Goal: Task Accomplishment & Management: Complete application form

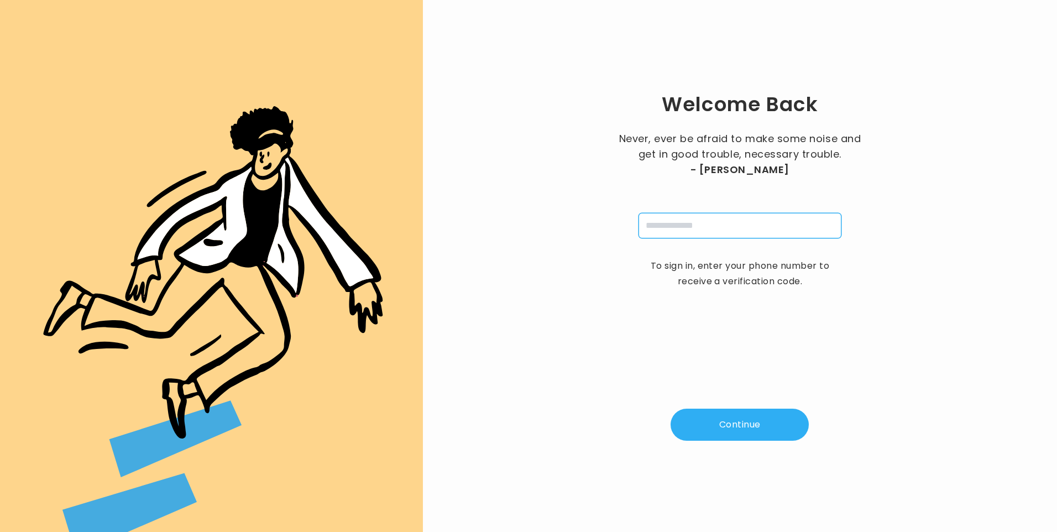
drag, startPoint x: 0, startPoint y: 0, endPoint x: 701, endPoint y: 228, distance: 737.4
click at [697, 225] on input "tel" at bounding box center [739, 225] width 203 height 25
type input "**********"
click at [734, 437] on button "Continue" at bounding box center [739, 424] width 138 height 32
type input "*"
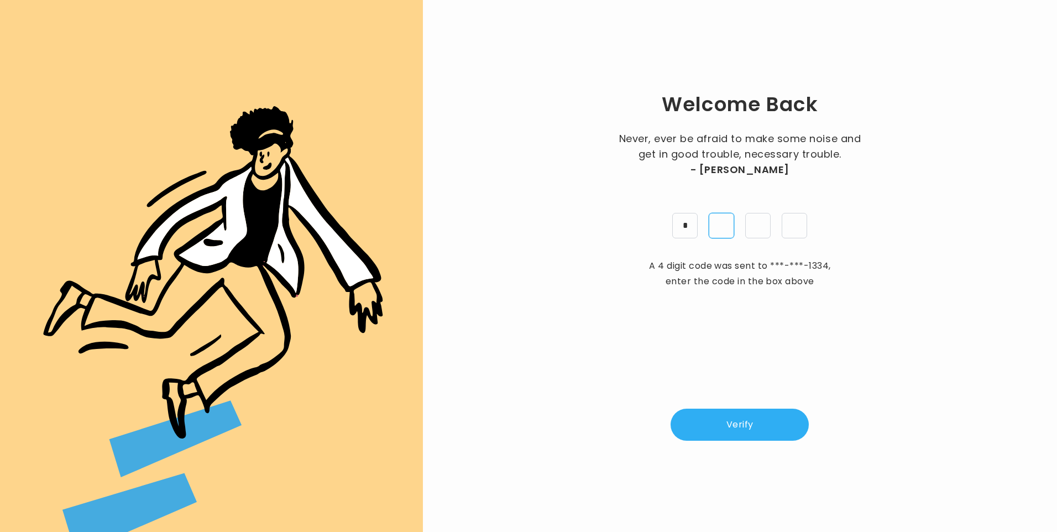
type input "*"
click at [764, 426] on button "Verify" at bounding box center [739, 424] width 138 height 32
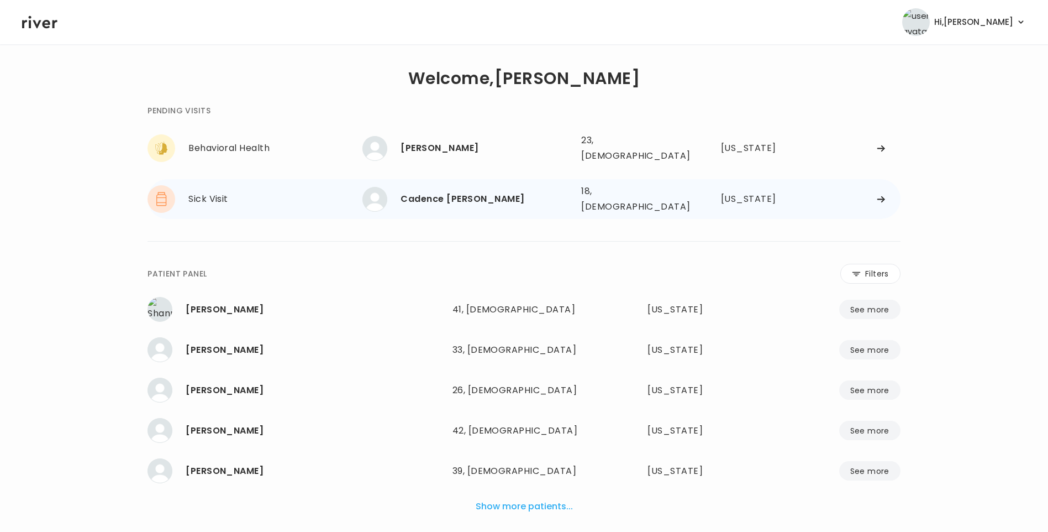
click at [631, 192] on div "18, [DEMOGRAPHIC_DATA]" at bounding box center [631, 198] width 101 height 31
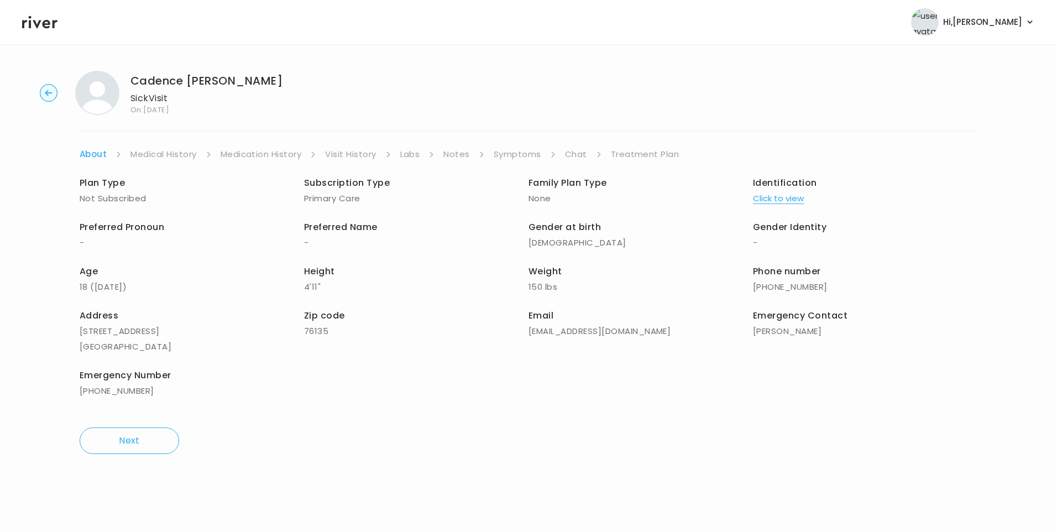
click at [342, 152] on link "Visit History" at bounding box center [350, 153] width 51 height 15
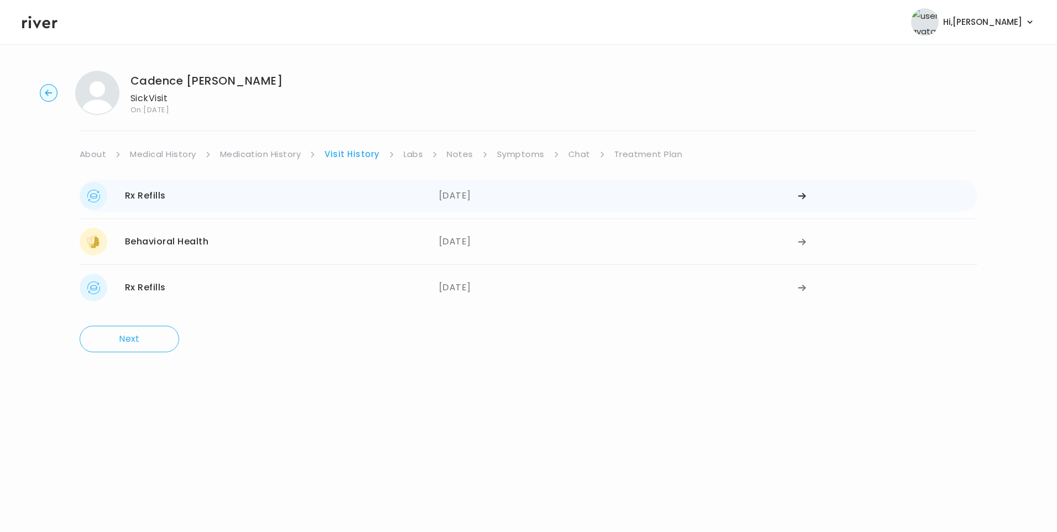
click at [448, 204] on div "[DATE]" at bounding box center [618, 196] width 359 height 28
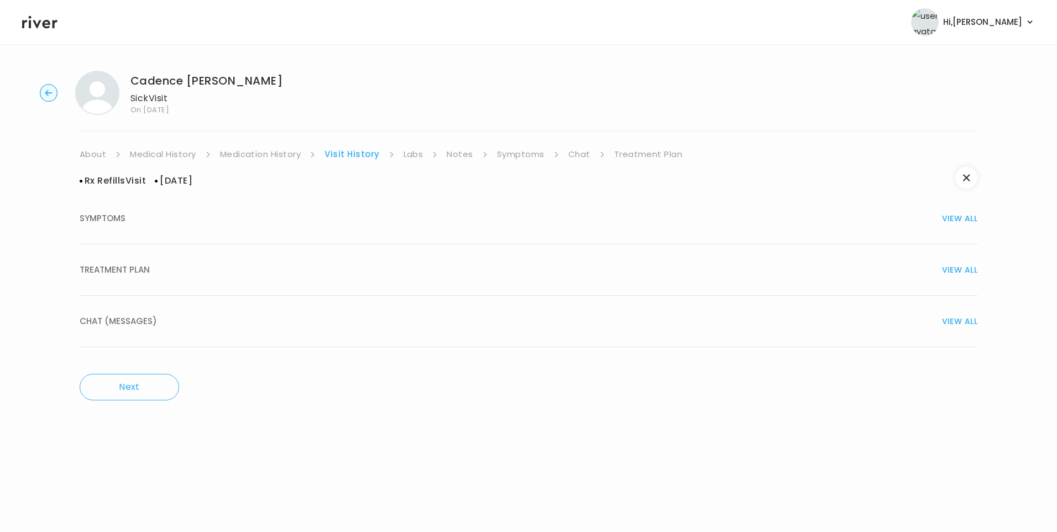
drag, startPoint x: 133, startPoint y: 263, endPoint x: 143, endPoint y: 273, distance: 14.8
click at [134, 264] on span "TREATMENT PLAN" at bounding box center [115, 269] width 70 height 15
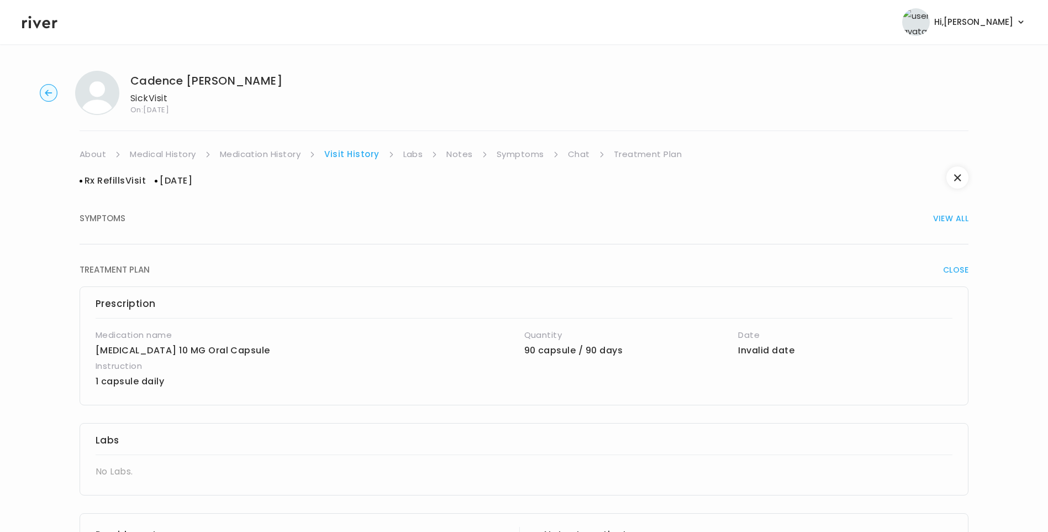
click at [270, 161] on link "Medication History" at bounding box center [260, 153] width 81 height 15
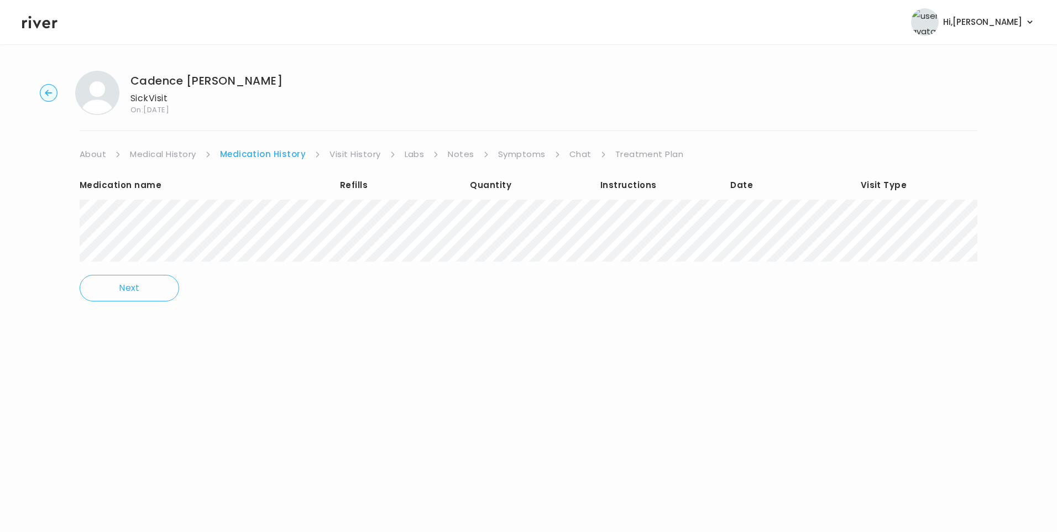
click at [353, 159] on link "Visit History" at bounding box center [354, 153] width 51 height 15
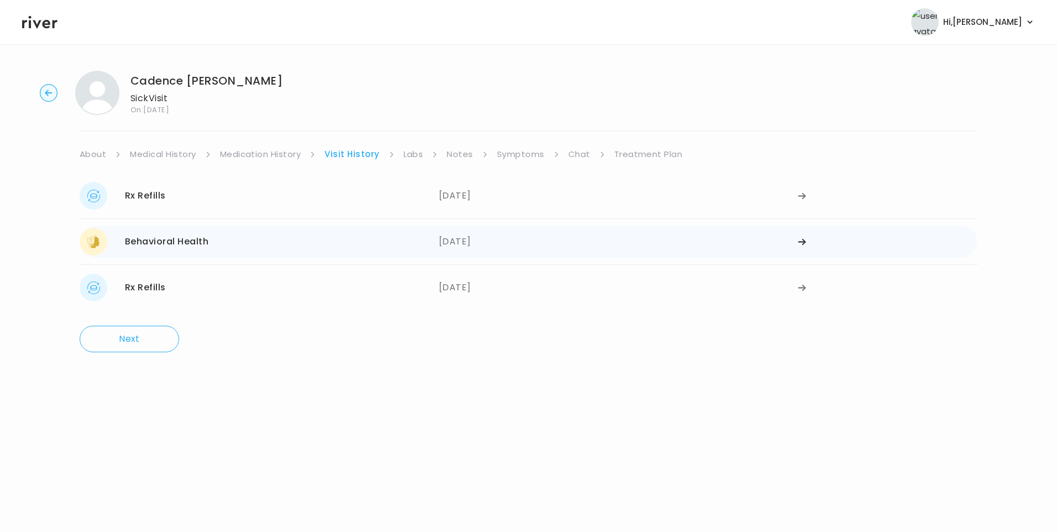
click at [243, 251] on div "Behavioral Health [DATE]" at bounding box center [259, 242] width 359 height 28
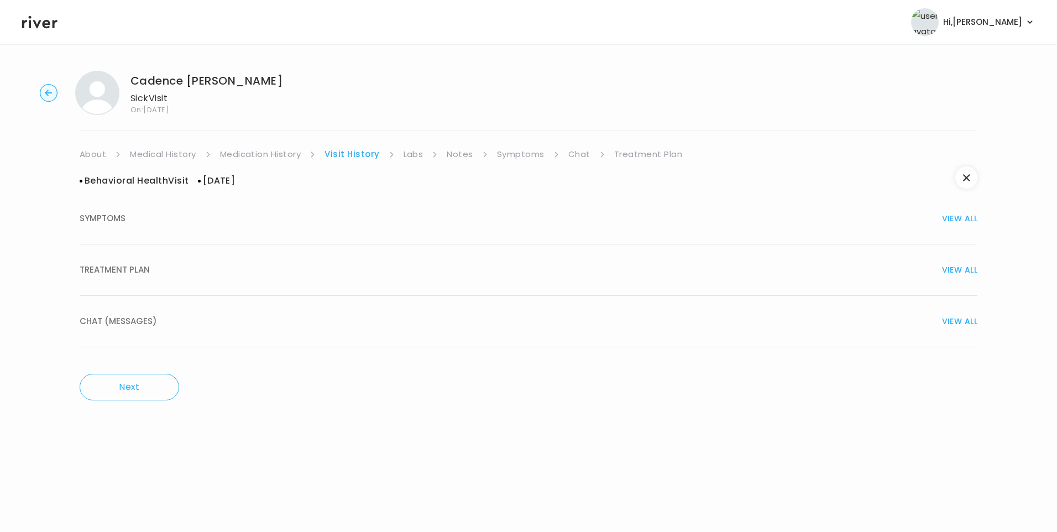
click at [155, 276] on div "TREATMENT PLAN VIEW ALL" at bounding box center [529, 269] width 898 height 15
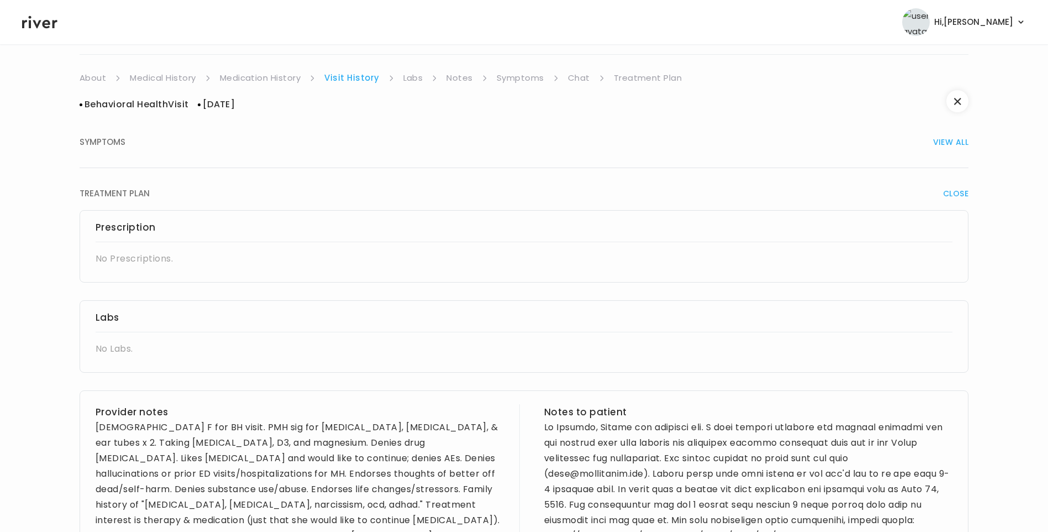
scroll to position [276, 0]
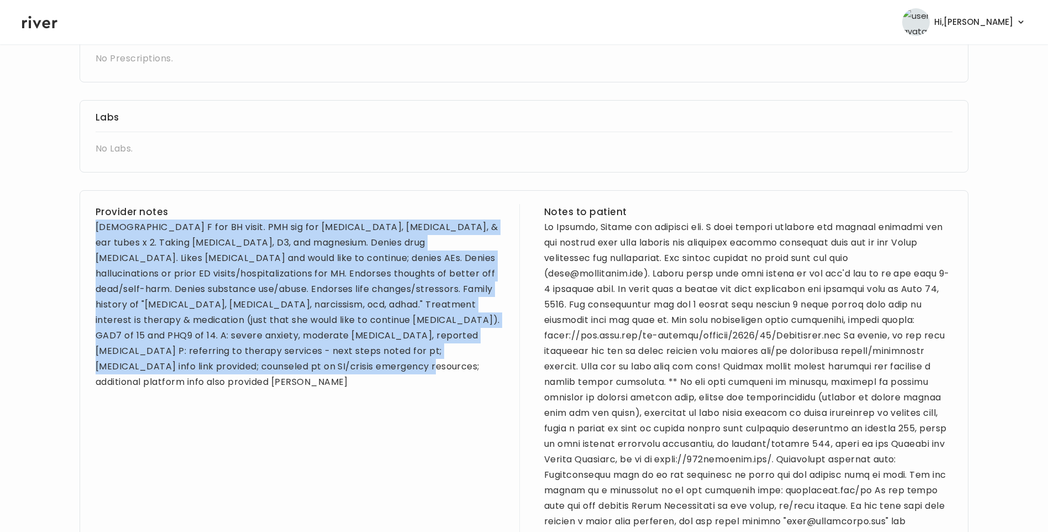
drag, startPoint x: 96, startPoint y: 227, endPoint x: 327, endPoint y: 375, distance: 274.9
click at [327, 375] on div "Provider notes [DEMOGRAPHIC_DATA] F for BH visit. PMH sig for [MEDICAL_DATA], […" at bounding box center [300, 397] width 408 height 387
copy div "[DEMOGRAPHIC_DATA] F for BH visit. PMH sig for [MEDICAL_DATA], [MEDICAL_DATA], …"
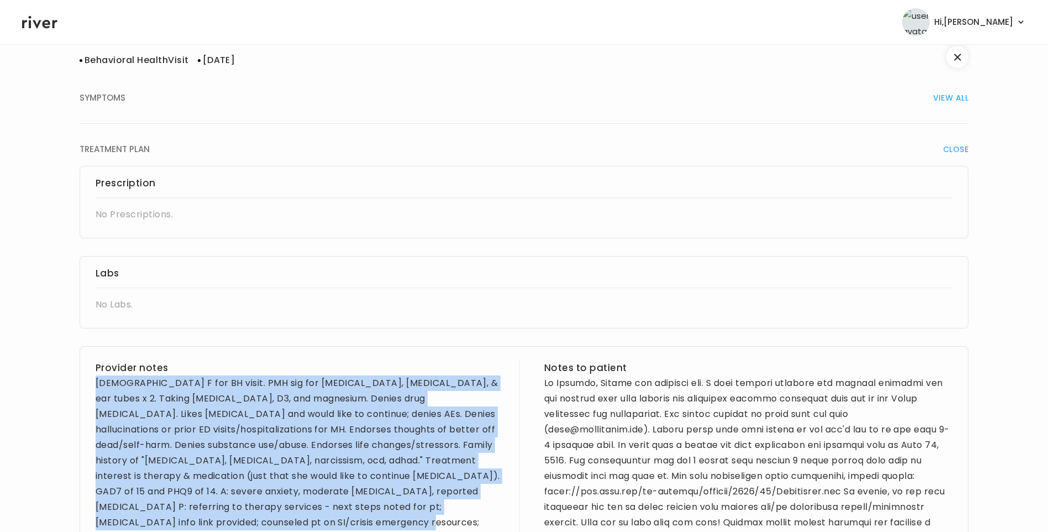
scroll to position [0, 0]
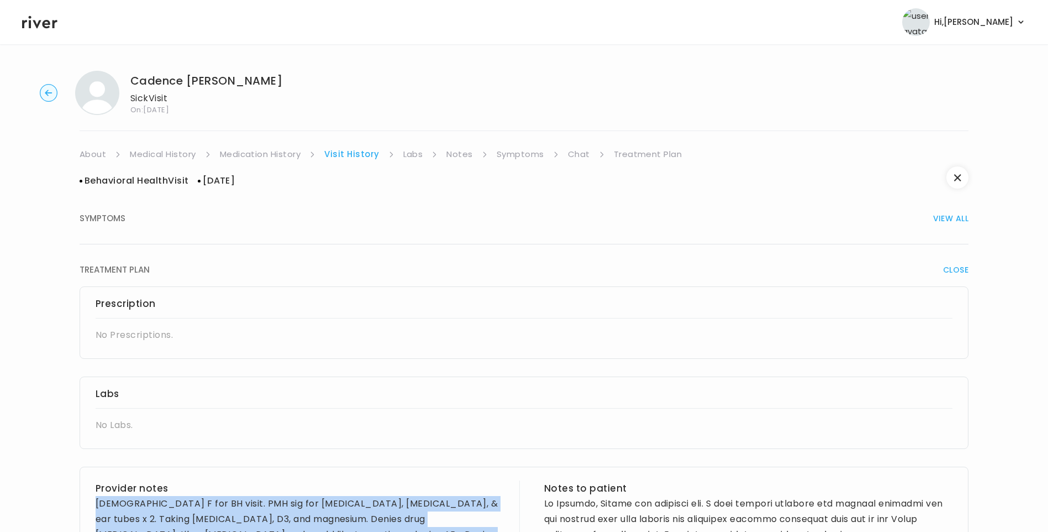
click at [176, 153] on link "Medical History" at bounding box center [163, 153] width 66 height 15
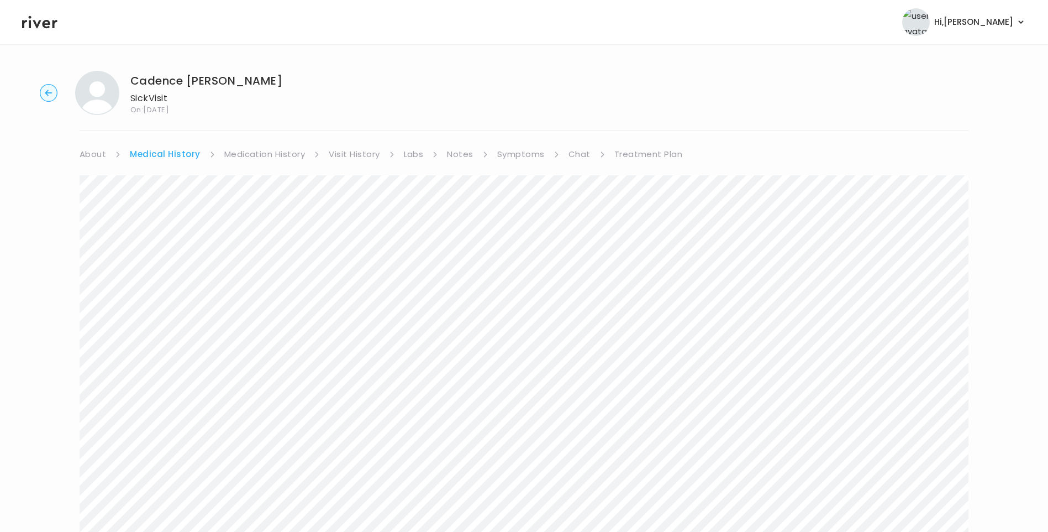
click at [351, 160] on link "Visit History" at bounding box center [354, 153] width 51 height 15
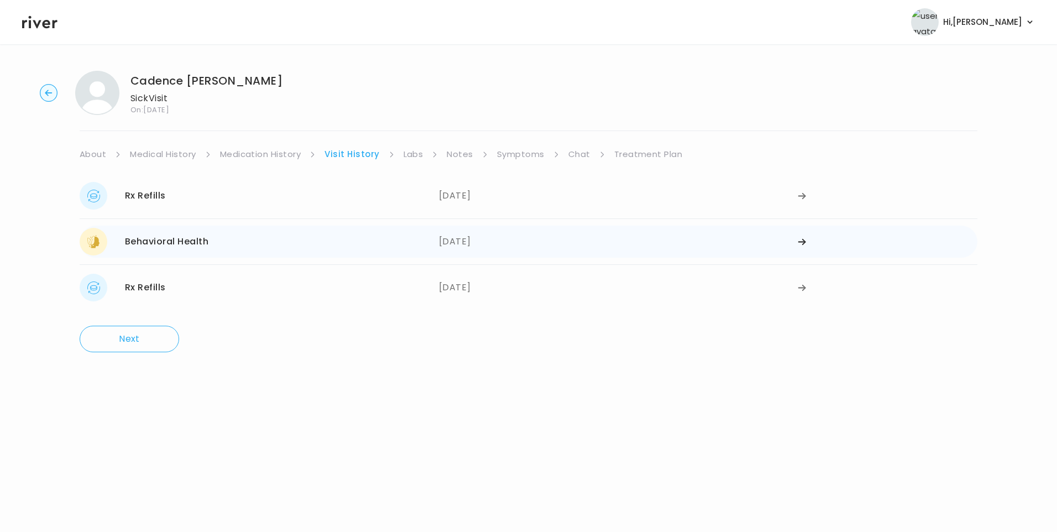
click at [227, 230] on div "Behavioral Health 07/27/2025" at bounding box center [259, 242] width 359 height 28
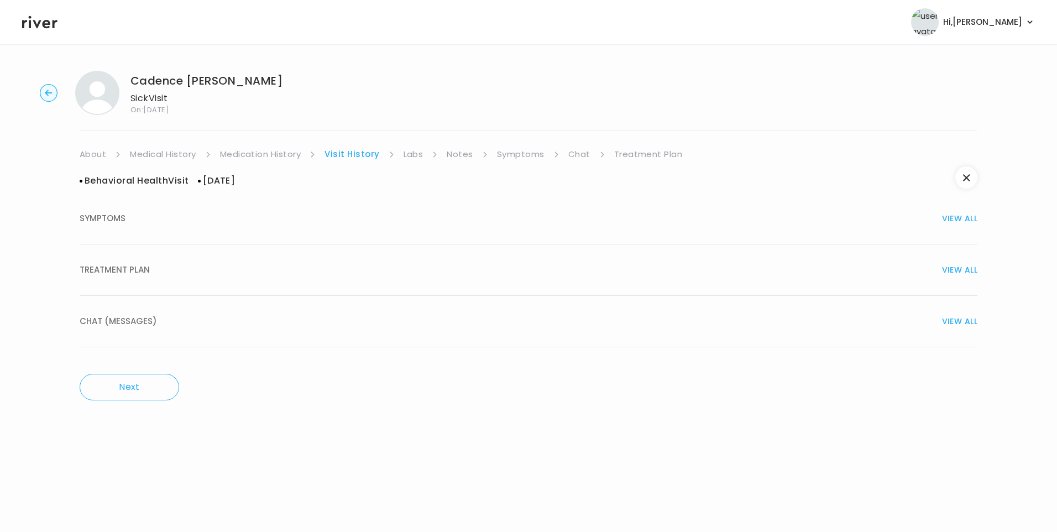
click at [160, 282] on button "TREATMENT PLAN VIEW ALL" at bounding box center [529, 269] width 898 height 51
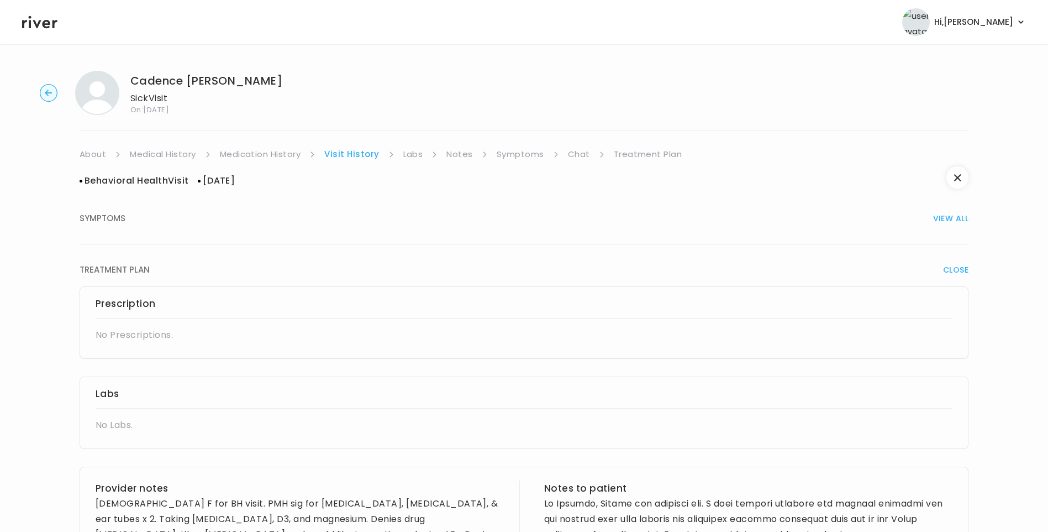
click at [166, 154] on link "Medical History" at bounding box center [163, 153] width 66 height 15
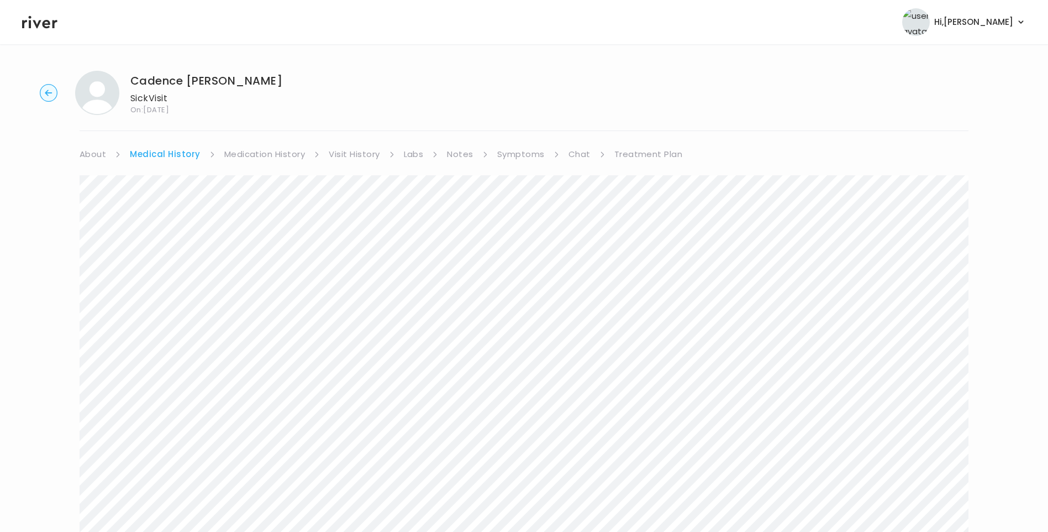
click at [523, 155] on link "Symptoms" at bounding box center [521, 153] width 48 height 15
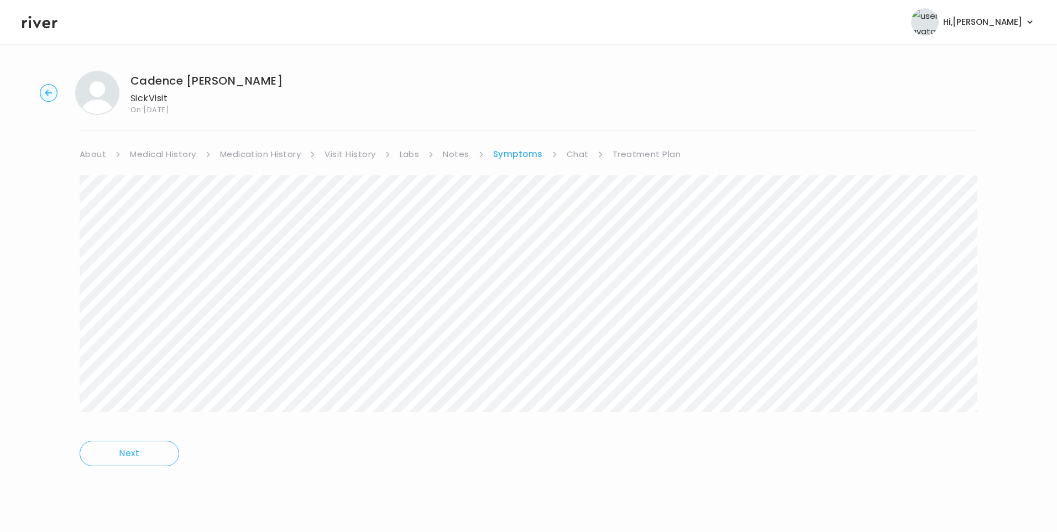
click at [640, 159] on link "Treatment Plan" at bounding box center [646, 153] width 69 height 15
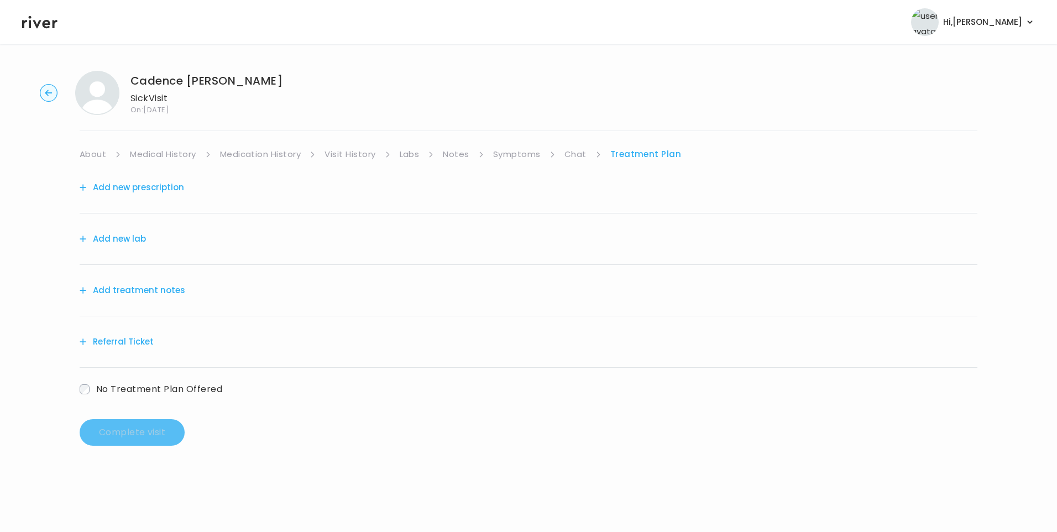
click at [169, 292] on button "Add treatment notes" at bounding box center [133, 289] width 106 height 15
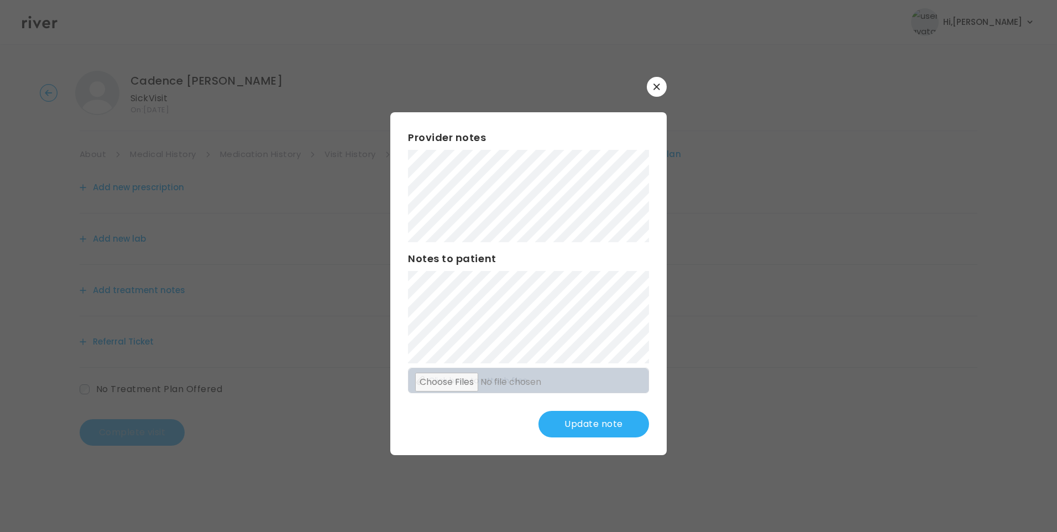
click at [607, 426] on button "Update note" at bounding box center [593, 424] width 111 height 27
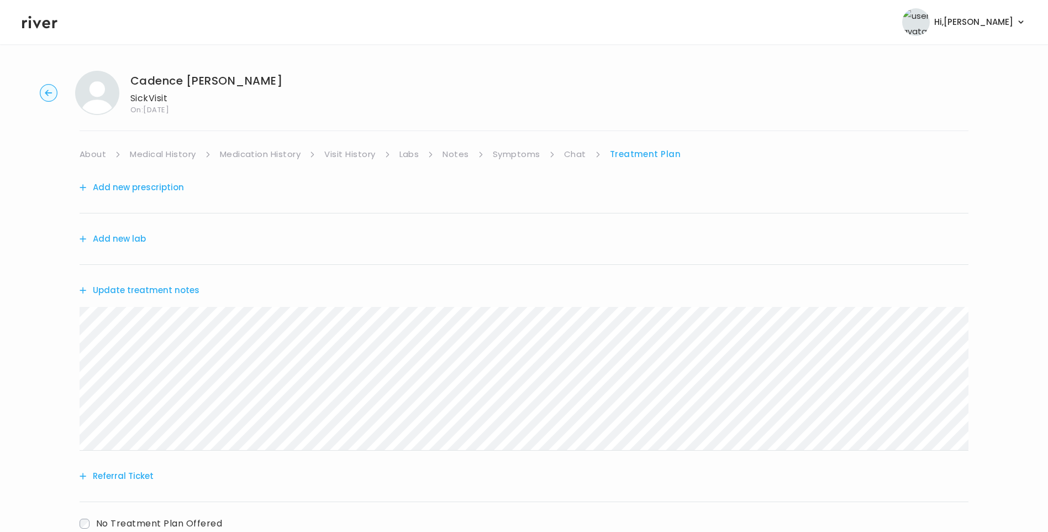
click at [101, 152] on link "About" at bounding box center [93, 153] width 27 height 15
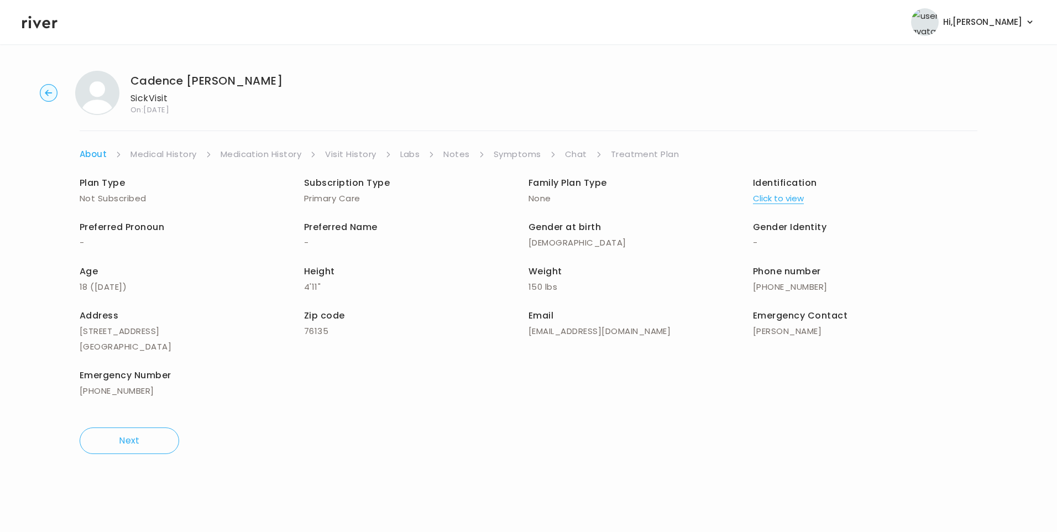
click at [657, 157] on link "Treatment Plan" at bounding box center [645, 153] width 69 height 15
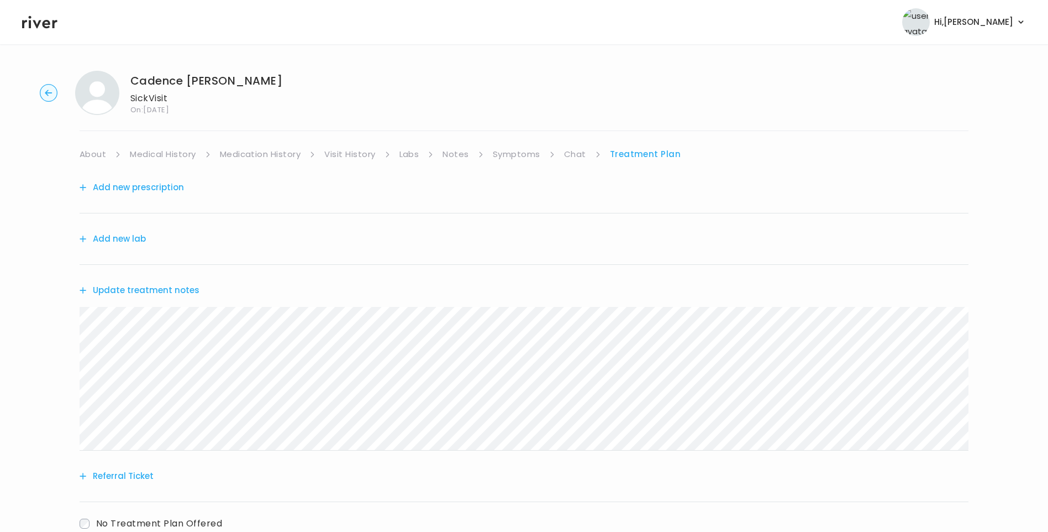
click at [185, 288] on button "Update treatment notes" at bounding box center [140, 289] width 120 height 15
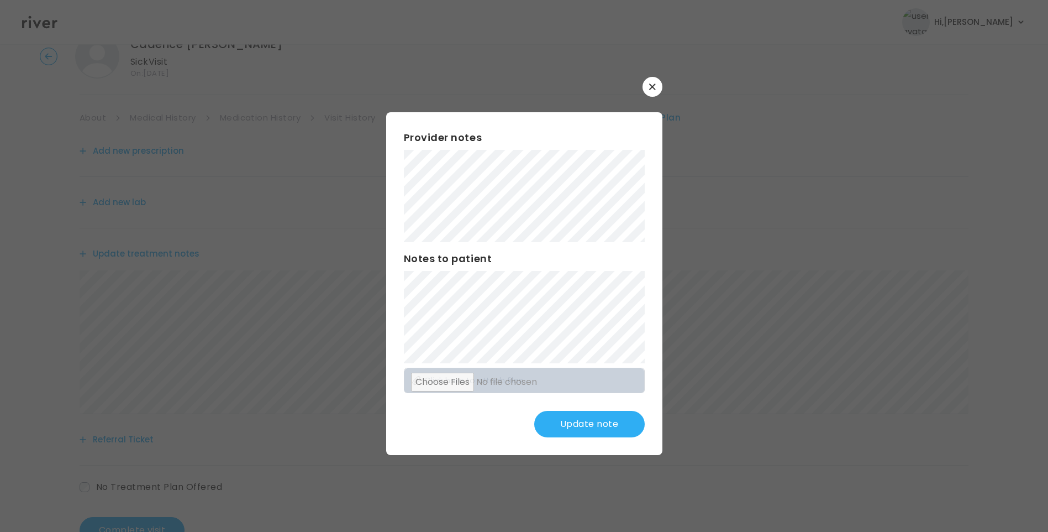
scroll to position [75, 0]
click at [592, 411] on button "Update note" at bounding box center [589, 424] width 111 height 27
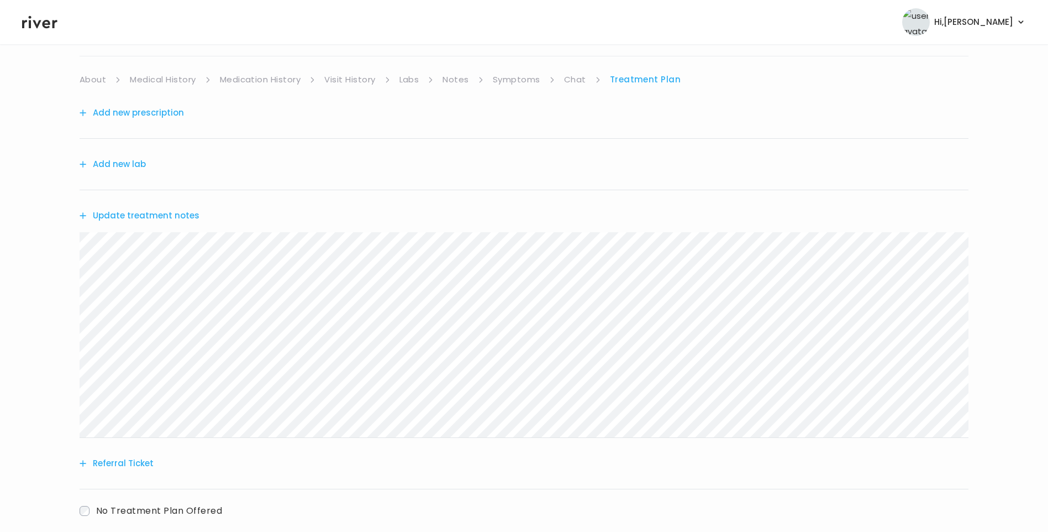
click at [172, 216] on button "Update treatment notes" at bounding box center [140, 215] width 120 height 15
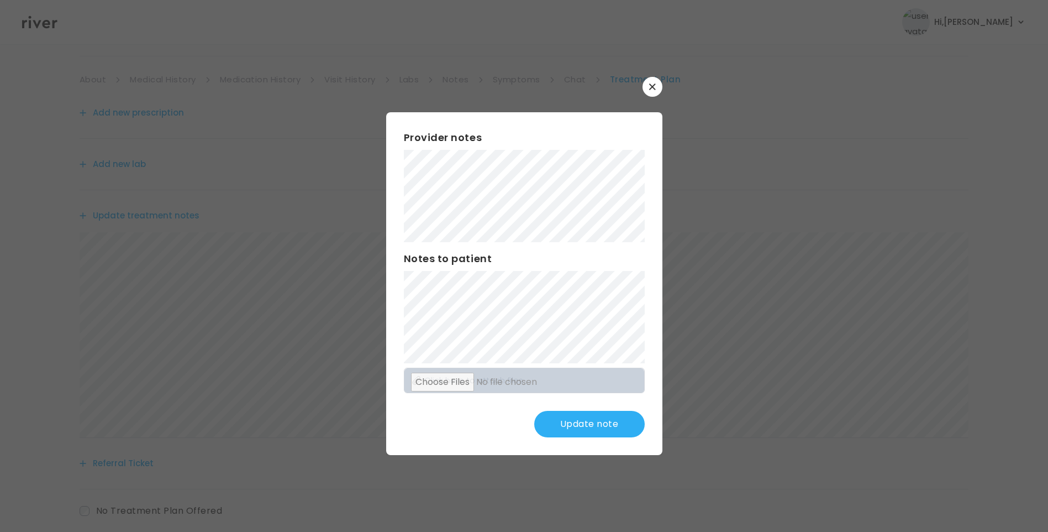
click at [612, 426] on button "Update note" at bounding box center [589, 424] width 111 height 27
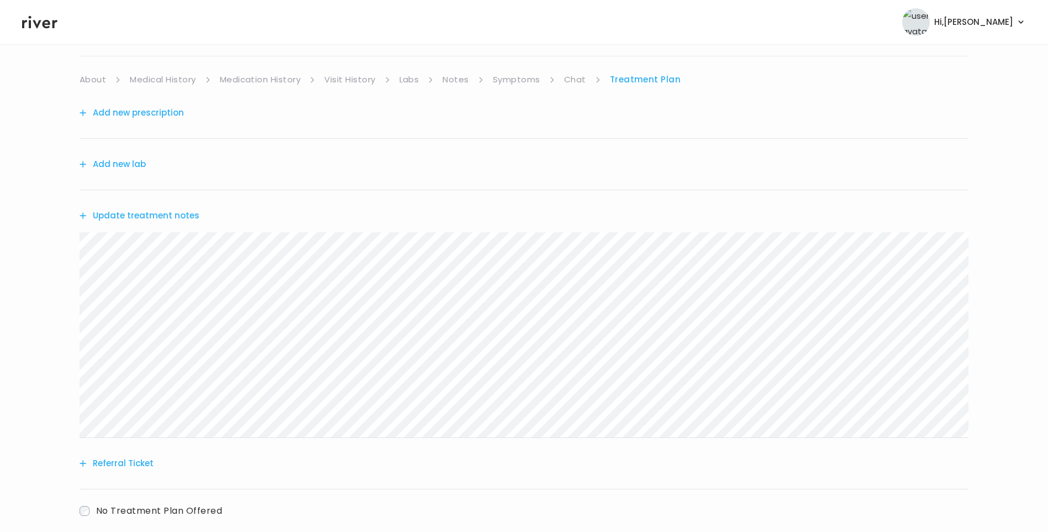
click at [180, 222] on button "Update treatment notes" at bounding box center [140, 215] width 120 height 15
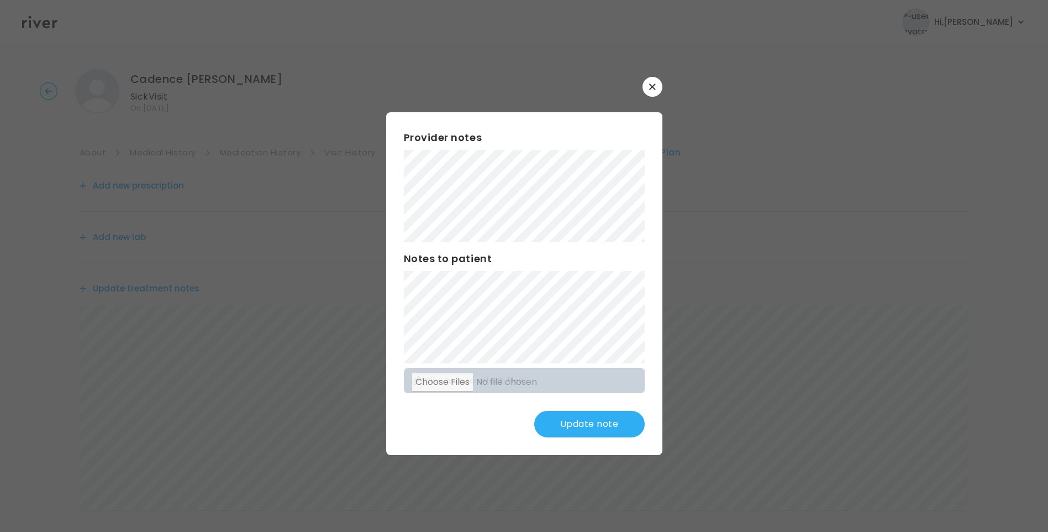
scroll to position [0, 0]
click at [591, 432] on button "Update note" at bounding box center [589, 424] width 111 height 27
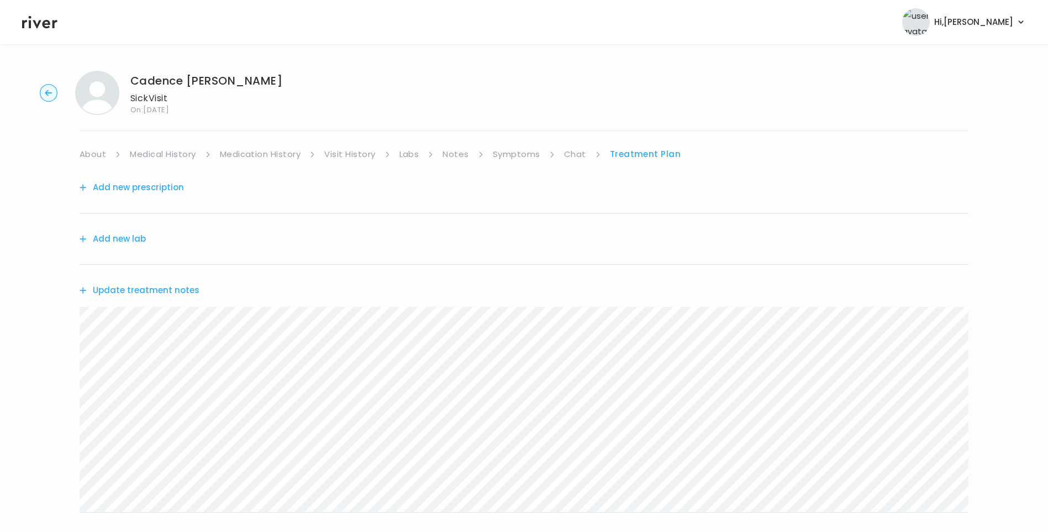
click at [164, 292] on button "Update treatment notes" at bounding box center [140, 289] width 120 height 15
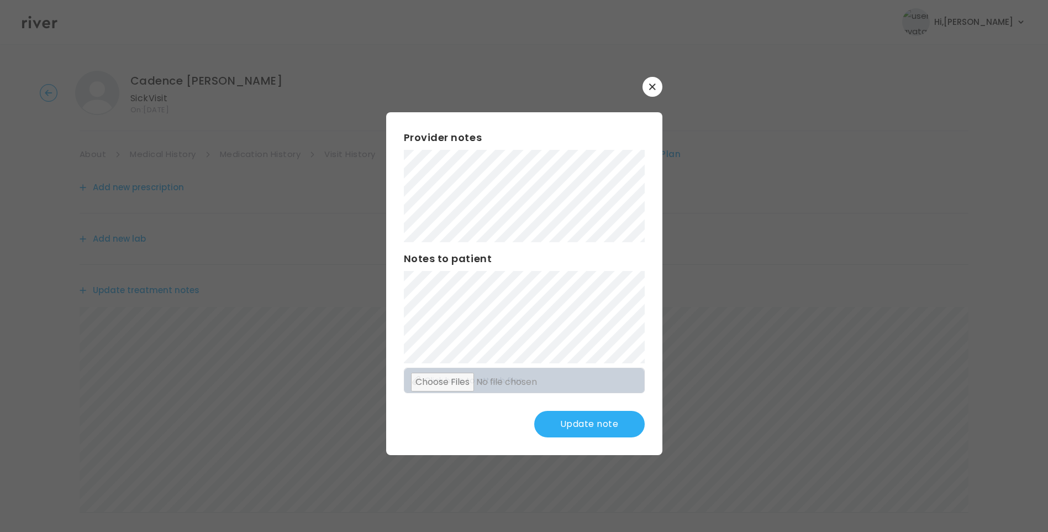
scroll to position [137, 0]
click at [607, 426] on button "Update note" at bounding box center [589, 424] width 111 height 27
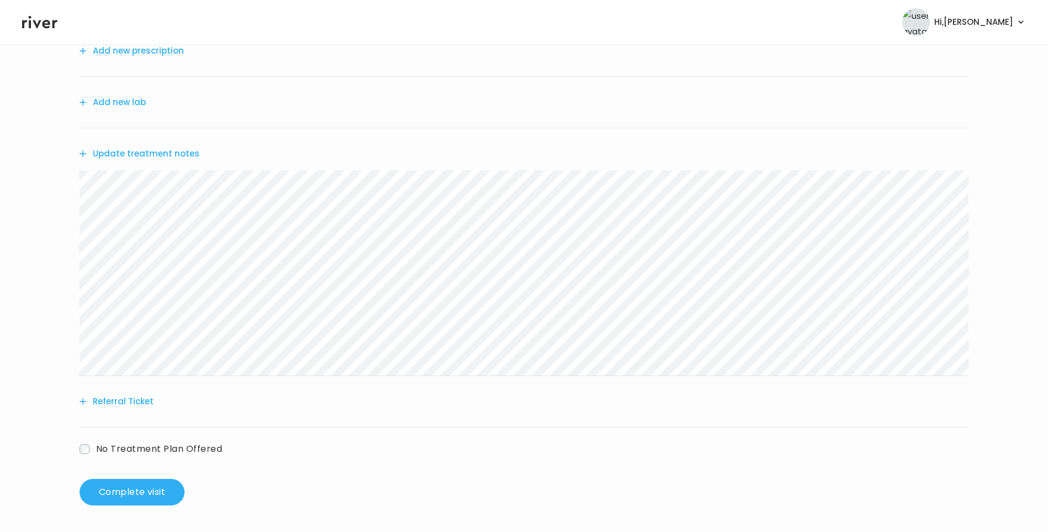
click at [75, 207] on div "Cadence Porche Sick Visit On: 11 Aug 2025 About Medical History Medication Hist…" at bounding box center [524, 219] width 1048 height 589
click at [133, 402] on button "Referral Ticket" at bounding box center [117, 400] width 74 height 15
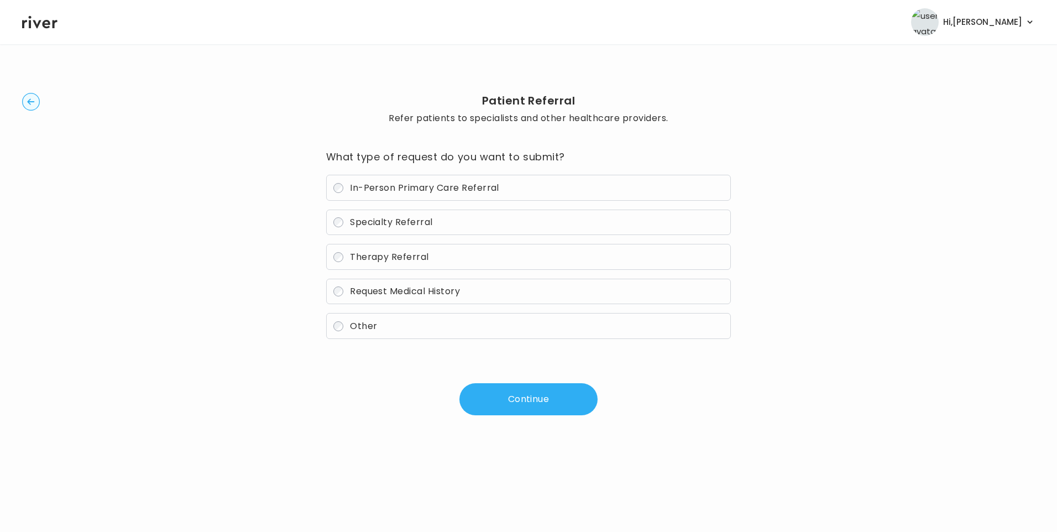
click at [387, 185] on span "In-Person Primary Care Referral" at bounding box center [424, 187] width 149 height 13
click at [522, 404] on button "Continue" at bounding box center [528, 399] width 138 height 32
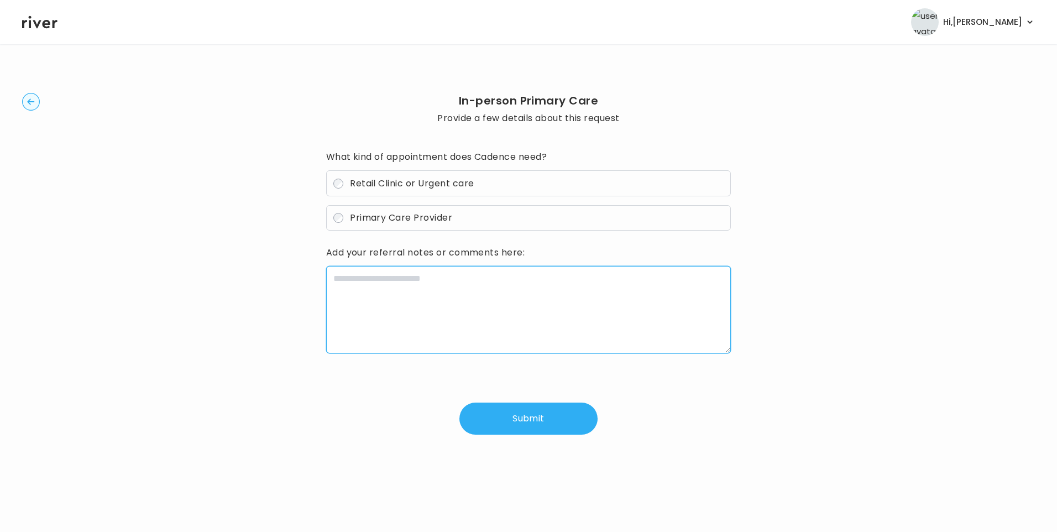
click at [434, 289] on textarea at bounding box center [528, 309] width 405 height 87
paste textarea "**********"
click at [483, 279] on textarea "**********" at bounding box center [528, 309] width 405 height 87
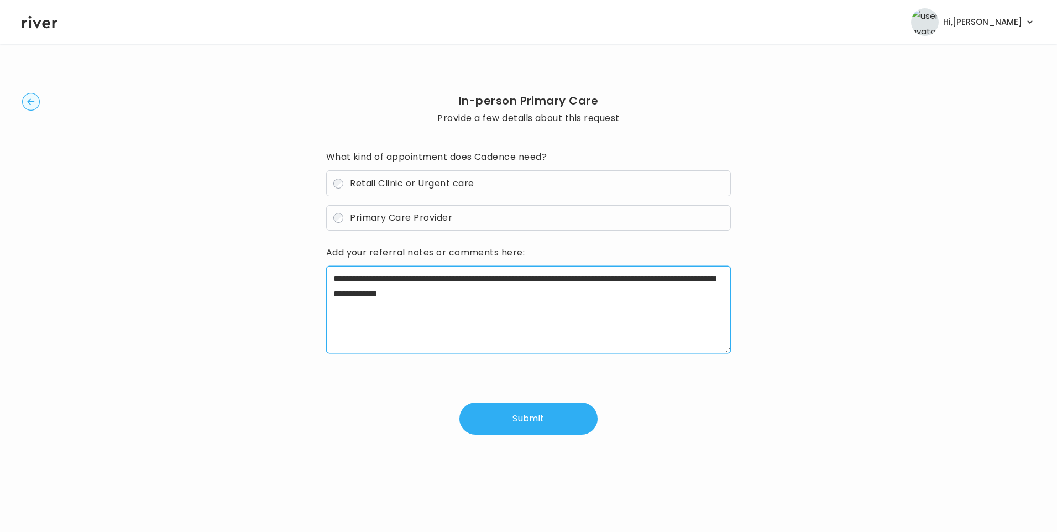
drag, startPoint x: 666, startPoint y: 279, endPoint x: 672, endPoint y: 309, distance: 30.5
click at [672, 309] on textarea "**********" at bounding box center [528, 309] width 405 height 87
paste textarea "**********"
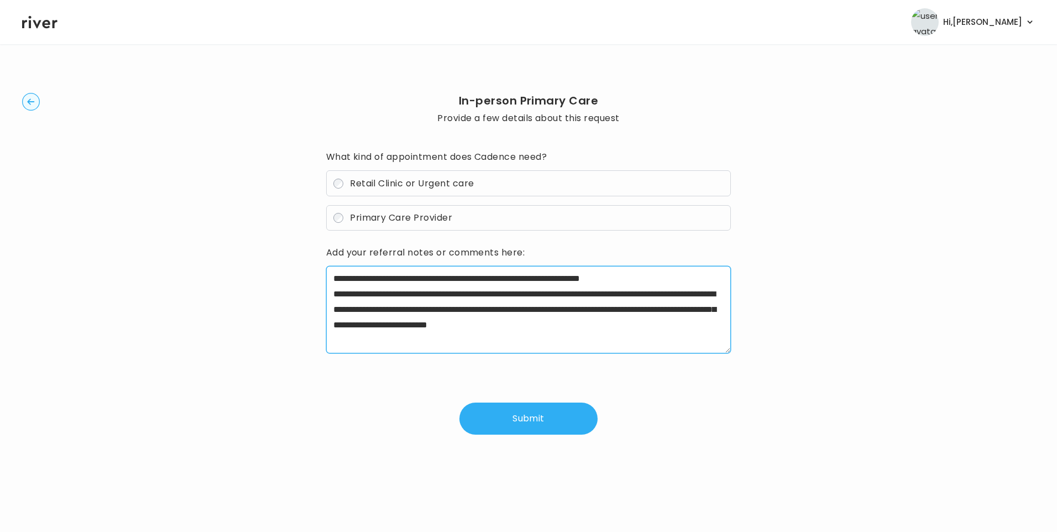
drag, startPoint x: 365, startPoint y: 293, endPoint x: 426, endPoint y: 295, distance: 60.2
click at [426, 295] on textarea "**********" at bounding box center [528, 309] width 405 height 87
click at [696, 324] on textarea "**********" at bounding box center [528, 309] width 405 height 87
click at [665, 280] on textarea "**********" at bounding box center [528, 309] width 405 height 87
click at [669, 281] on textarea "**********" at bounding box center [528, 309] width 405 height 87
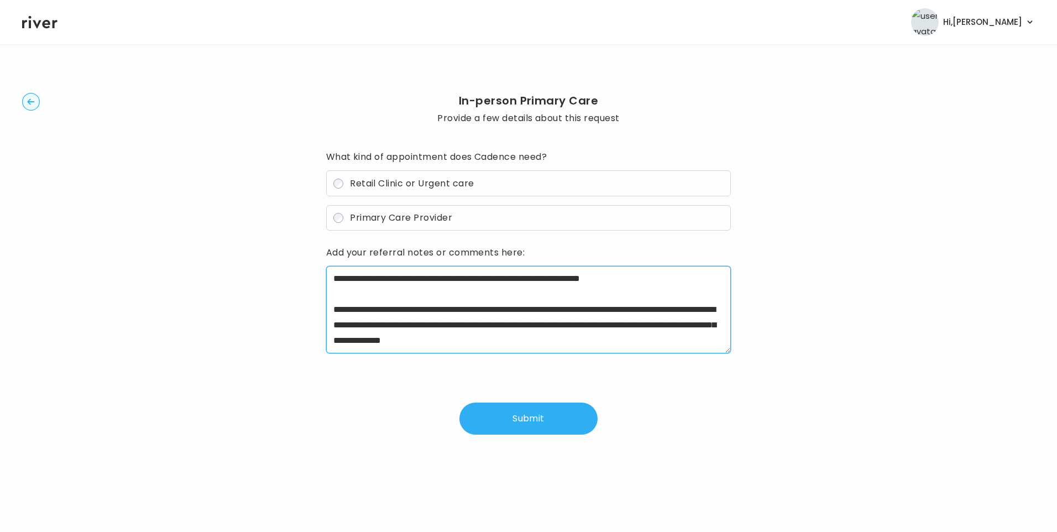
click at [408, 277] on textarea "**********" at bounding box center [528, 309] width 405 height 87
click at [482, 279] on textarea "**********" at bounding box center [528, 309] width 405 height 87
click at [699, 275] on textarea "**********" at bounding box center [528, 309] width 405 height 87
click at [708, 343] on textarea "**********" at bounding box center [528, 309] width 405 height 87
type textarea "**********"
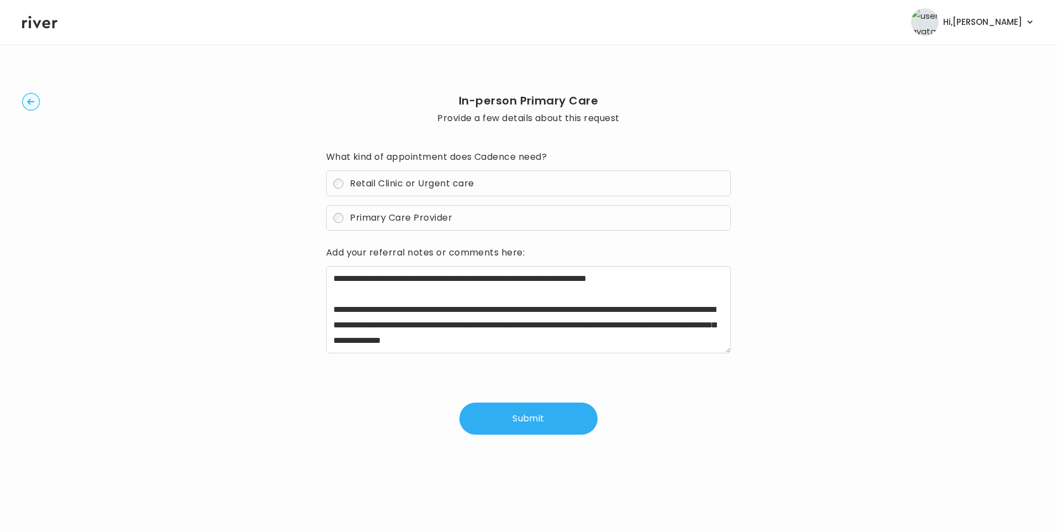
click at [534, 417] on button "Submit" at bounding box center [528, 418] width 138 height 32
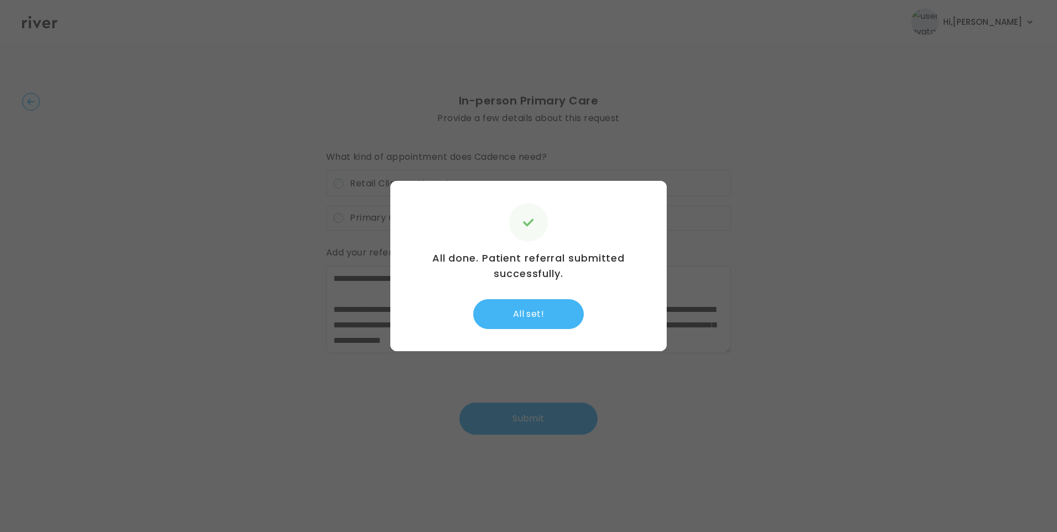
click at [547, 316] on button "All set!" at bounding box center [528, 314] width 111 height 30
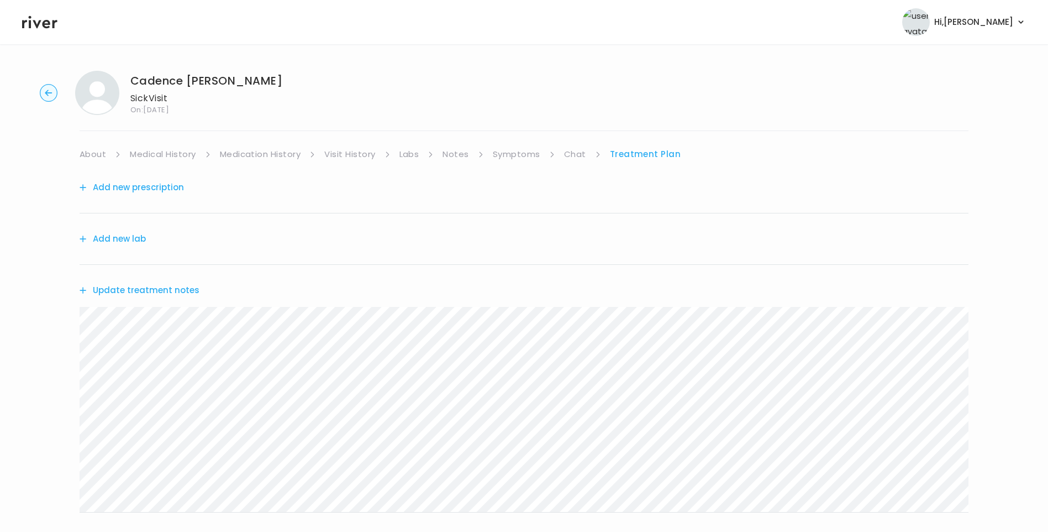
click at [165, 286] on button "Update treatment notes" at bounding box center [140, 289] width 120 height 15
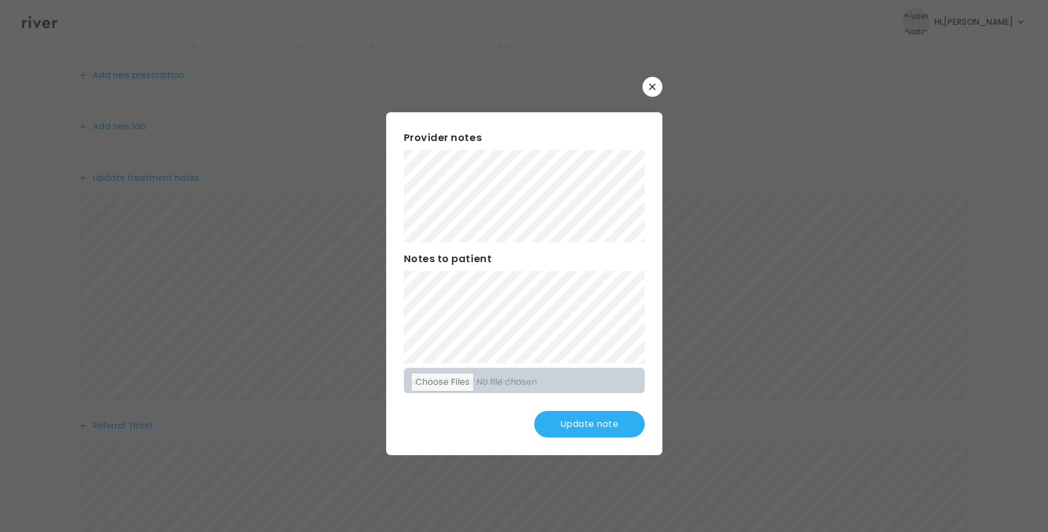
scroll to position [217, 0]
click at [568, 419] on button "Update note" at bounding box center [589, 424] width 111 height 27
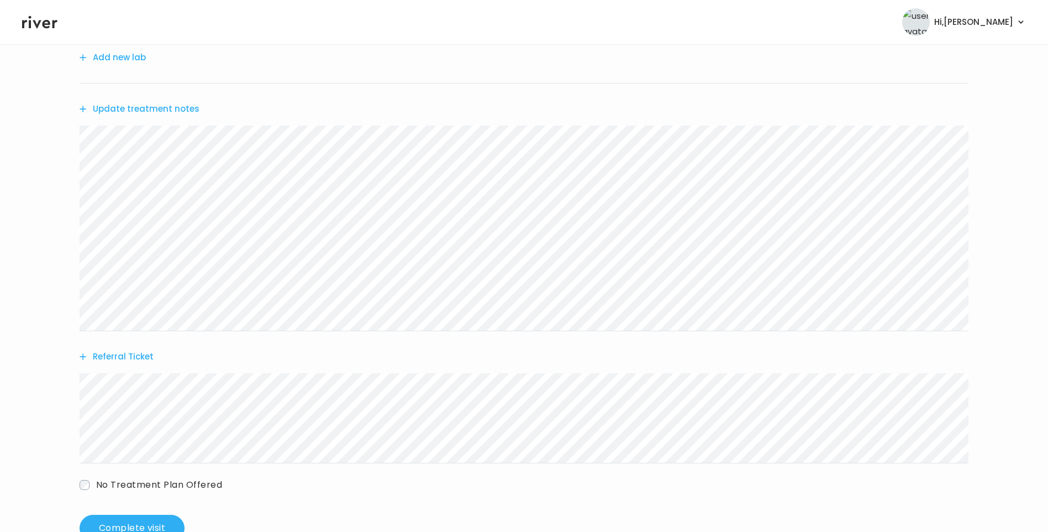
scroll to position [162, 0]
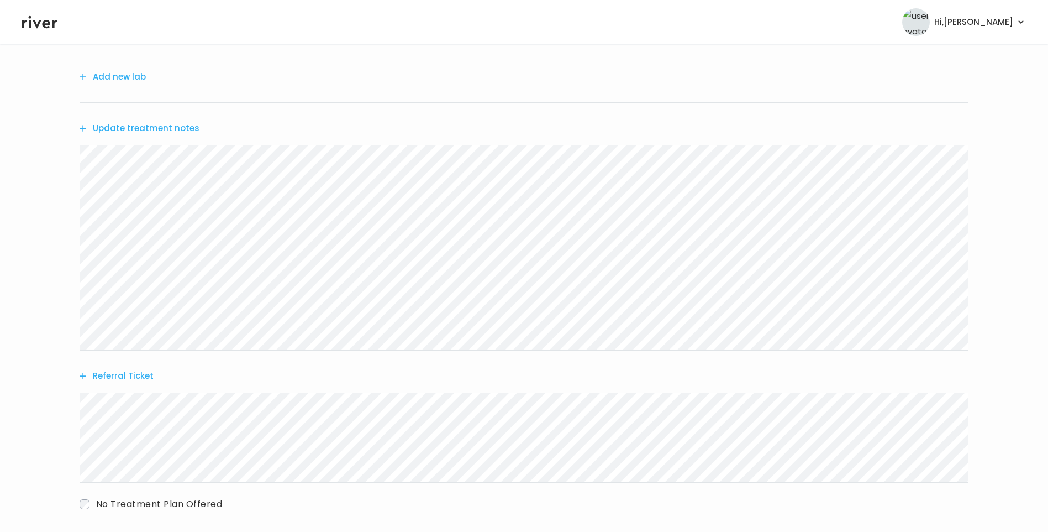
click at [176, 130] on button "Update treatment notes" at bounding box center [140, 127] width 120 height 15
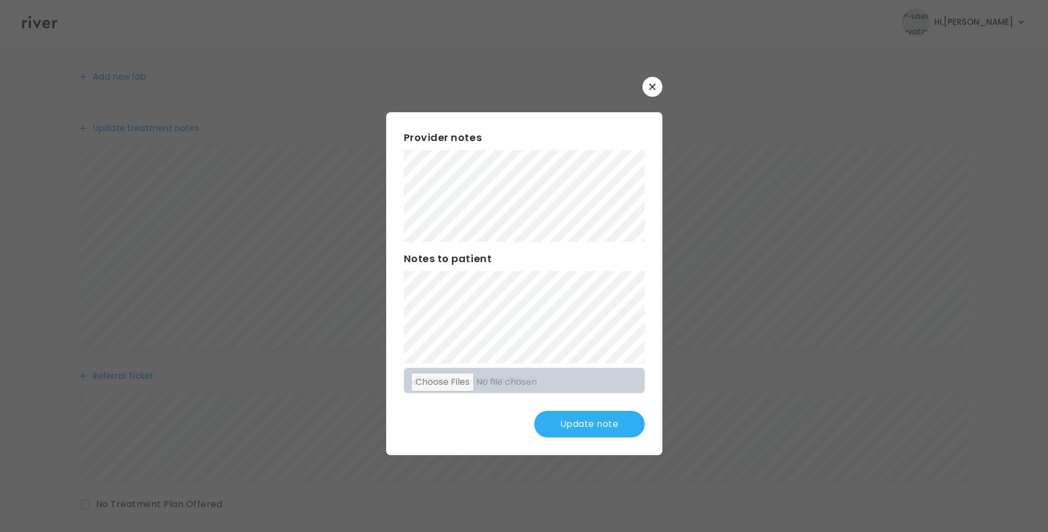
click at [592, 427] on button "Update note" at bounding box center [589, 424] width 111 height 27
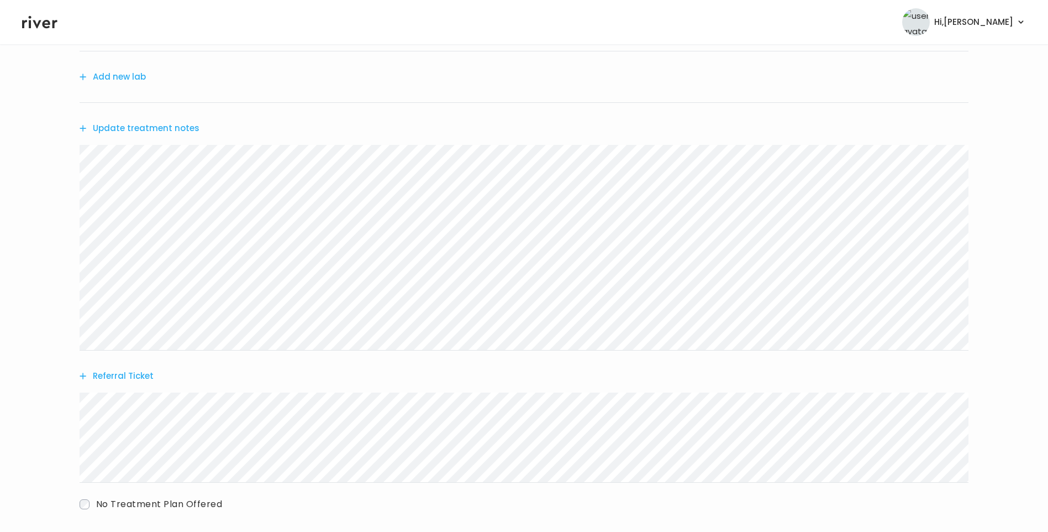
click at [180, 132] on button "Update treatment notes" at bounding box center [140, 127] width 120 height 15
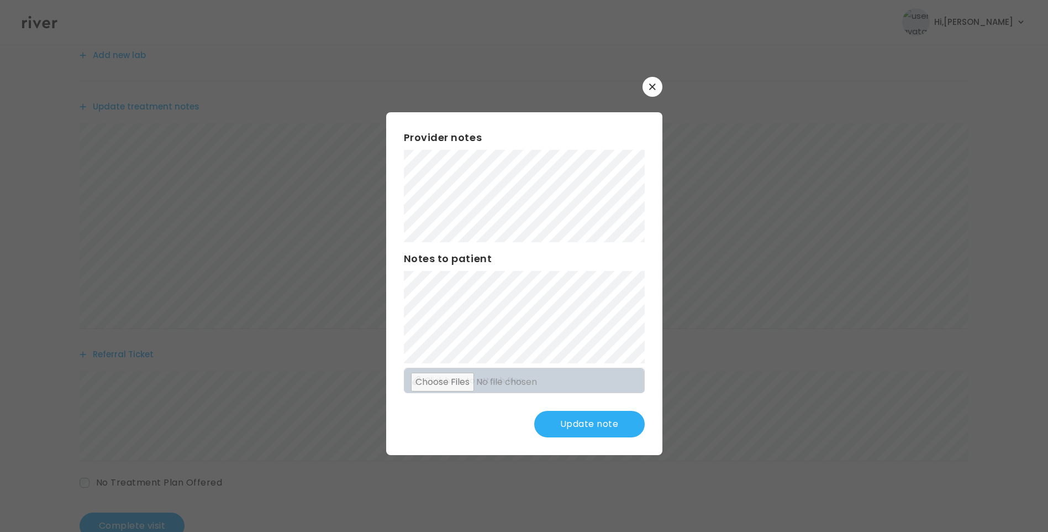
scroll to position [217, 0]
click at [601, 420] on button "Update note" at bounding box center [589, 424] width 111 height 27
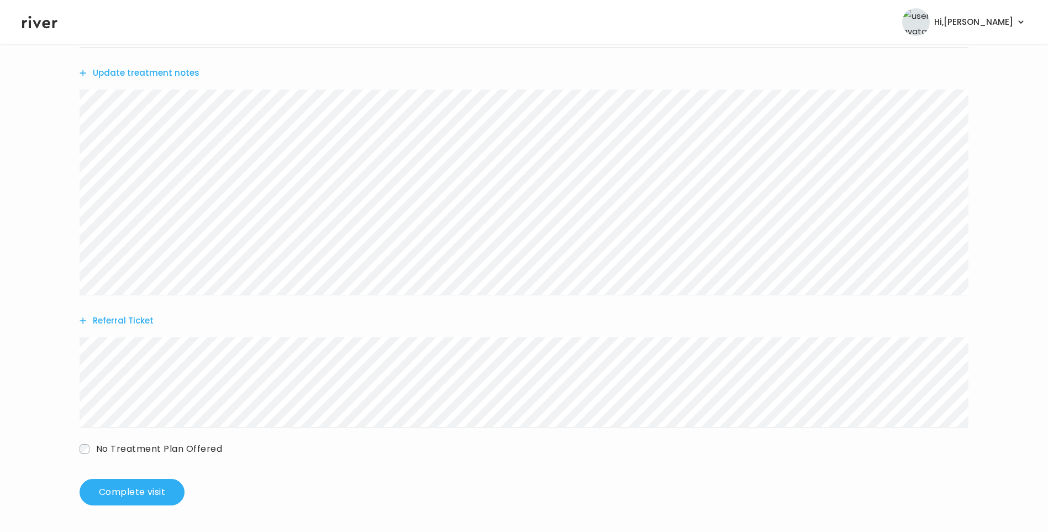
scroll to position [0, 0]
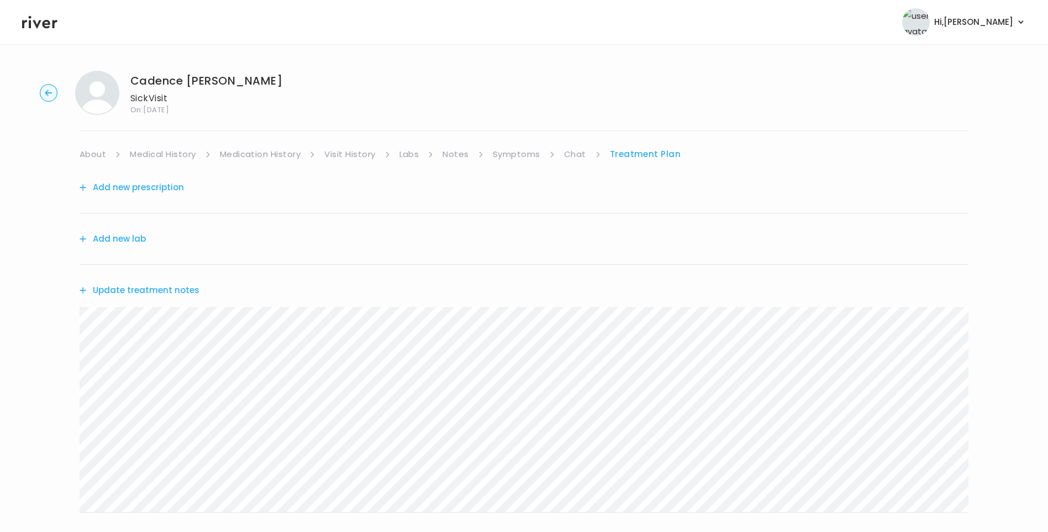
click at [88, 156] on link "About" at bounding box center [93, 153] width 27 height 15
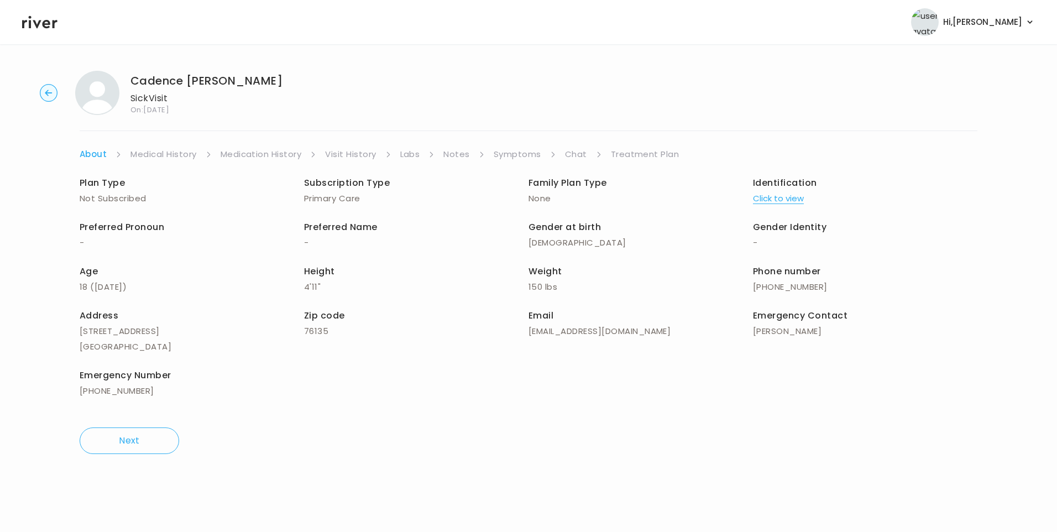
click at [638, 156] on link "Treatment Plan" at bounding box center [645, 153] width 69 height 15
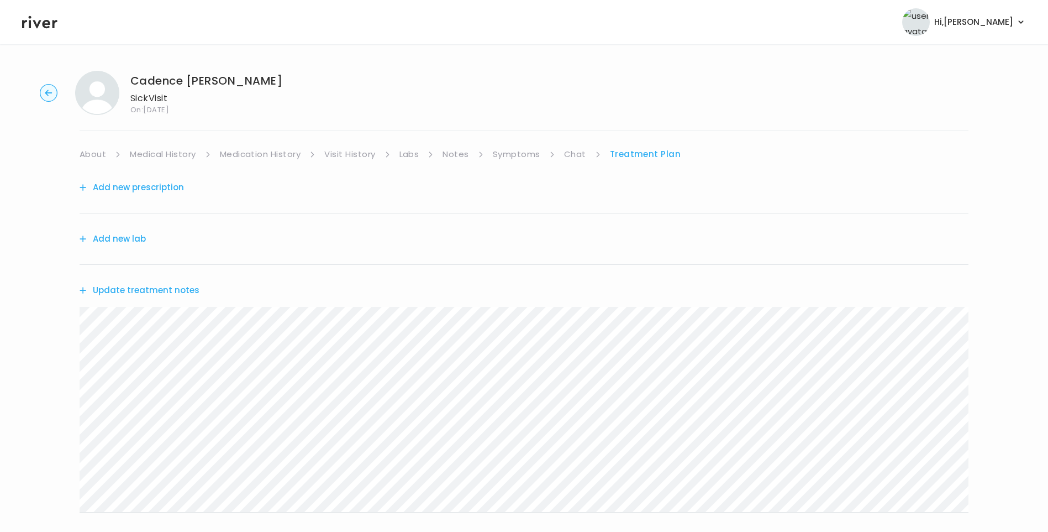
scroll to position [217, 0]
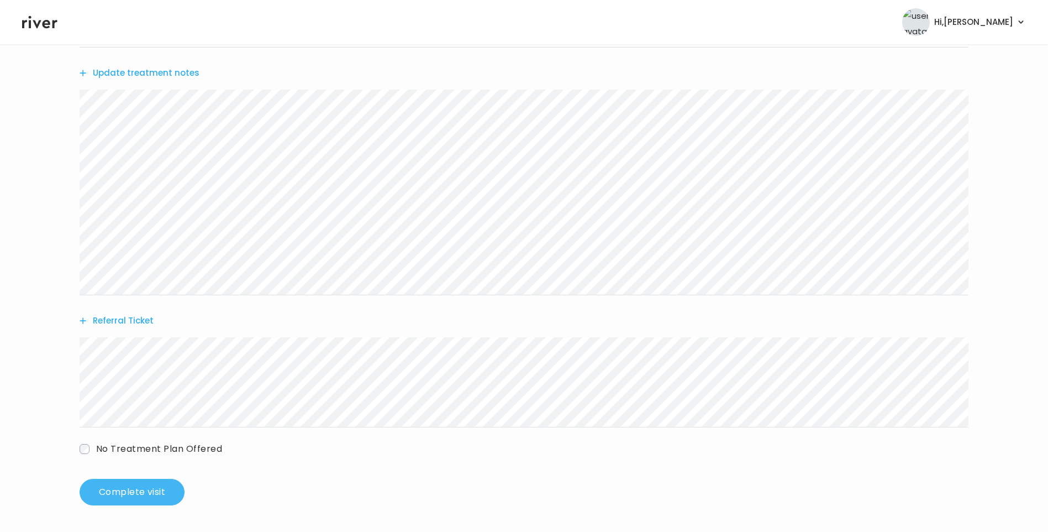
click at [122, 486] on button "Complete visit" at bounding box center [132, 492] width 105 height 27
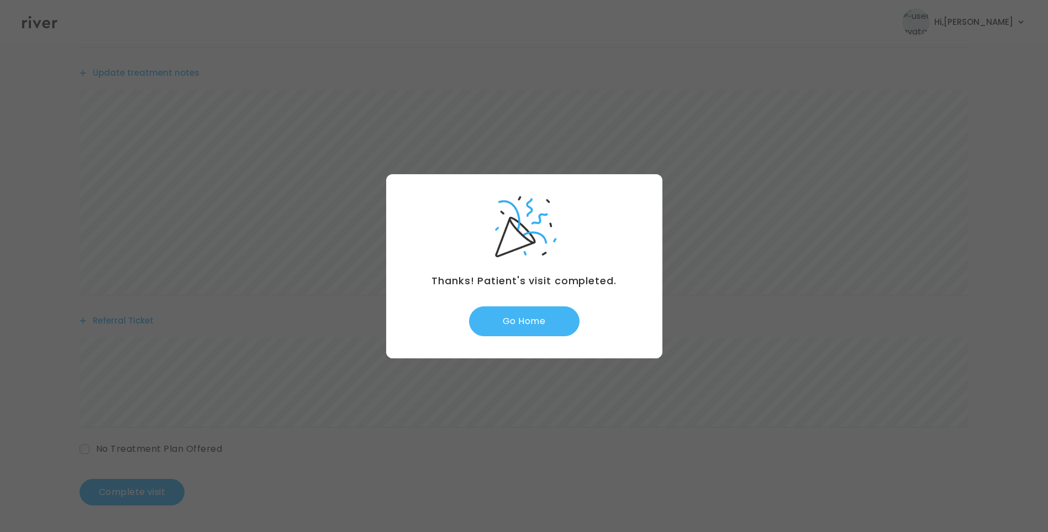
click at [549, 327] on button "Go Home" at bounding box center [524, 321] width 111 height 30
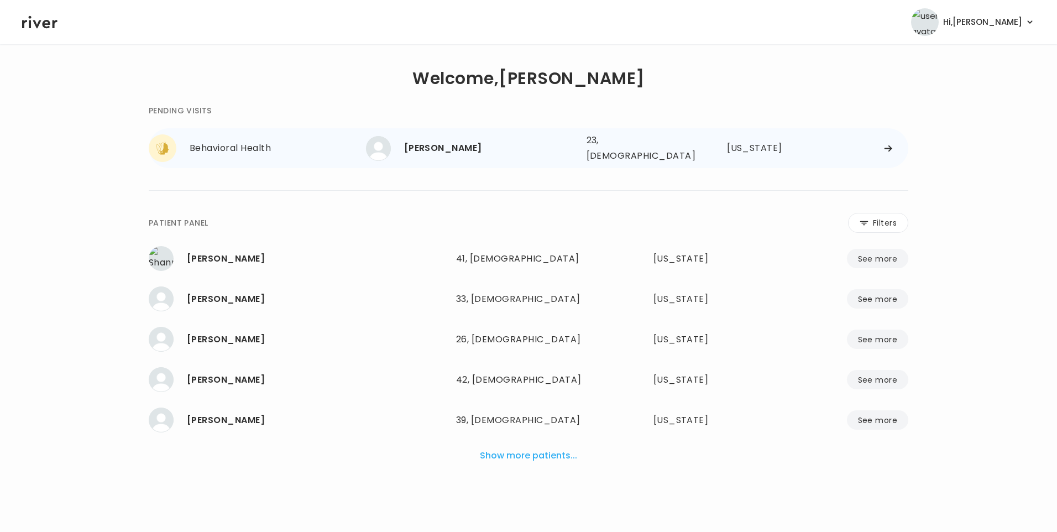
click at [605, 146] on div "23, [DEMOGRAPHIC_DATA]" at bounding box center [636, 148] width 101 height 31
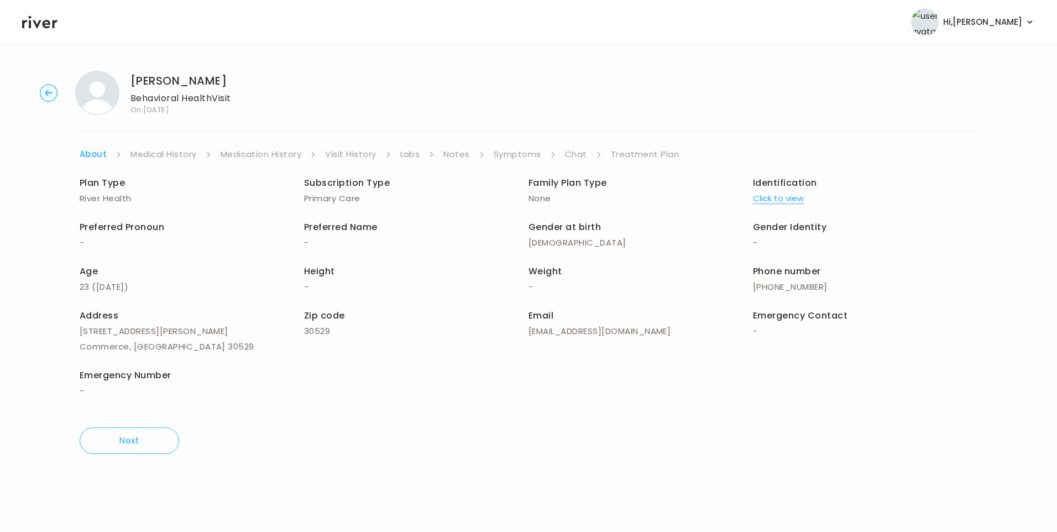
click at [344, 146] on link "Visit History" at bounding box center [350, 153] width 51 height 15
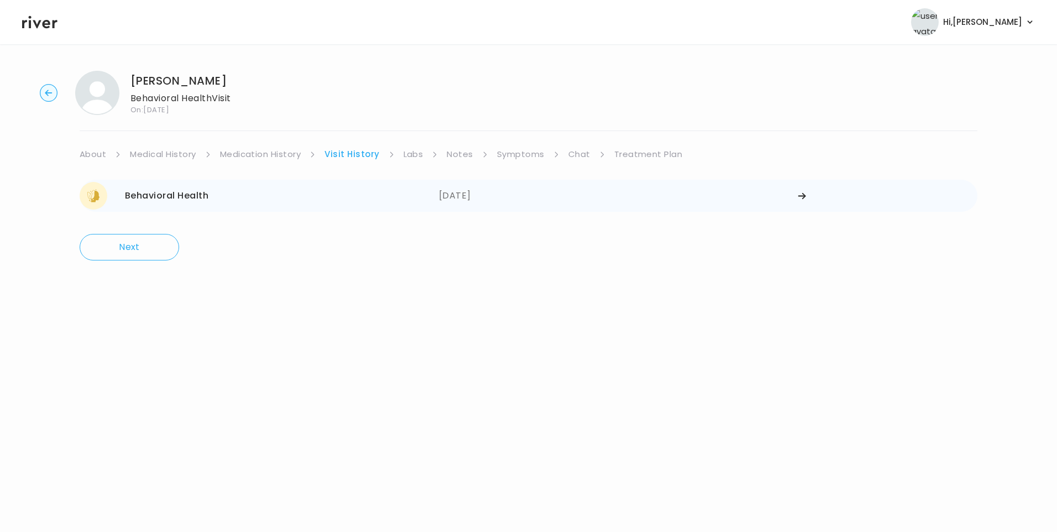
click at [484, 197] on div "07/24/2025" at bounding box center [618, 196] width 359 height 28
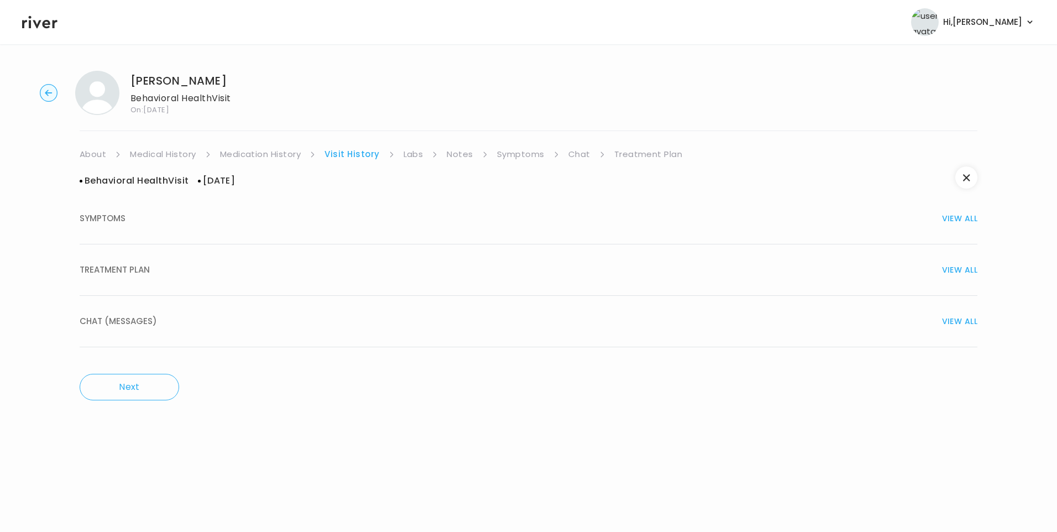
click at [179, 269] on div "TREATMENT PLAN VIEW ALL" at bounding box center [529, 269] width 898 height 15
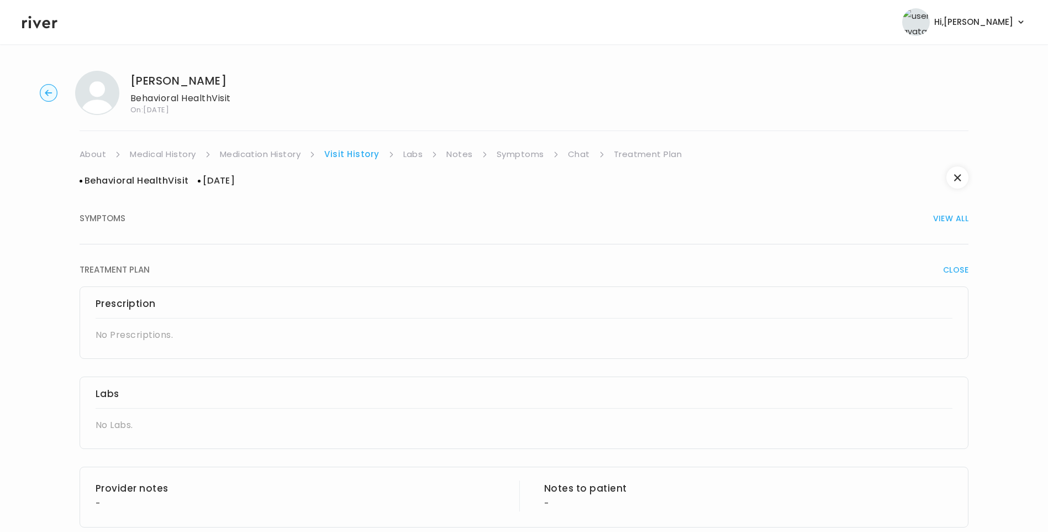
click at [256, 155] on link "Medication History" at bounding box center [260, 153] width 81 height 15
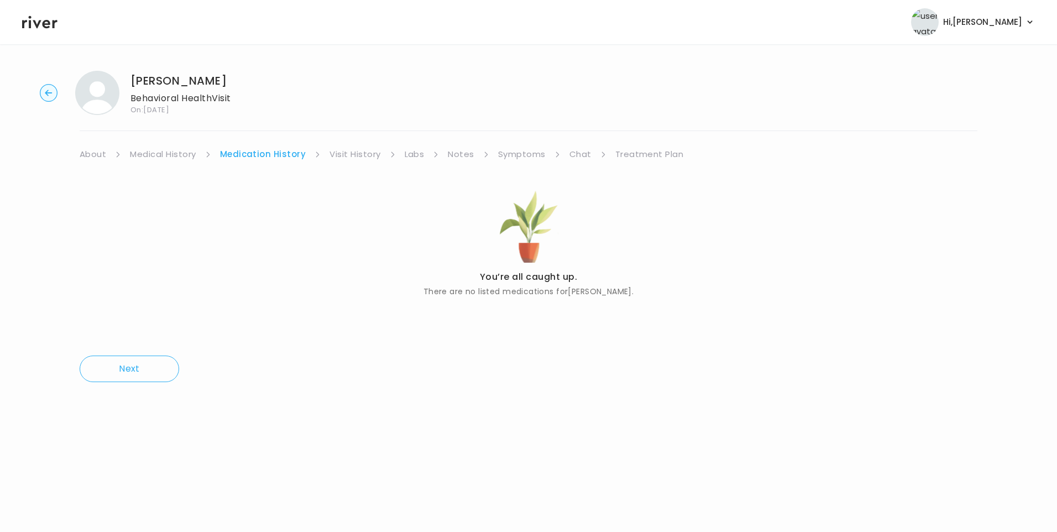
click at [93, 151] on link "About" at bounding box center [93, 153] width 27 height 15
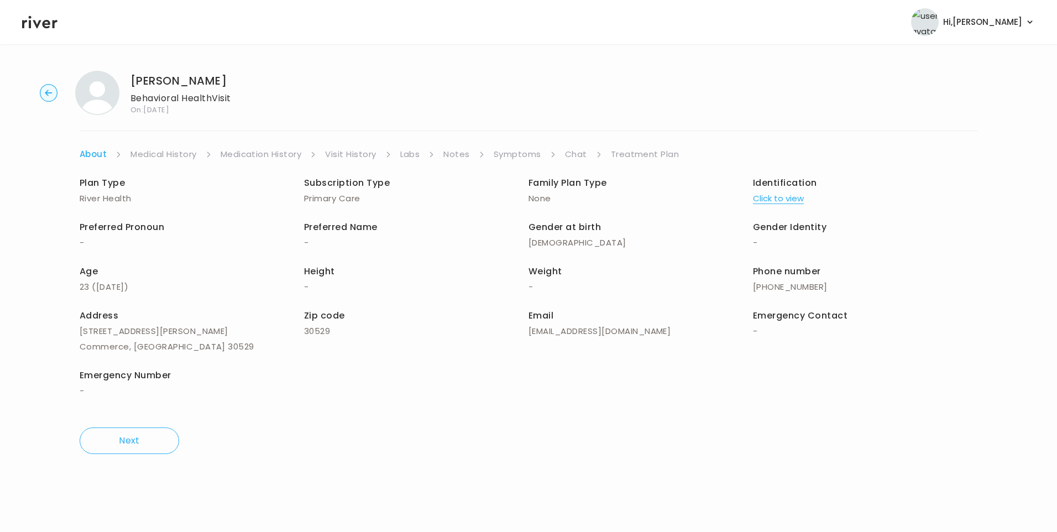
click at [772, 199] on button "Click to view" at bounding box center [778, 198] width 51 height 15
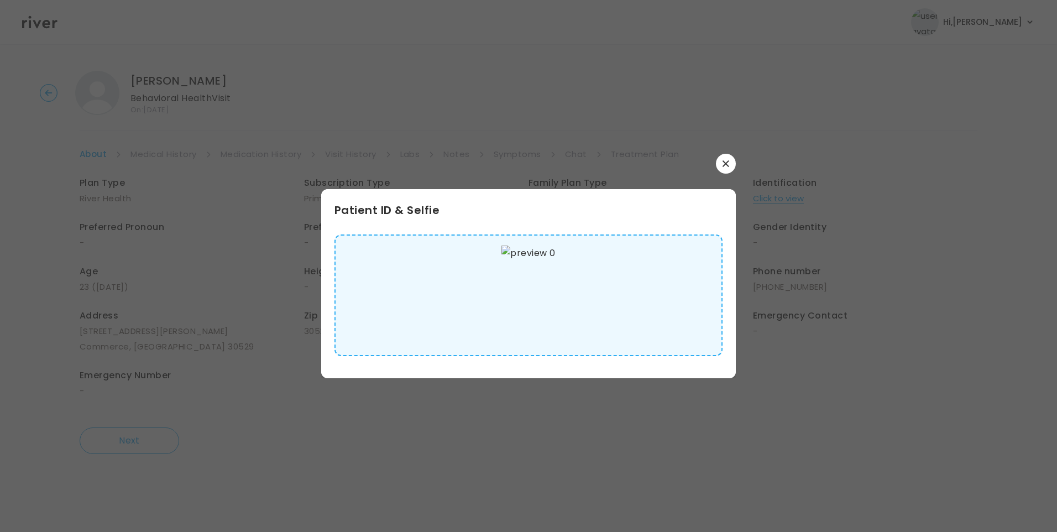
click at [549, 296] on img at bounding box center [528, 294] width 54 height 99
click at [725, 169] on button "button" at bounding box center [726, 164] width 20 height 20
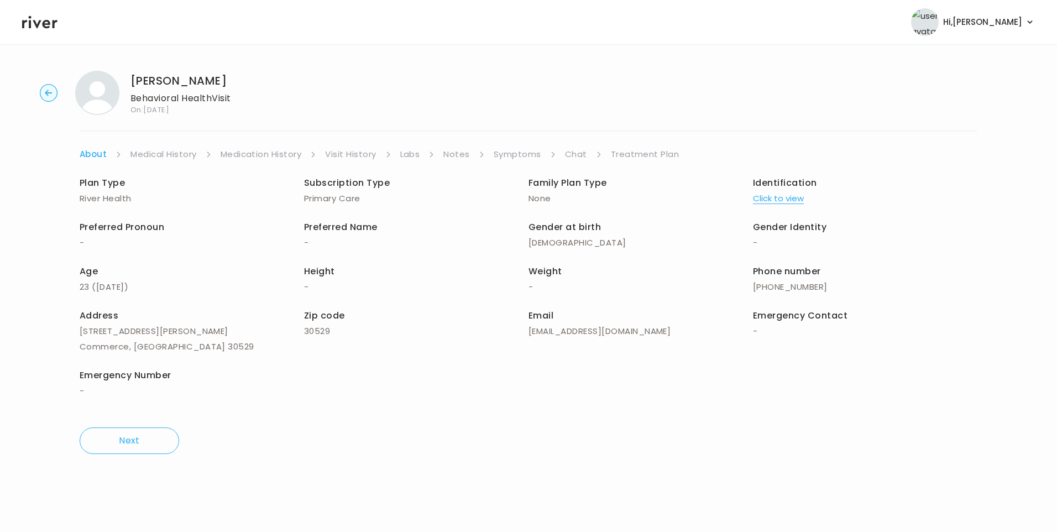
click at [175, 156] on link "Medical History" at bounding box center [163, 153] width 66 height 15
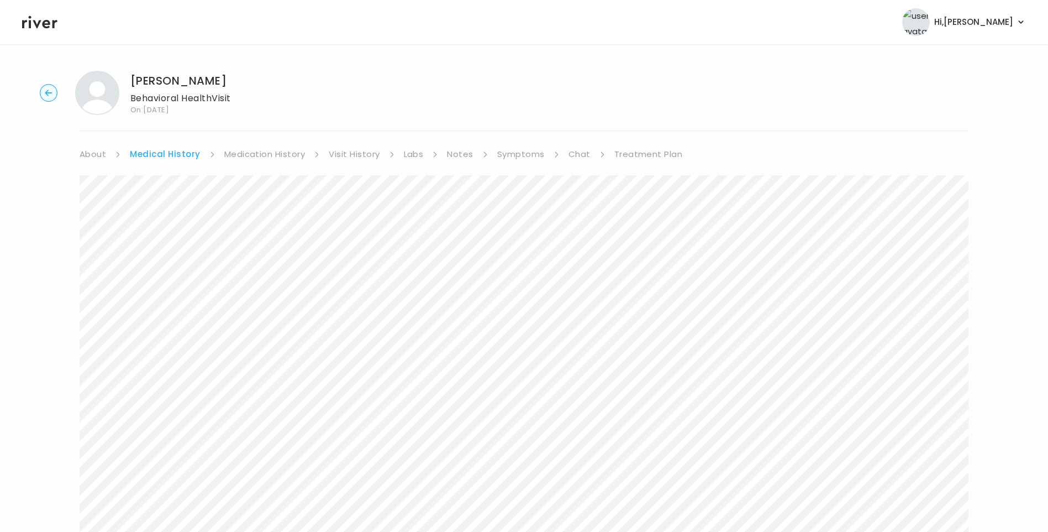
click at [508, 154] on link "Symptoms" at bounding box center [521, 153] width 48 height 15
click at [287, 153] on link "Medication History" at bounding box center [260, 153] width 81 height 15
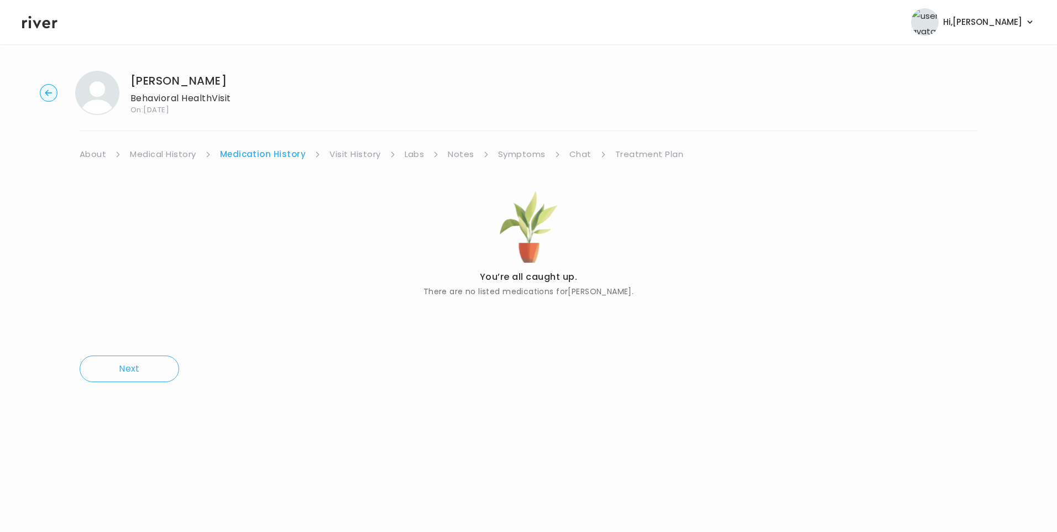
click at [508, 153] on link "Symptoms" at bounding box center [522, 153] width 48 height 15
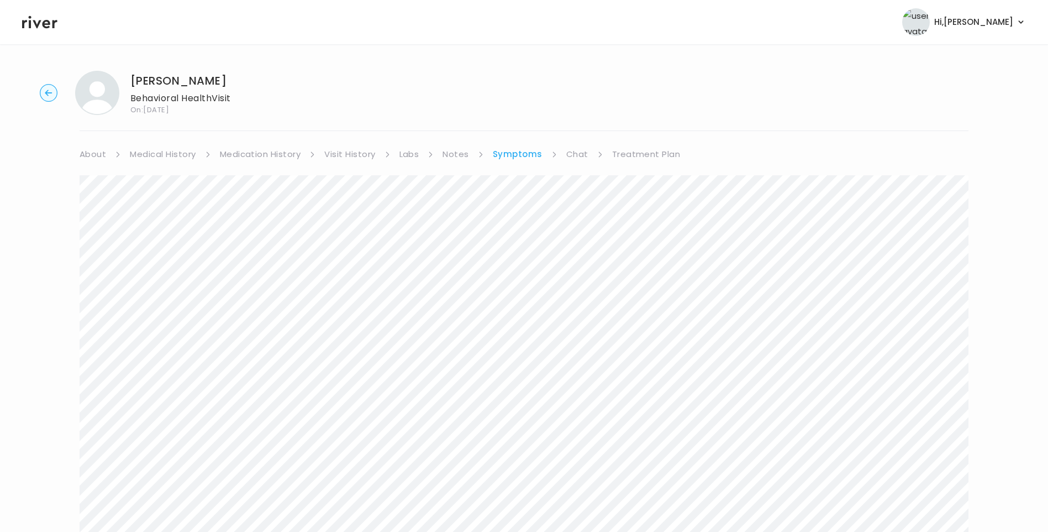
click at [345, 152] on link "Visit History" at bounding box center [349, 153] width 51 height 15
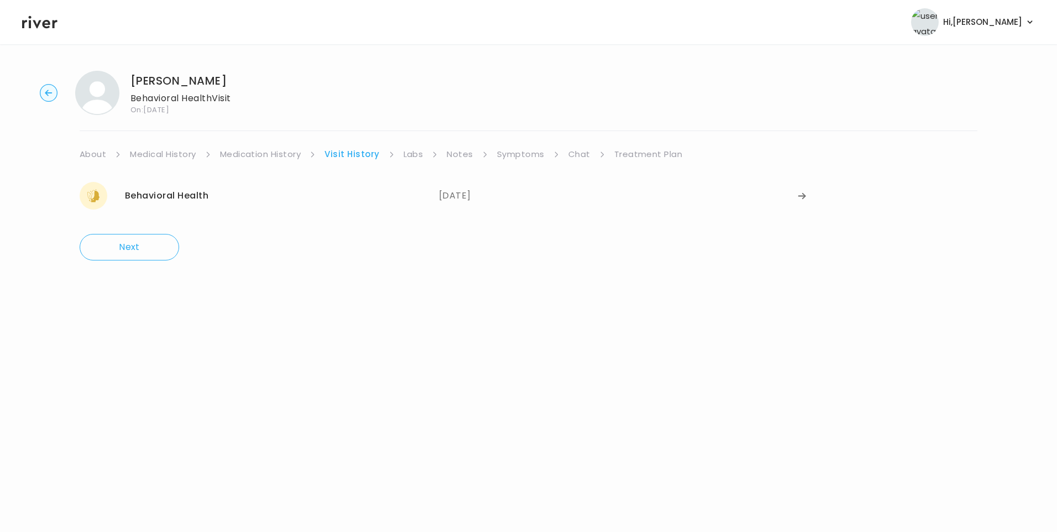
click at [526, 155] on link "Symptoms" at bounding box center [521, 153] width 48 height 15
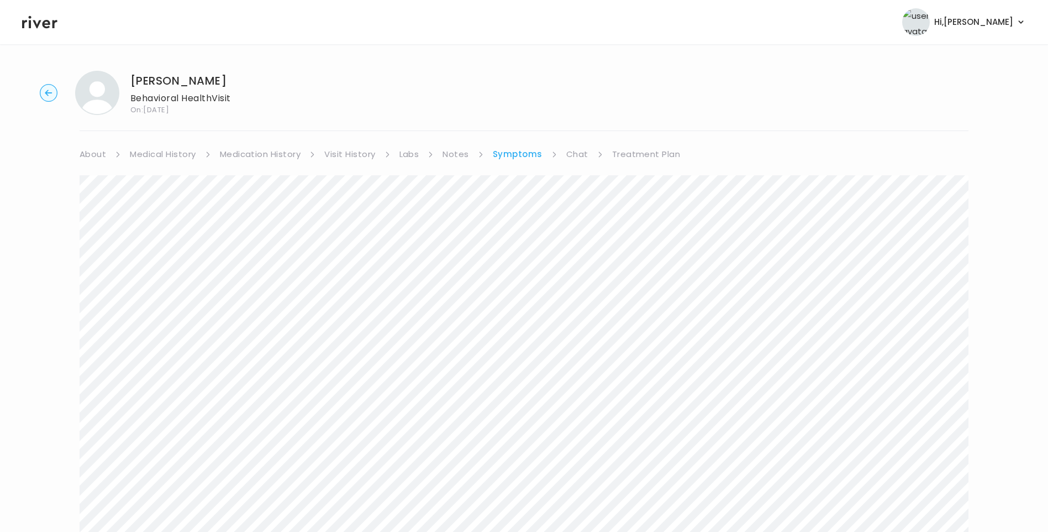
click at [577, 152] on link "Chat" at bounding box center [577, 153] width 22 height 15
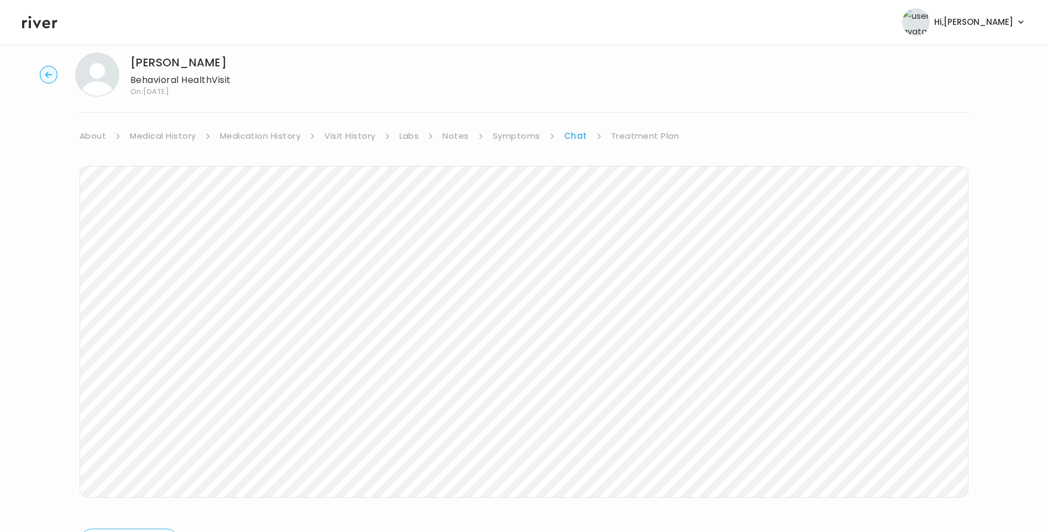
scroll to position [37, 0]
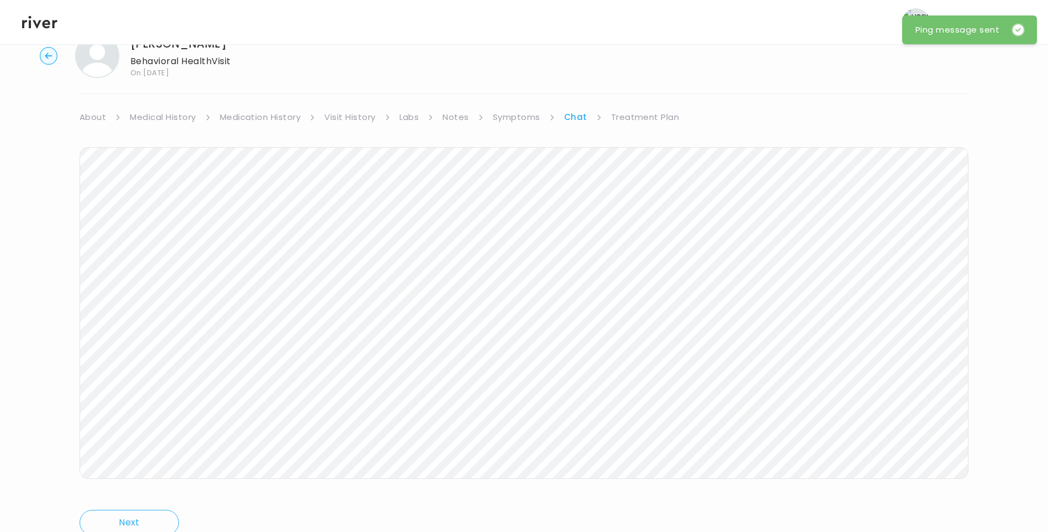
click at [647, 118] on link "Treatment Plan" at bounding box center [645, 116] width 69 height 15
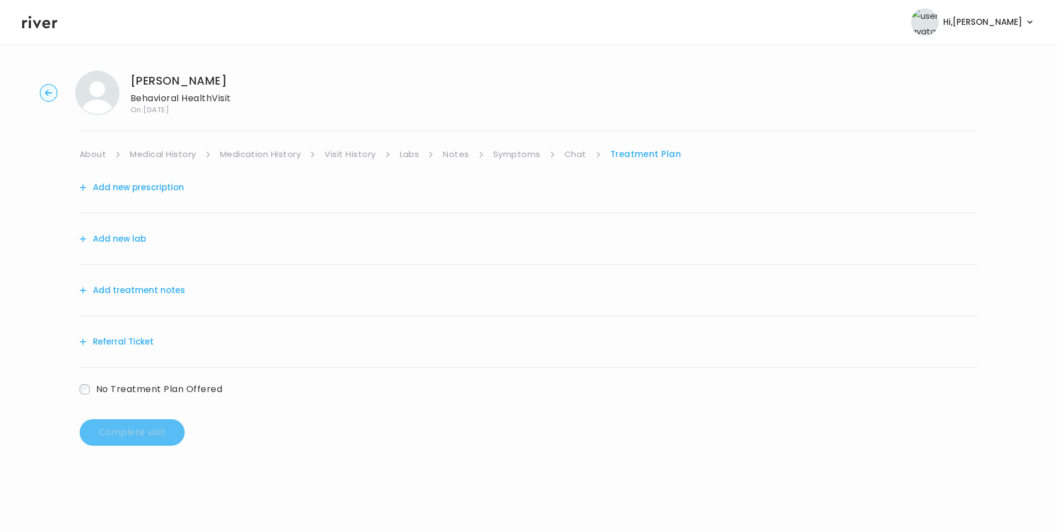
click at [128, 288] on button "Add treatment notes" at bounding box center [133, 289] width 106 height 15
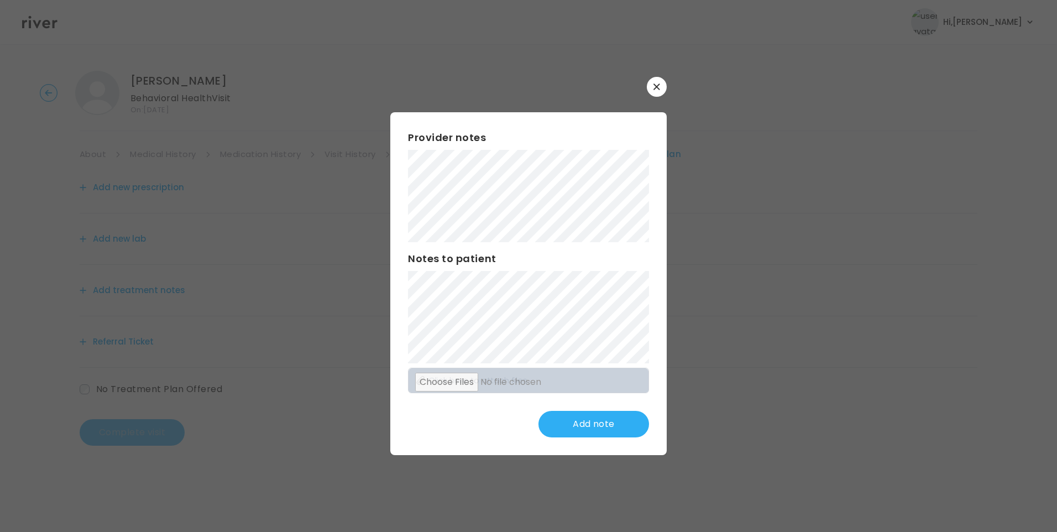
drag, startPoint x: 656, startPoint y: 89, endPoint x: 550, endPoint y: 114, distance: 108.6
click at [655, 90] on icon "button" at bounding box center [656, 86] width 7 height 7
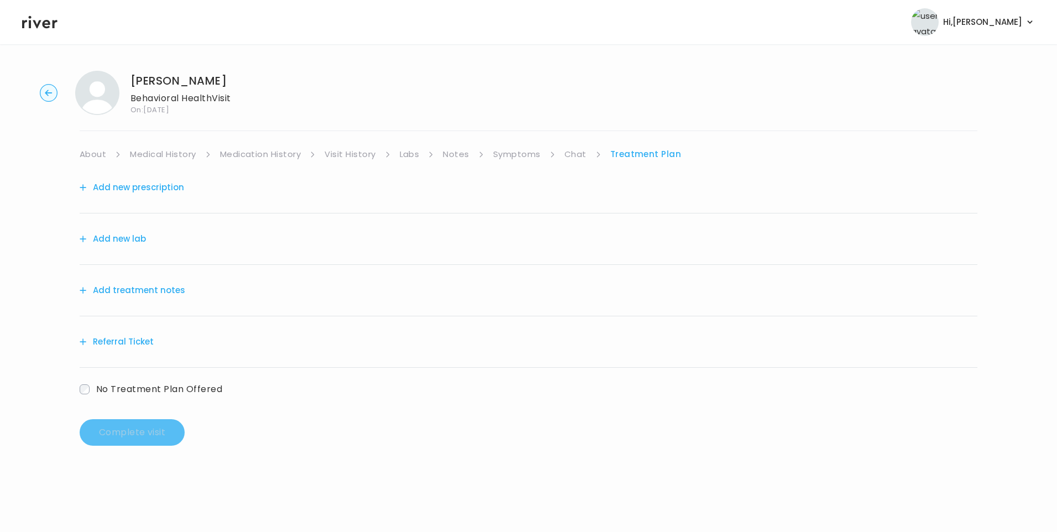
click at [348, 151] on link "Visit History" at bounding box center [349, 153] width 51 height 15
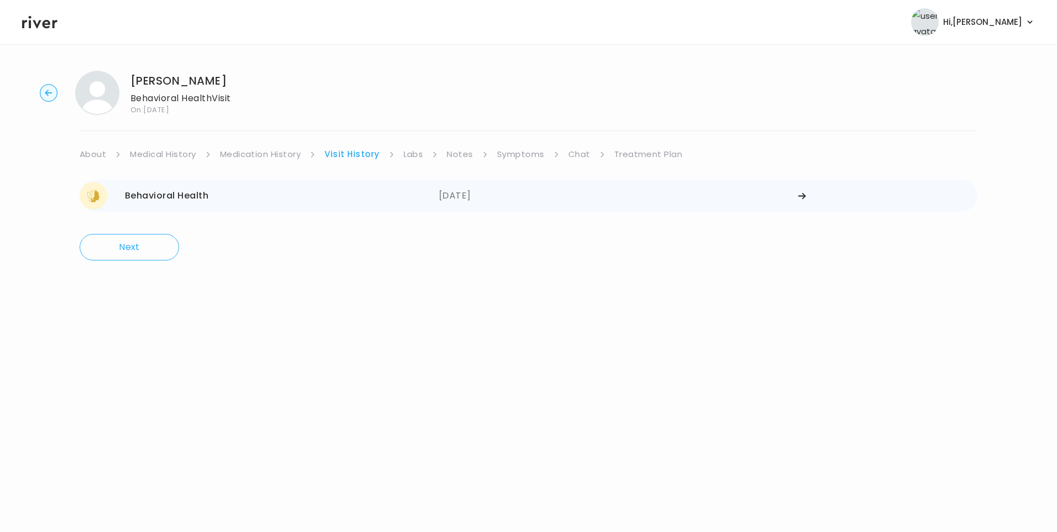
click at [343, 190] on div "Behavioral Health 07/24/2025" at bounding box center [259, 196] width 359 height 28
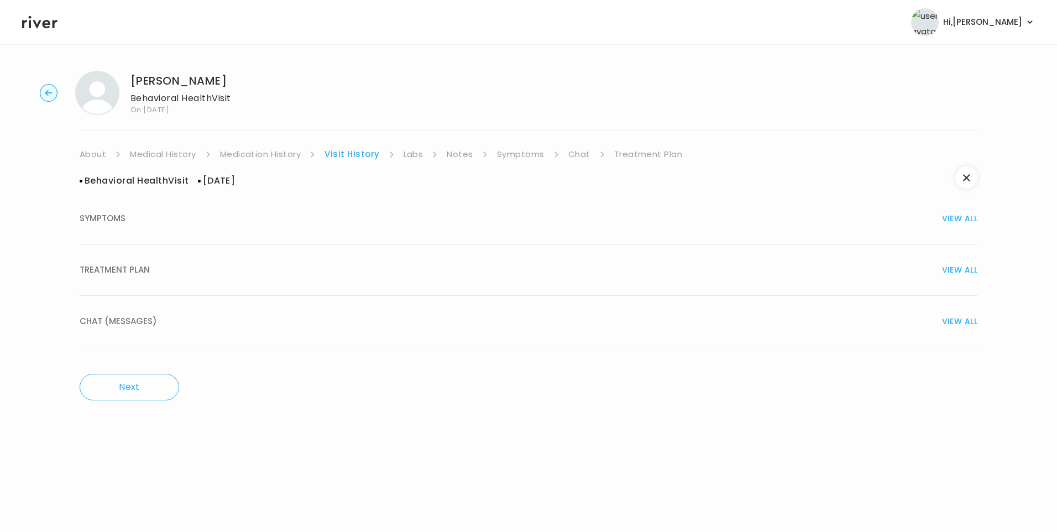
click at [166, 276] on div "TREATMENT PLAN VIEW ALL" at bounding box center [529, 269] width 898 height 15
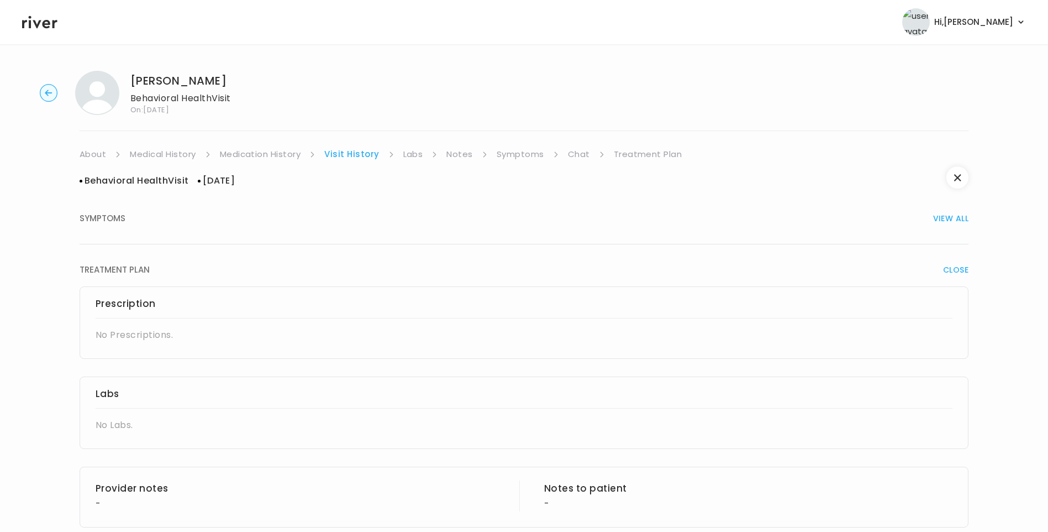
click at [652, 148] on link "Treatment Plan" at bounding box center [648, 153] width 69 height 15
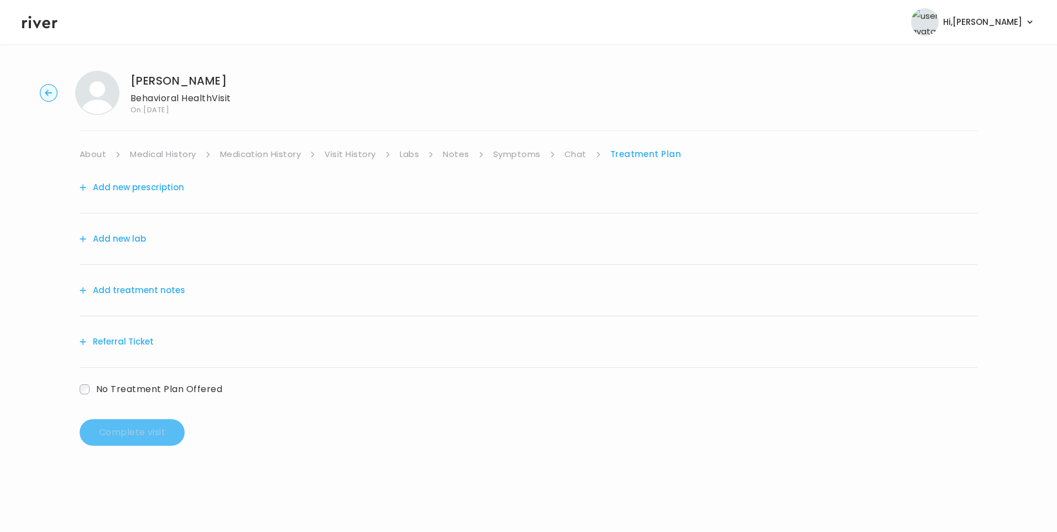
click at [155, 292] on button "Add treatment notes" at bounding box center [133, 289] width 106 height 15
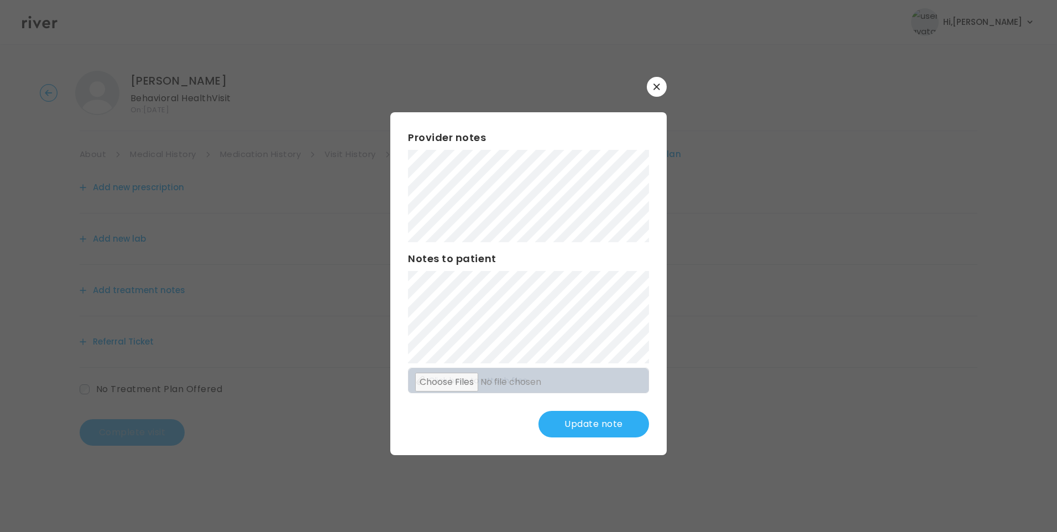
click at [592, 424] on button "Update note" at bounding box center [593, 424] width 111 height 27
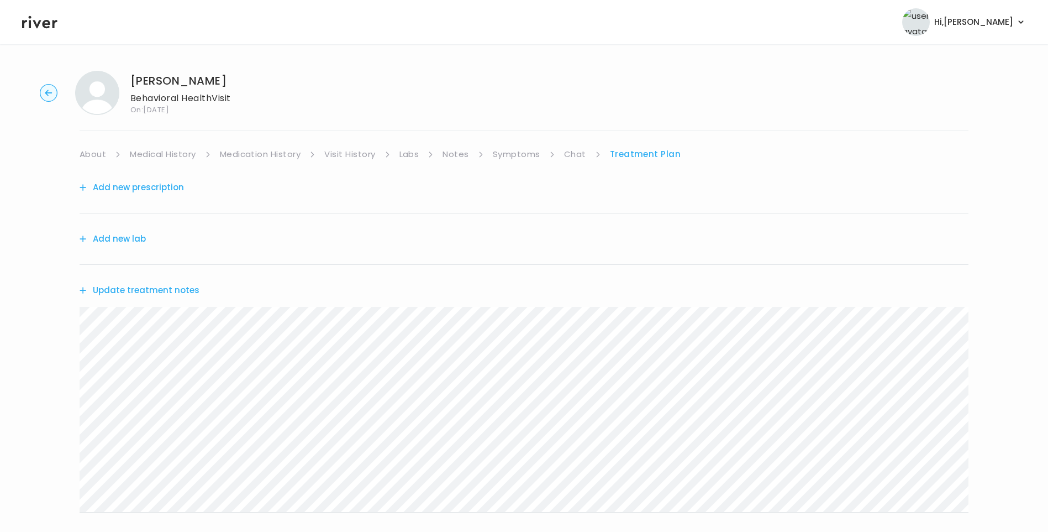
click at [573, 159] on link "Chat" at bounding box center [575, 153] width 22 height 15
click at [653, 155] on link "Treatment Plan" at bounding box center [645, 153] width 69 height 15
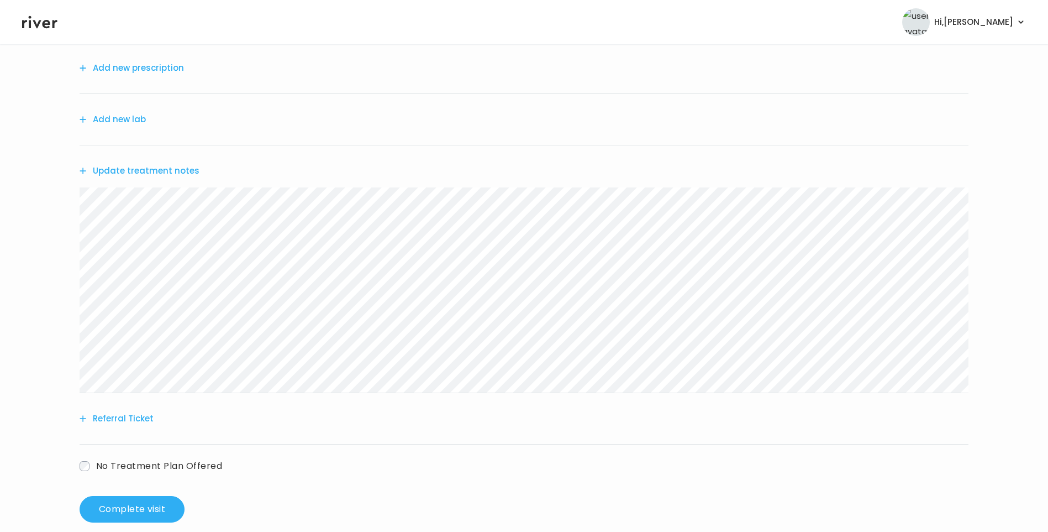
scroll to position [137, 0]
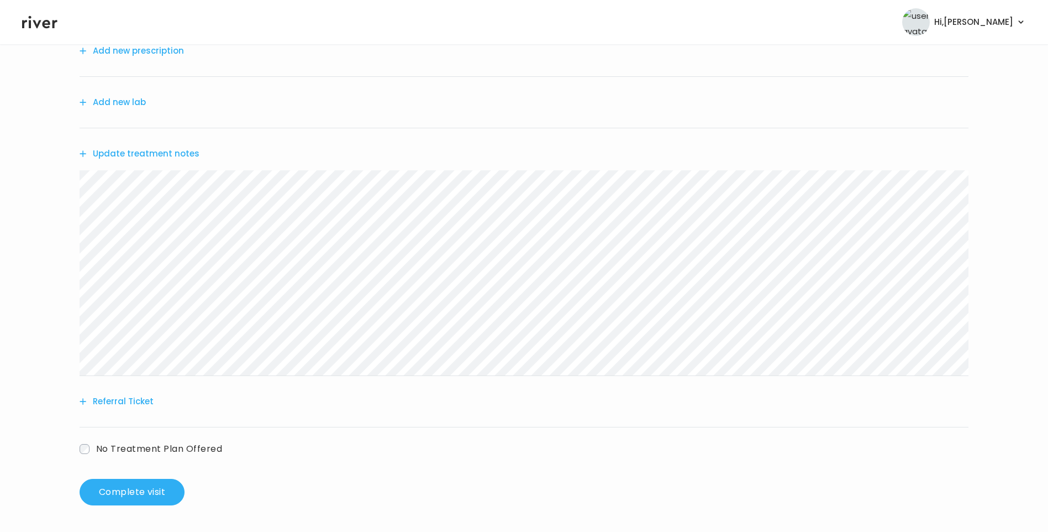
click at [48, 204] on div "Cassondra Stone Behavioral Health Visit On: 12 Aug 2025 About Medical History M…" at bounding box center [524, 219] width 1048 height 589
click at [122, 398] on button "Referral Ticket" at bounding box center [117, 400] width 74 height 15
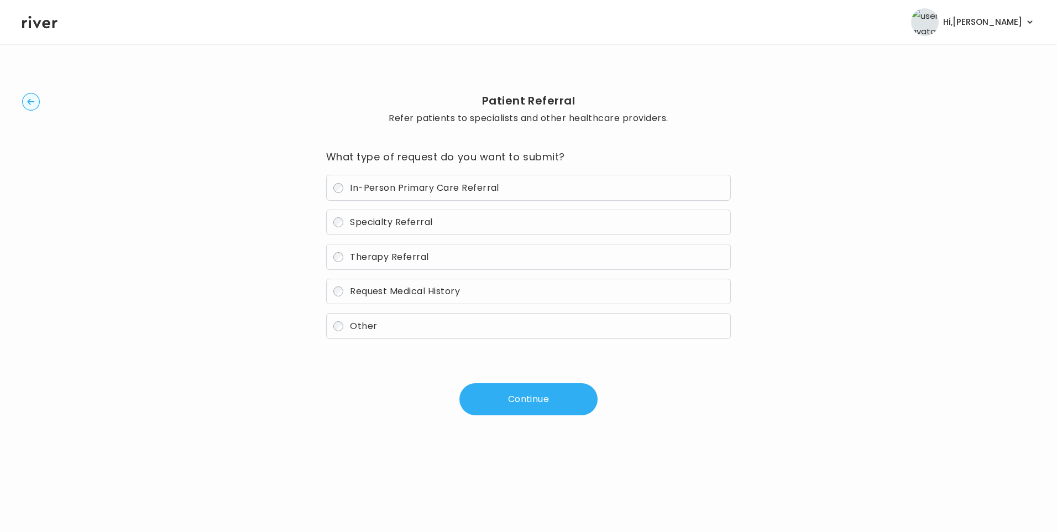
click at [376, 259] on span "Therapy Referral" at bounding box center [389, 256] width 79 height 13
click at [510, 402] on button "Continue" at bounding box center [528, 399] width 138 height 32
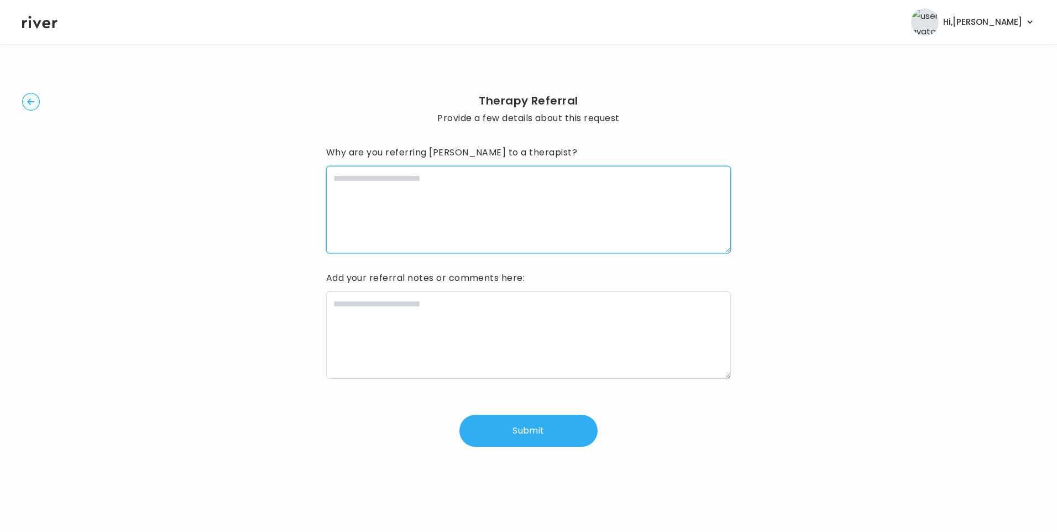
click at [473, 222] on textarea at bounding box center [528, 209] width 405 height 87
type textarea "**********"
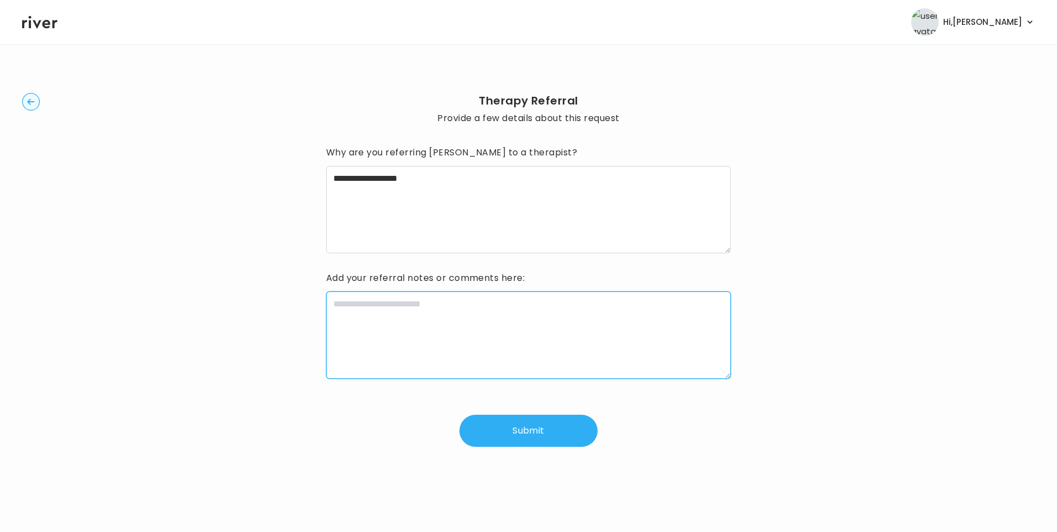
click at [461, 339] on textarea at bounding box center [528, 334] width 405 height 87
paste textarea "**********"
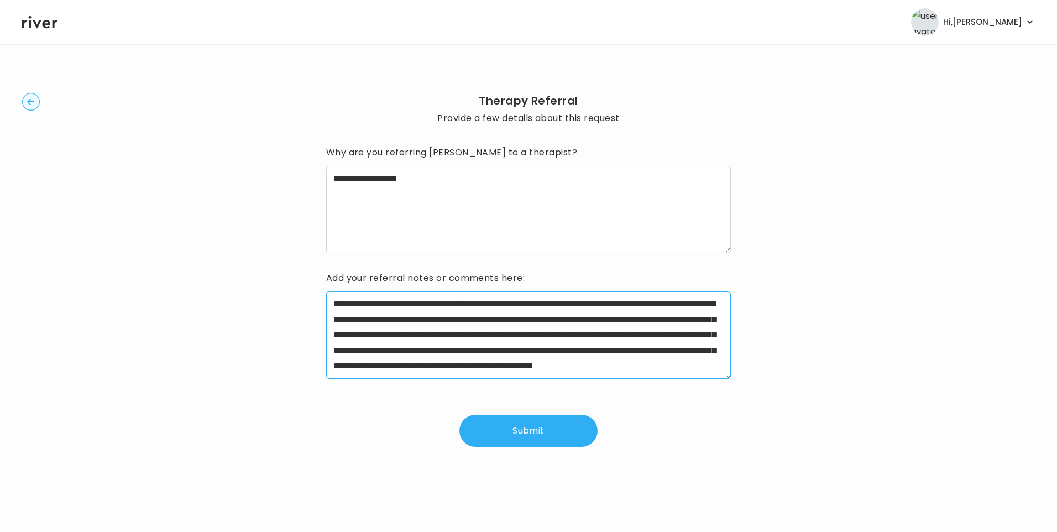
drag, startPoint x: 369, startPoint y: 304, endPoint x: 418, endPoint y: 305, distance: 49.2
click at [418, 305] on textarea "**********" at bounding box center [528, 334] width 405 height 87
drag, startPoint x: 330, startPoint y: 317, endPoint x: 391, endPoint y: 313, distance: 61.5
click at [391, 313] on textarea "**********" at bounding box center [528, 334] width 405 height 87
type textarea "**********"
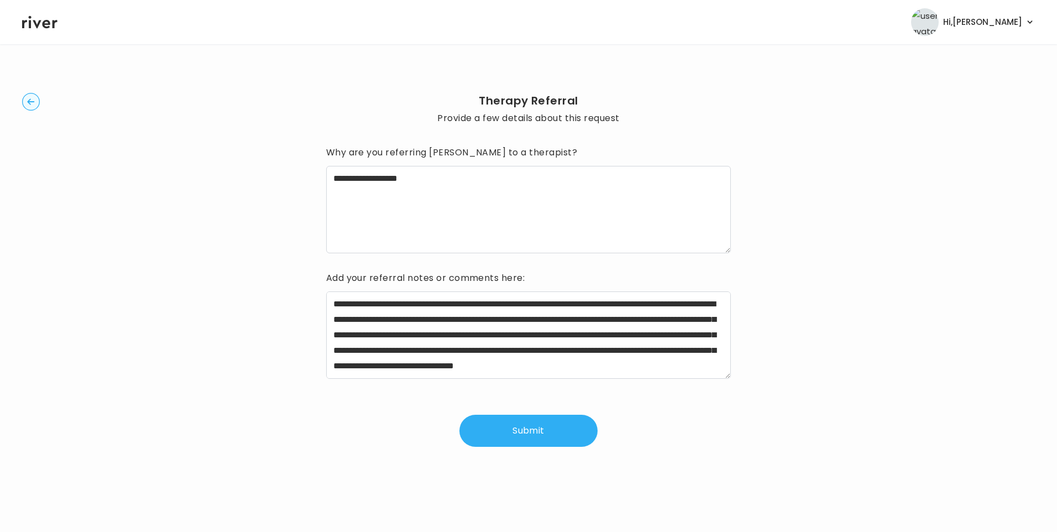
click at [32, 102] on icon "button" at bounding box center [30, 101] width 7 height 6
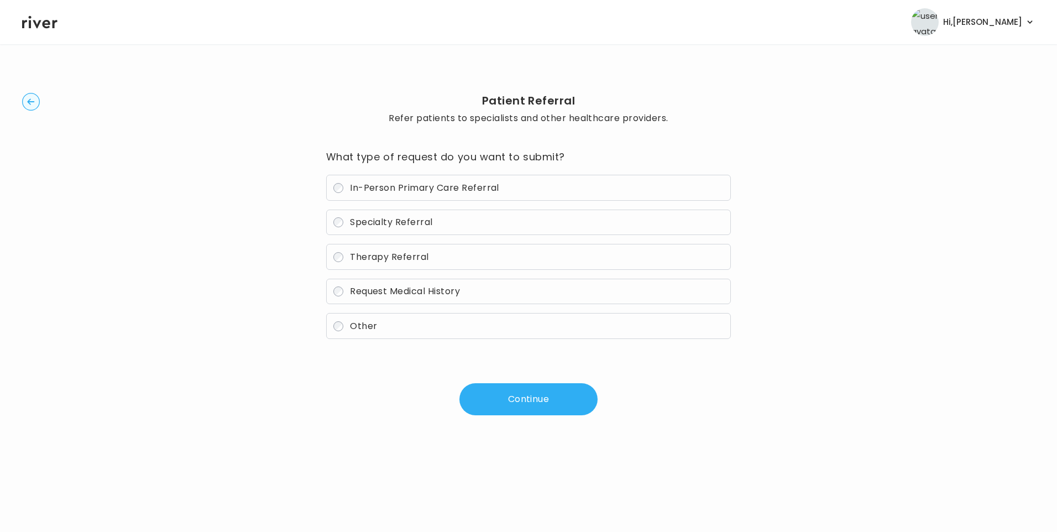
click at [33, 99] on circle "button" at bounding box center [31, 101] width 17 height 17
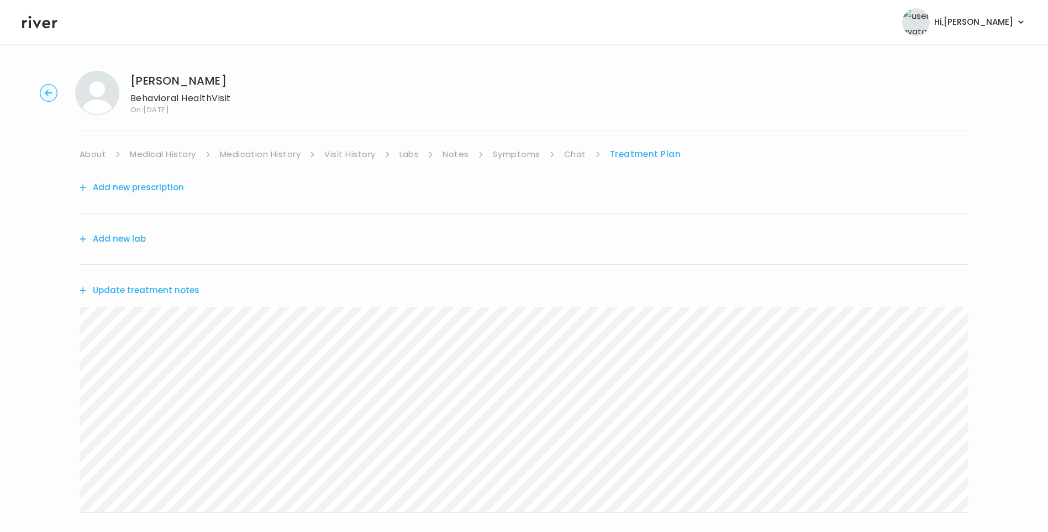
click at [49, 27] on icon at bounding box center [39, 22] width 35 height 13
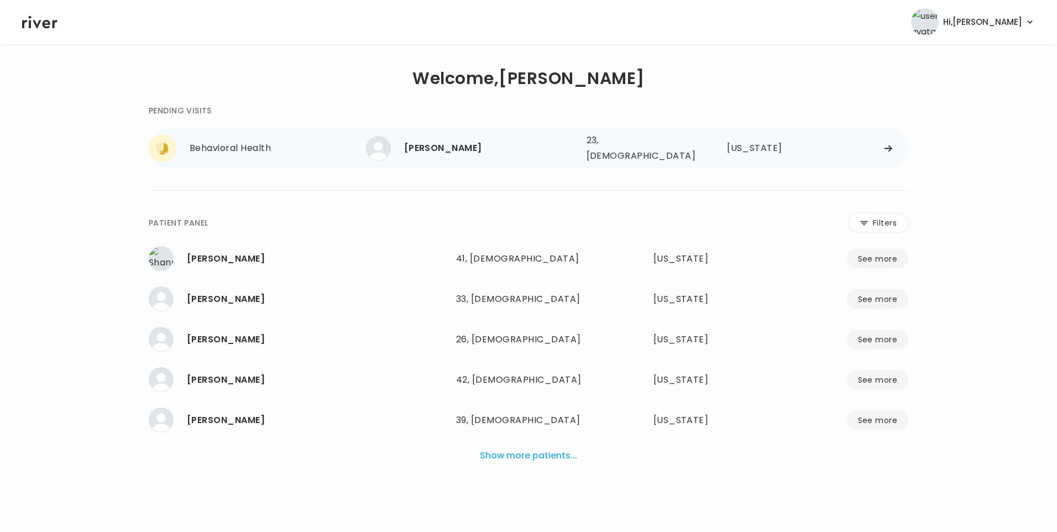
click at [486, 141] on div "[PERSON_NAME]" at bounding box center [491, 147] width 174 height 15
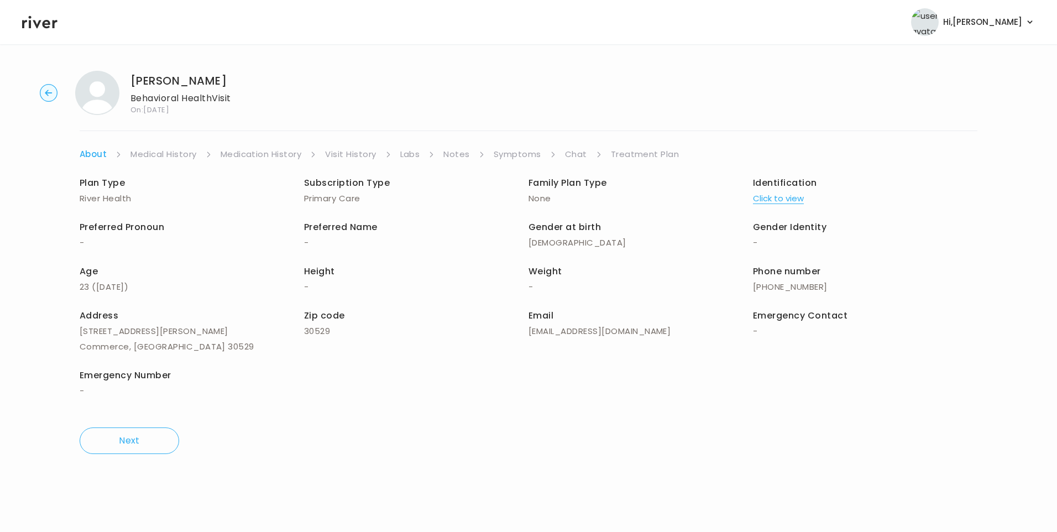
click at [620, 155] on link "Treatment Plan" at bounding box center [645, 153] width 69 height 15
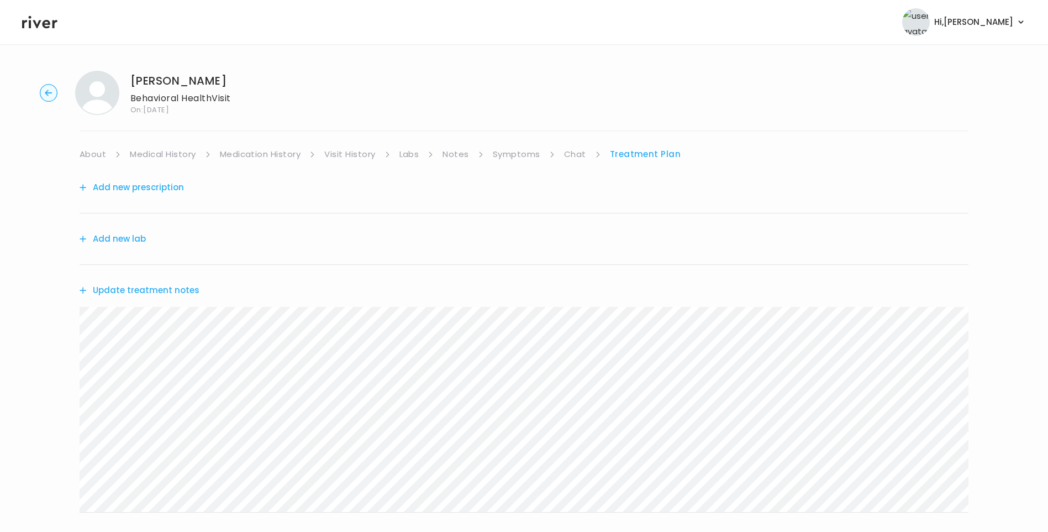
click at [176, 292] on button "Update treatment notes" at bounding box center [140, 289] width 120 height 15
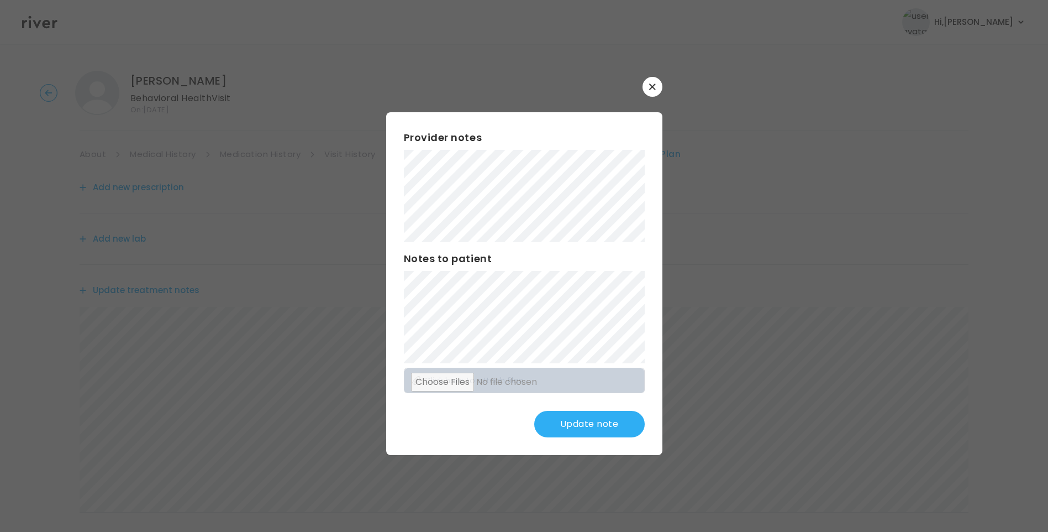
click at [615, 422] on button "Update note" at bounding box center [589, 424] width 111 height 27
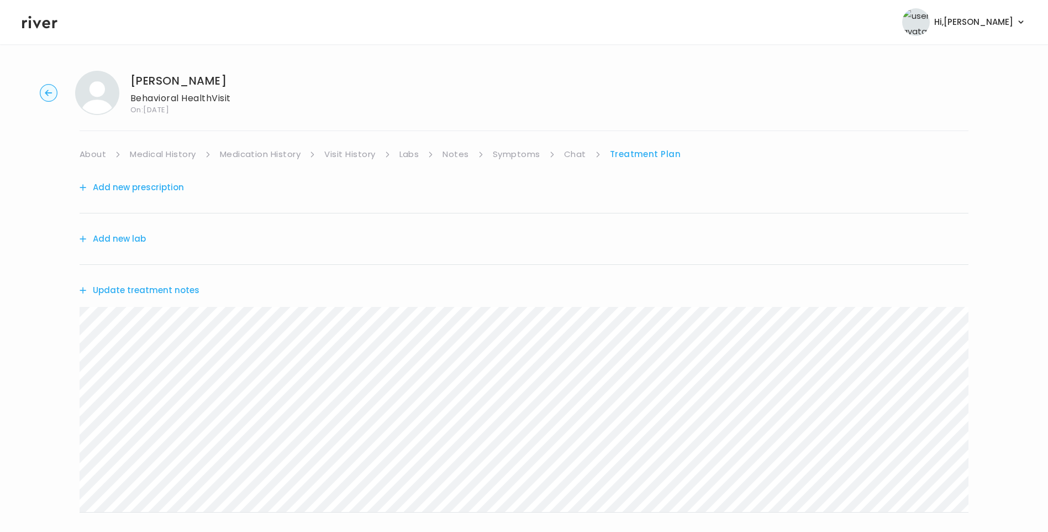
click at [39, 23] on icon at bounding box center [39, 22] width 35 height 13
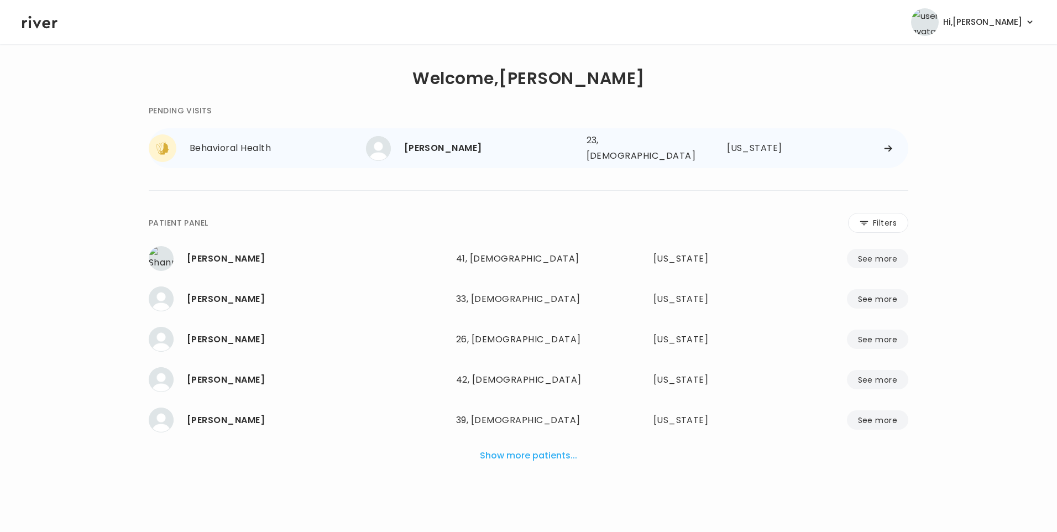
click at [491, 144] on div "[PERSON_NAME]" at bounding box center [491, 147] width 174 height 15
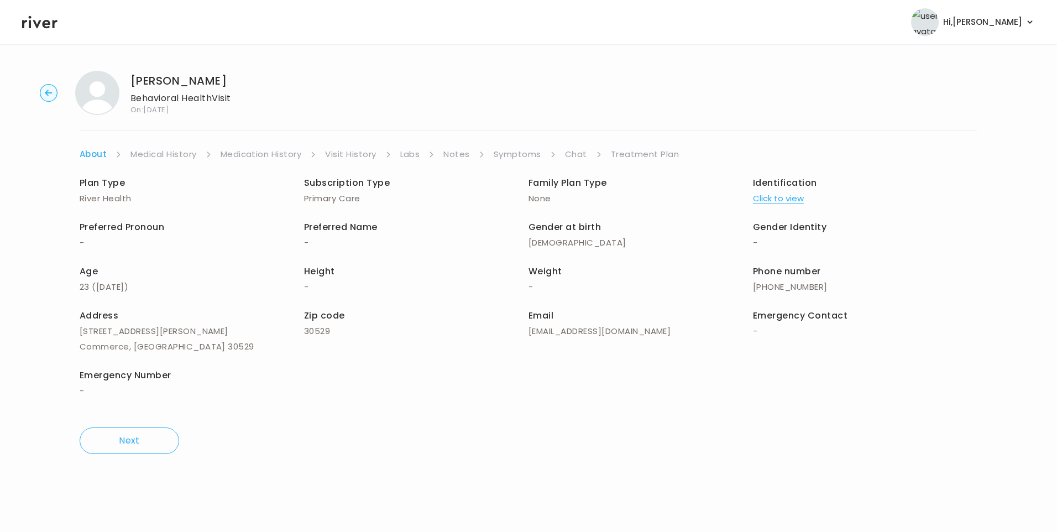
click at [577, 154] on link "Chat" at bounding box center [576, 153] width 22 height 15
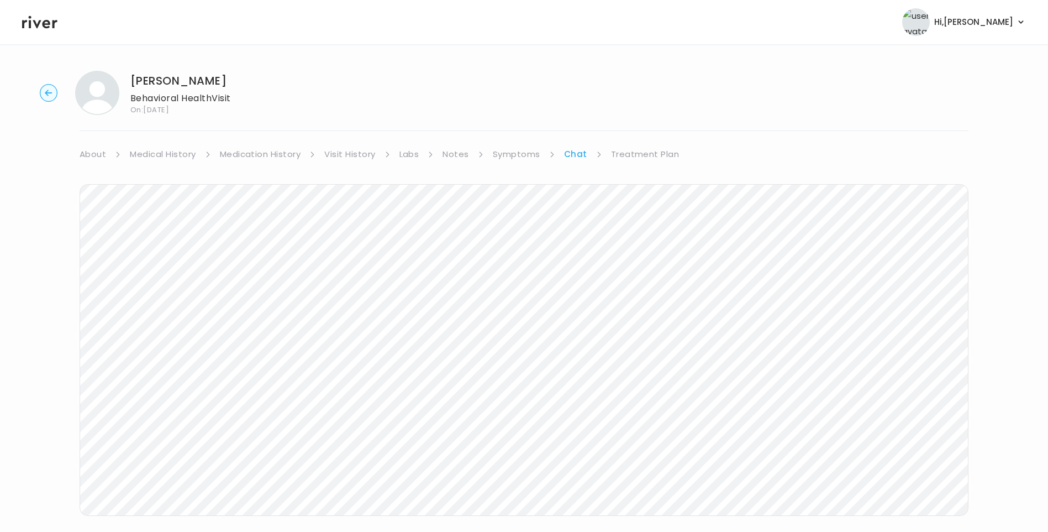
click at [45, 28] on icon at bounding box center [39, 22] width 35 height 17
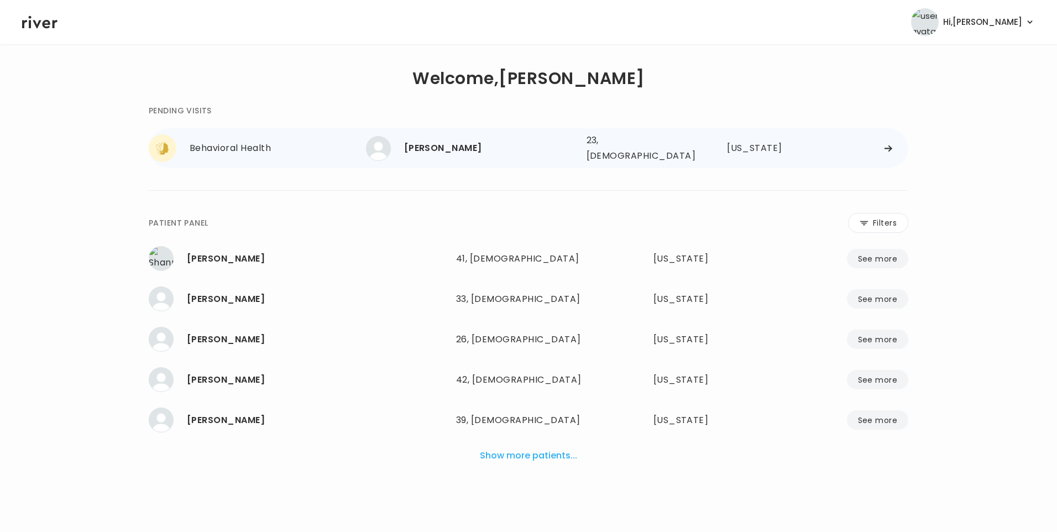
click at [427, 149] on div "[PERSON_NAME]" at bounding box center [491, 147] width 174 height 15
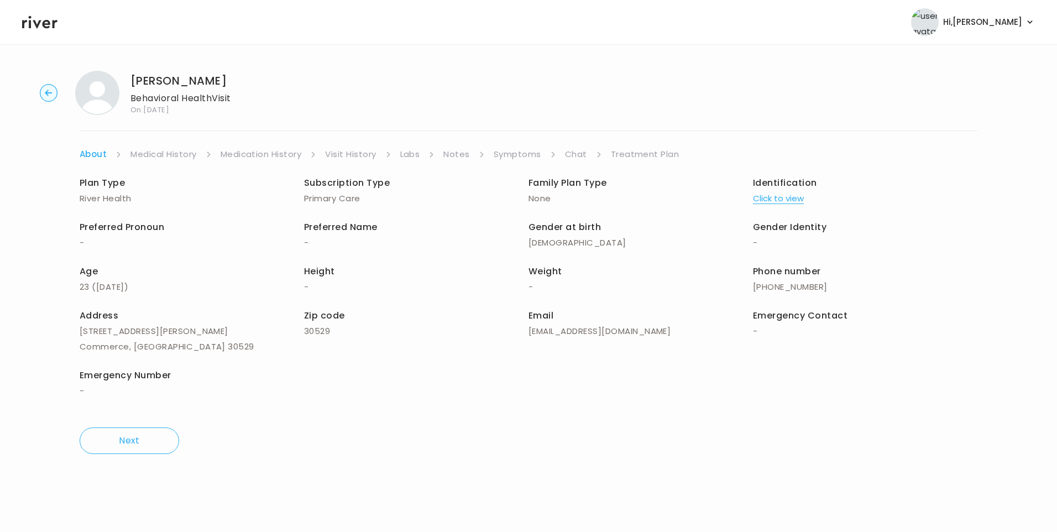
click at [576, 155] on link "Chat" at bounding box center [576, 153] width 22 height 15
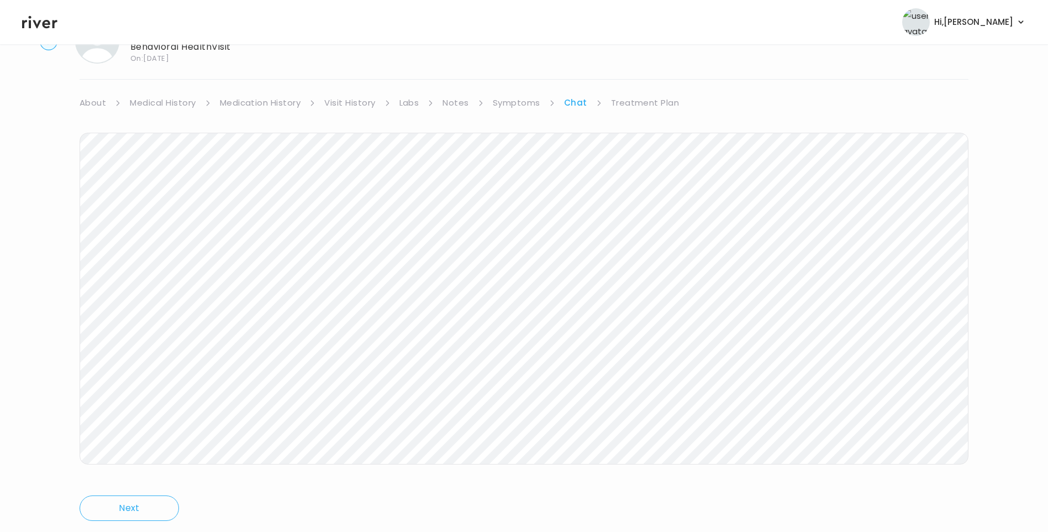
scroll to position [82, 0]
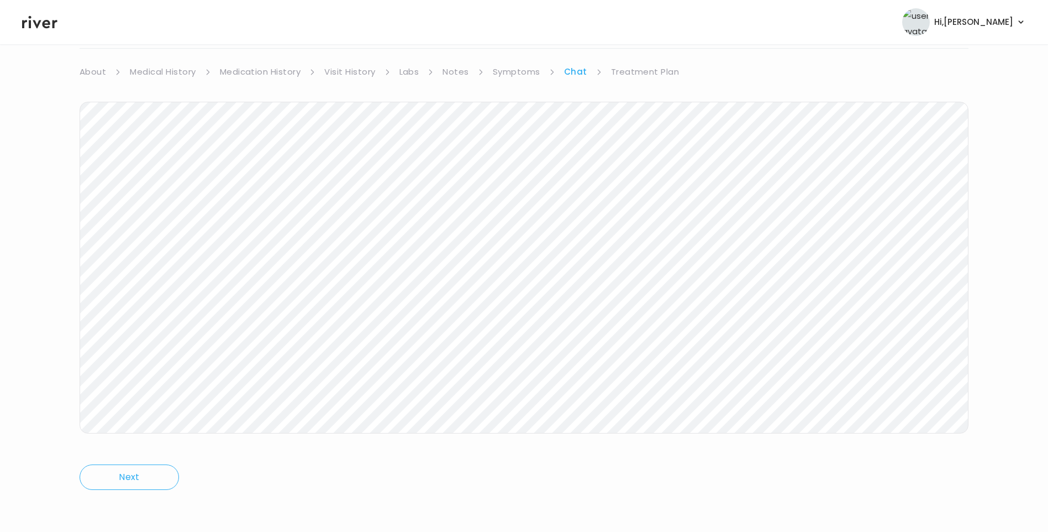
click at [51, 21] on icon at bounding box center [39, 22] width 35 height 17
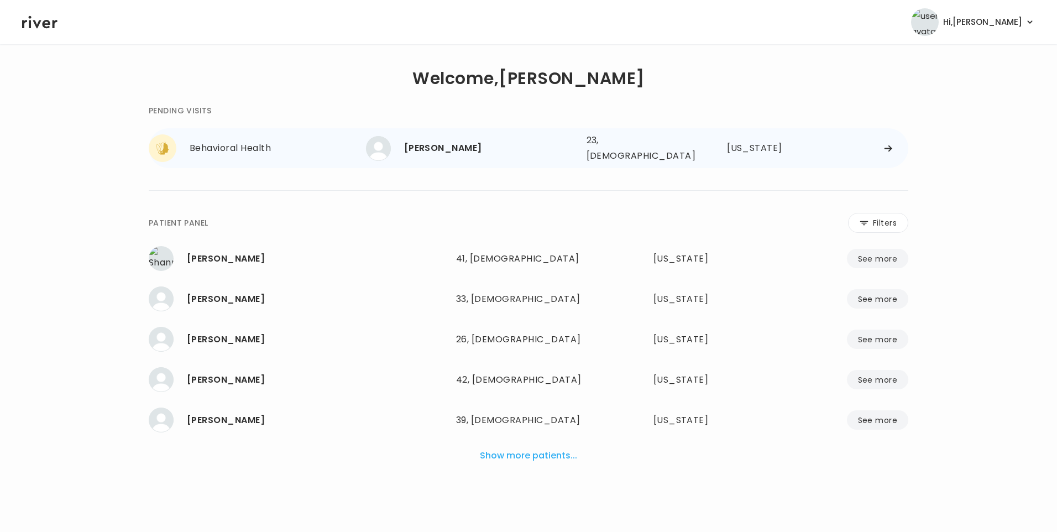
click at [465, 146] on div "[PERSON_NAME]" at bounding box center [491, 147] width 174 height 15
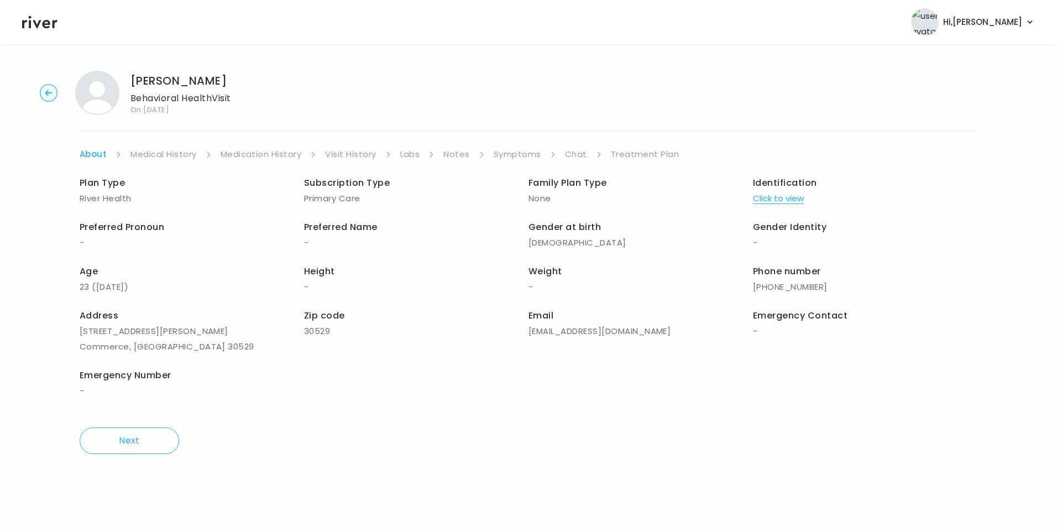
click at [573, 153] on link "Chat" at bounding box center [576, 153] width 22 height 15
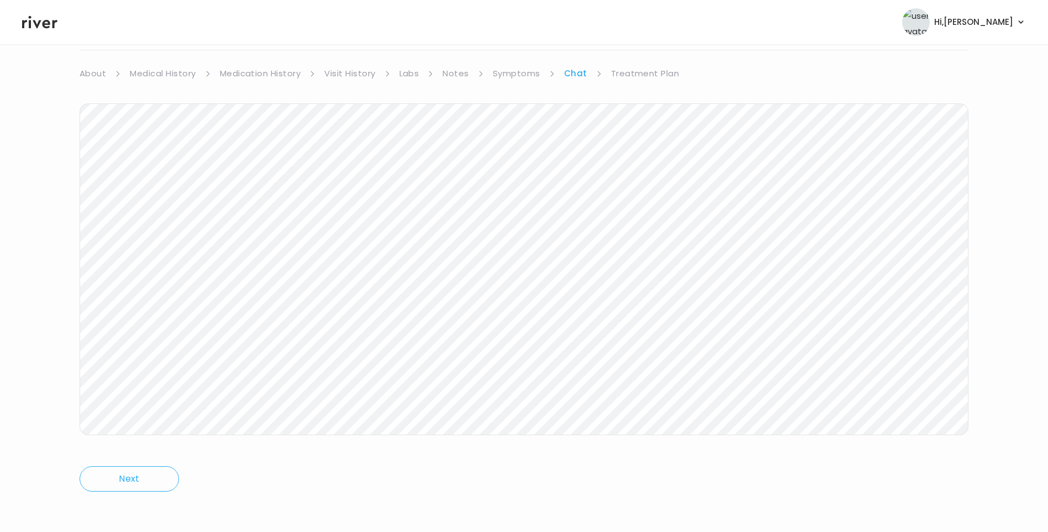
scroll to position [82, 0]
click at [50, 20] on icon at bounding box center [39, 22] width 35 height 17
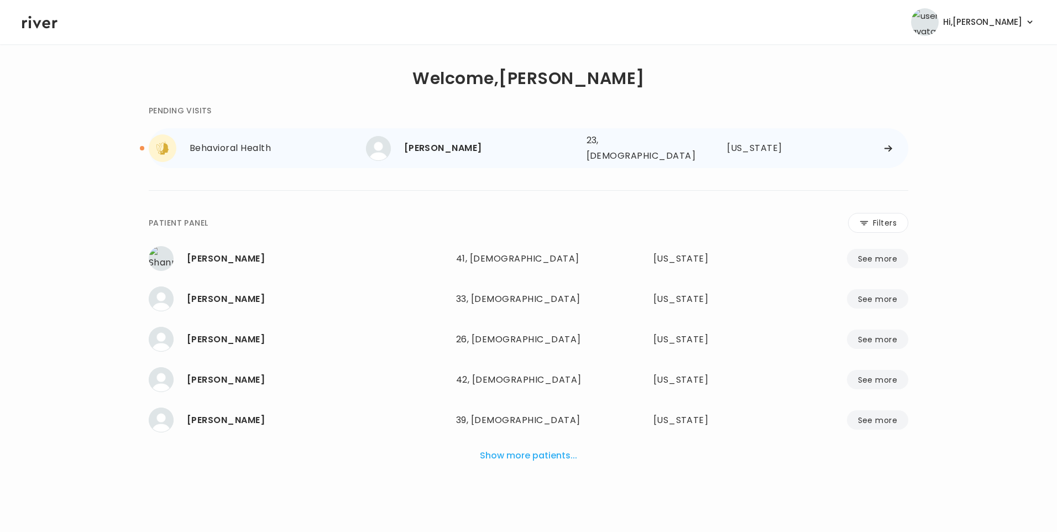
click at [463, 148] on div "[PERSON_NAME]" at bounding box center [491, 147] width 174 height 15
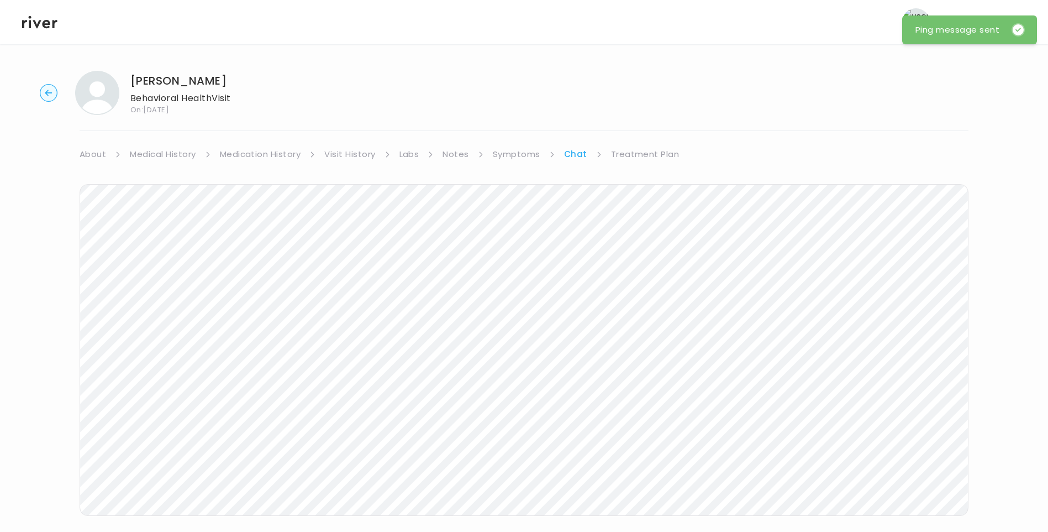
click at [631, 155] on link "Treatment Plan" at bounding box center [645, 153] width 69 height 15
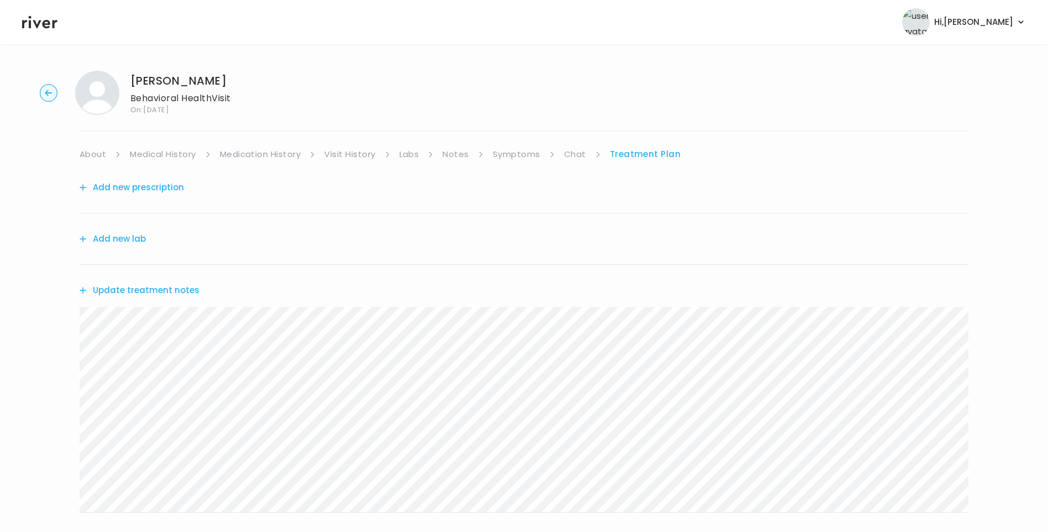
click at [159, 288] on button "Update treatment notes" at bounding box center [140, 289] width 120 height 15
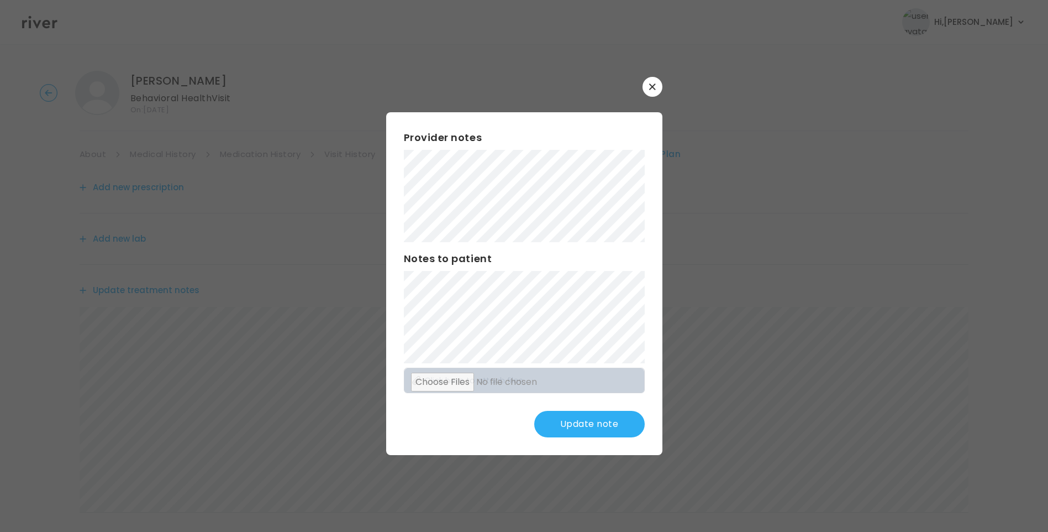
click at [606, 429] on button "Update note" at bounding box center [589, 424] width 111 height 27
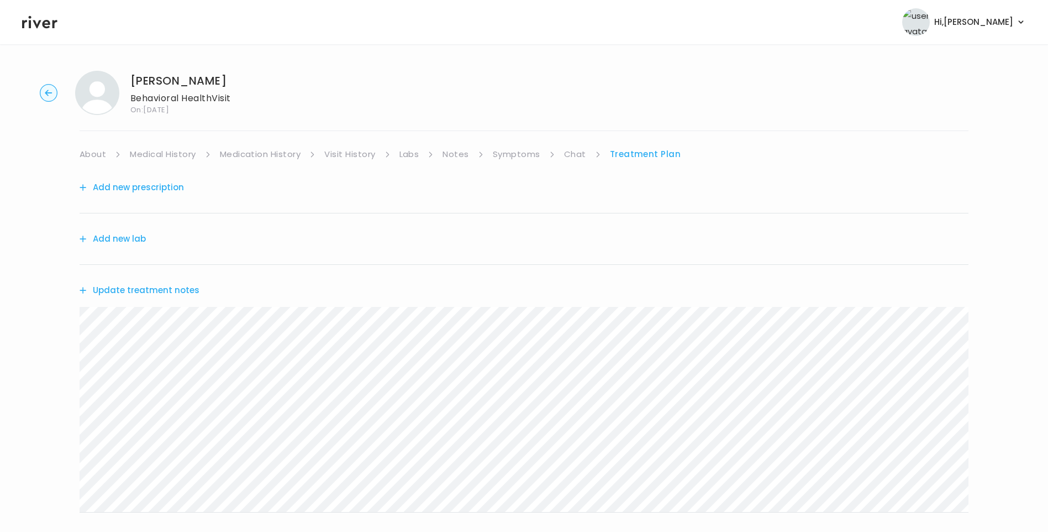
click at [181, 293] on button "Update treatment notes" at bounding box center [140, 289] width 120 height 15
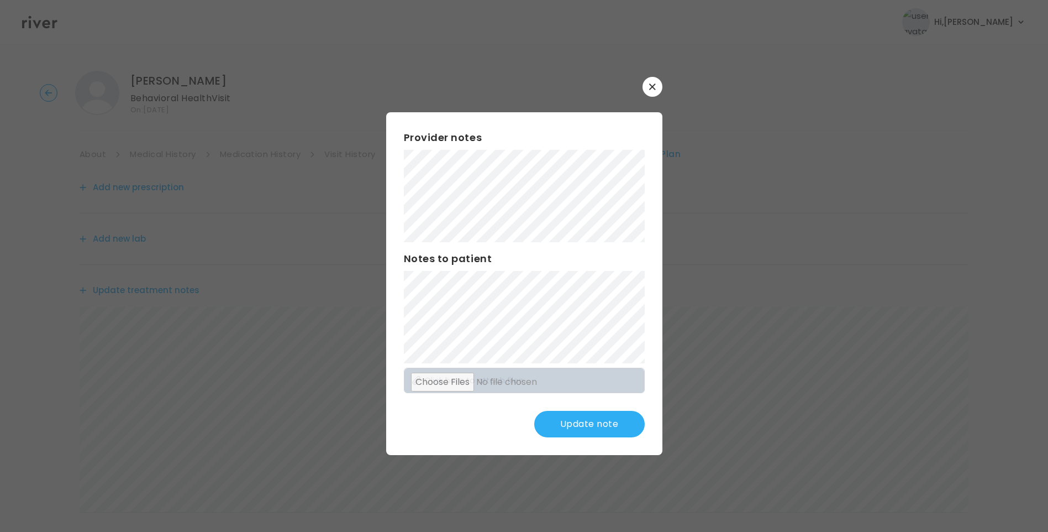
click at [564, 412] on button "Update note" at bounding box center [589, 424] width 111 height 27
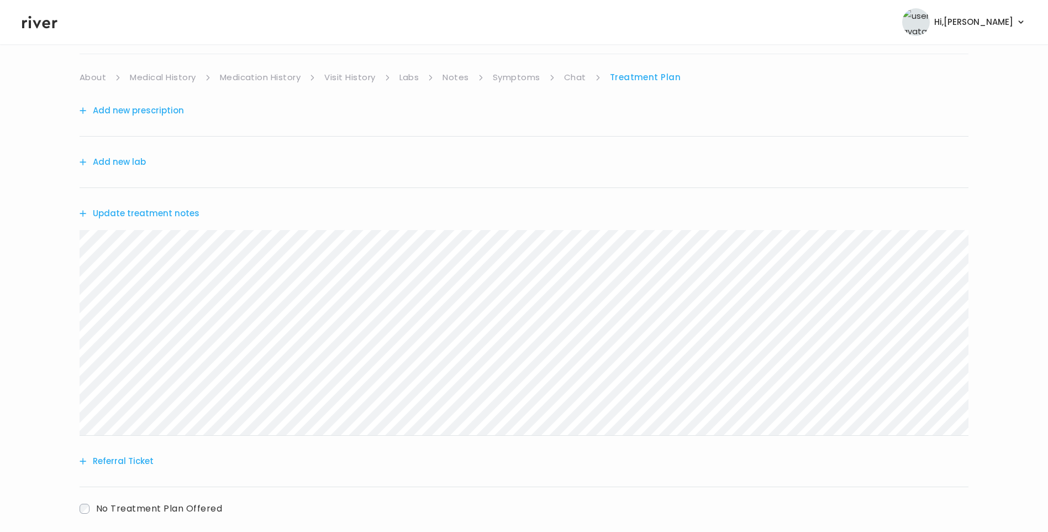
scroll to position [137, 0]
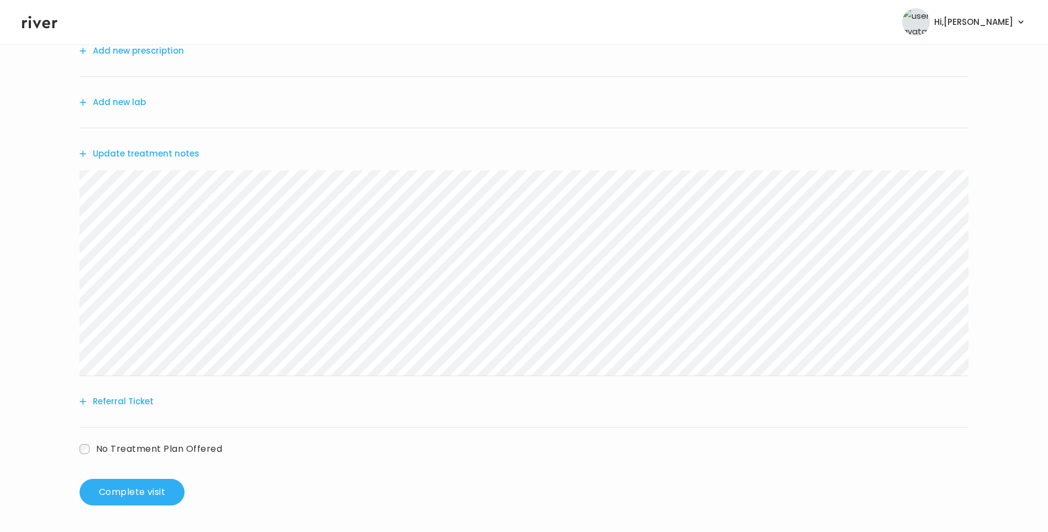
click at [132, 399] on button "Referral Ticket" at bounding box center [117, 400] width 74 height 15
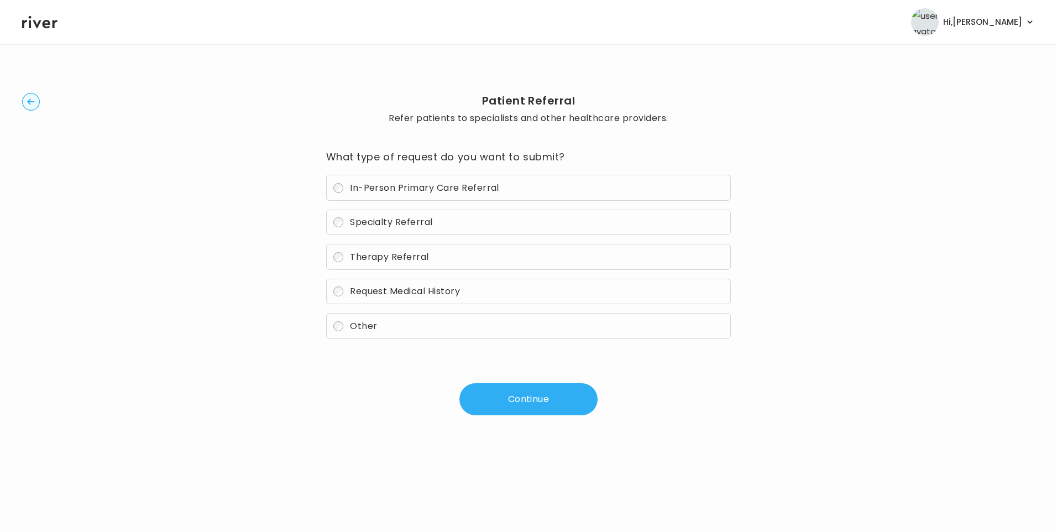
click at [392, 255] on span "Therapy Referral" at bounding box center [389, 256] width 79 height 13
click at [516, 407] on button "Continue" at bounding box center [528, 399] width 138 height 32
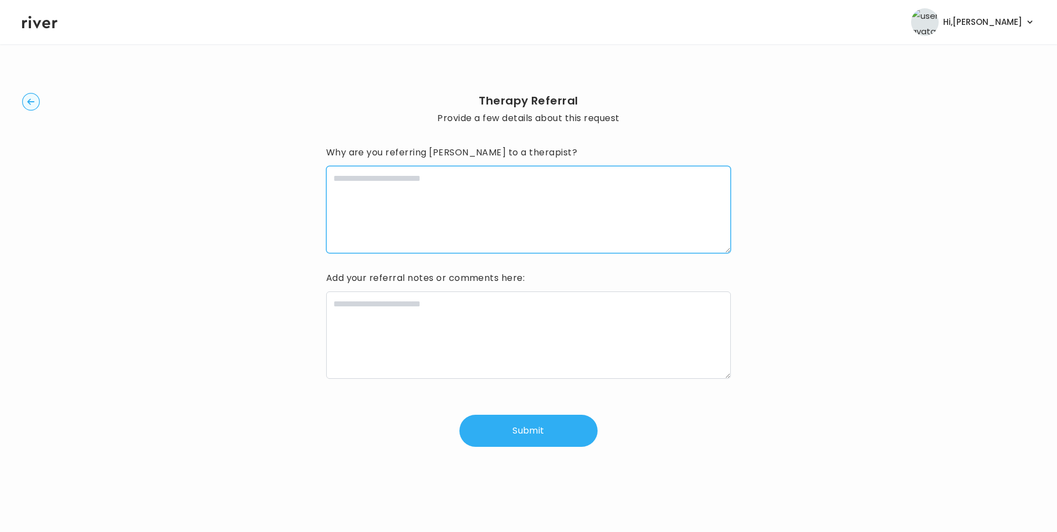
click at [461, 202] on textarea at bounding box center [528, 209] width 405 height 87
type textarea "**********"
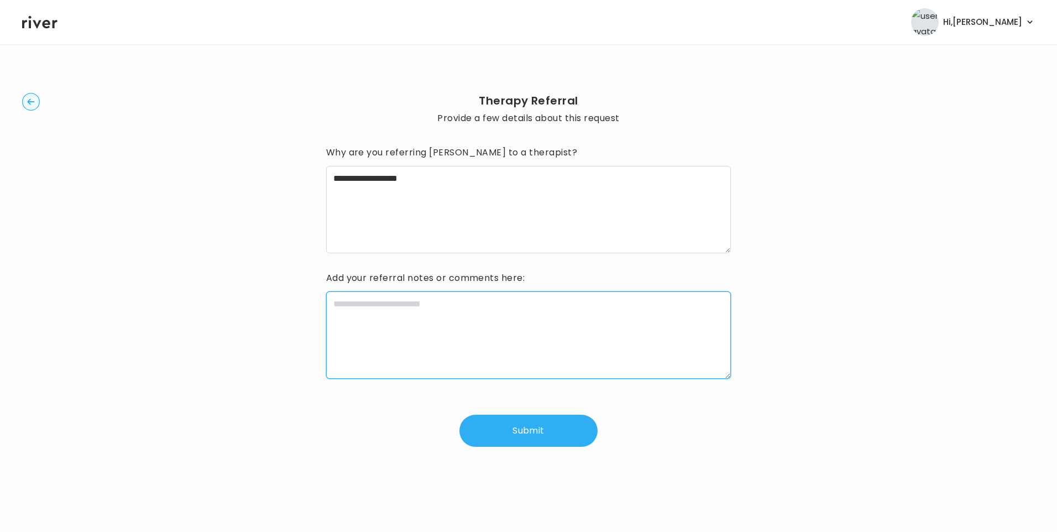
drag, startPoint x: 422, startPoint y: 309, endPoint x: 417, endPoint y: 305, distance: 7.1
click at [421, 308] on textarea at bounding box center [528, 334] width 405 height 87
paste textarea "**********"
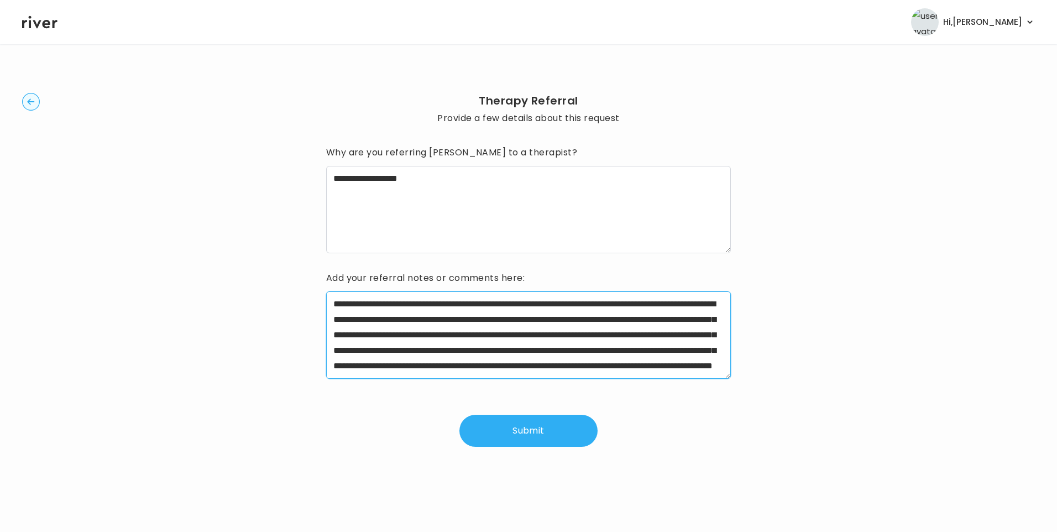
drag, startPoint x: 366, startPoint y: 305, endPoint x: 422, endPoint y: 309, distance: 56.0
click at [422, 309] on textarea "**********" at bounding box center [528, 334] width 405 height 87
drag, startPoint x: 331, startPoint y: 321, endPoint x: 393, endPoint y: 322, distance: 62.5
click at [393, 322] on textarea "**********" at bounding box center [528, 334] width 405 height 87
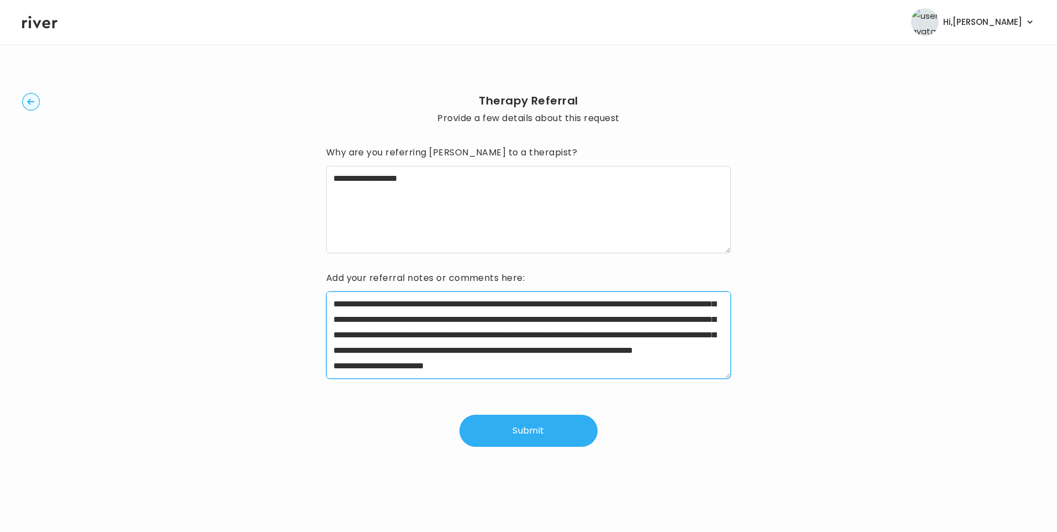
drag, startPoint x: 392, startPoint y: 350, endPoint x: 662, endPoint y: 354, distance: 269.7
click at [661, 354] on textarea "**********" at bounding box center [528, 334] width 405 height 87
click at [547, 365] on textarea "**********" at bounding box center [528, 334] width 405 height 87
drag, startPoint x: 442, startPoint y: 350, endPoint x: 464, endPoint y: 352, distance: 21.6
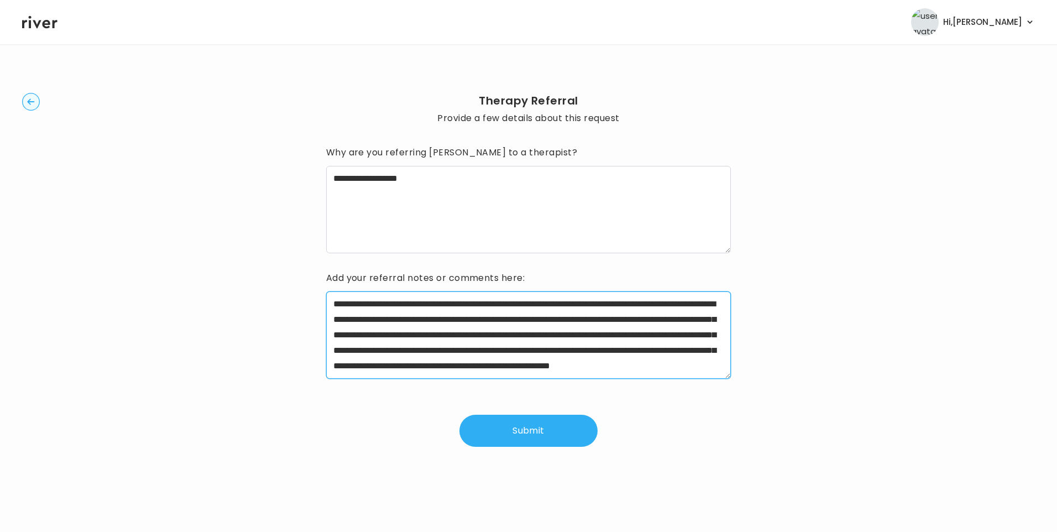
click at [464, 352] on textarea "**********" at bounding box center [528, 334] width 405 height 87
click at [635, 366] on textarea "**********" at bounding box center [528, 334] width 405 height 87
type textarea "**********"
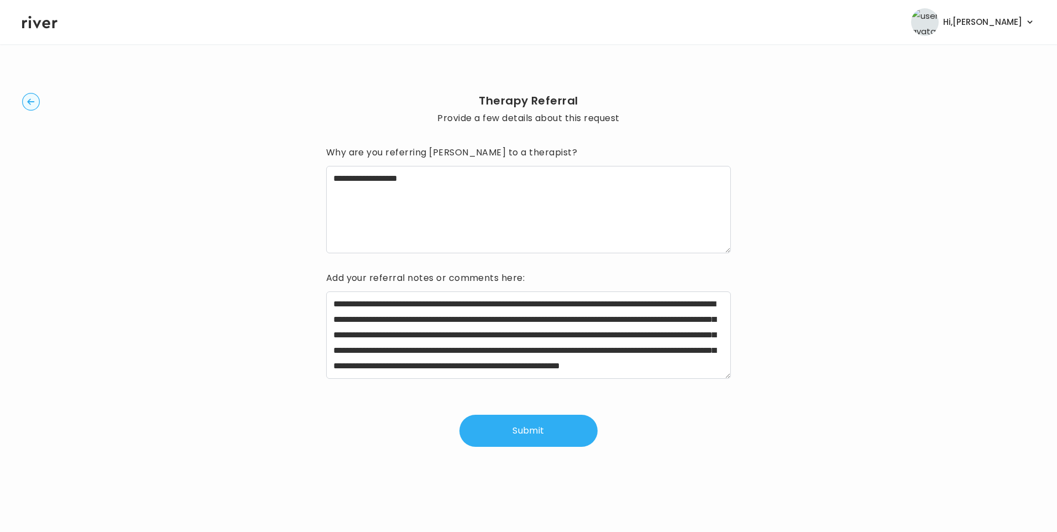
click at [530, 431] on button "Submit" at bounding box center [528, 430] width 138 height 32
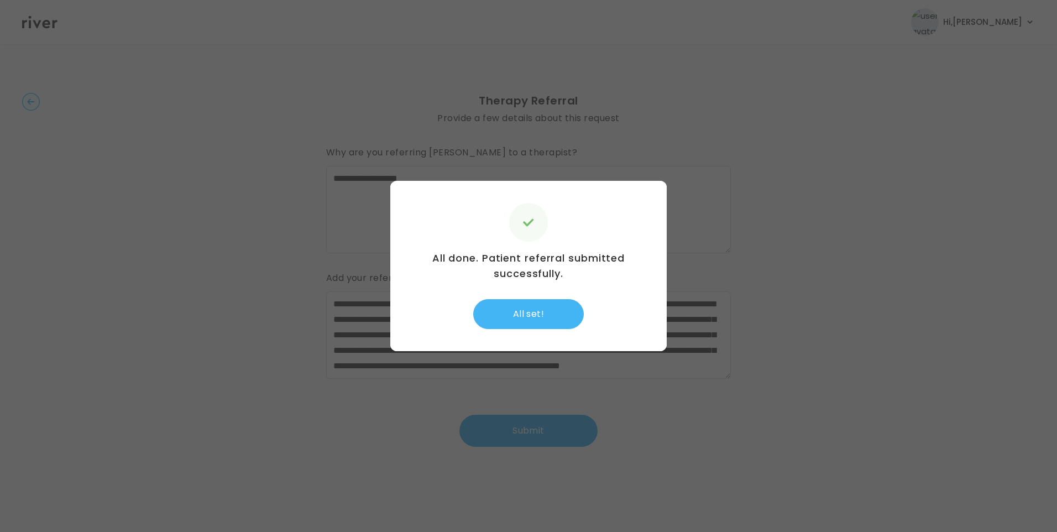
click at [535, 309] on button "All set!" at bounding box center [528, 314] width 111 height 30
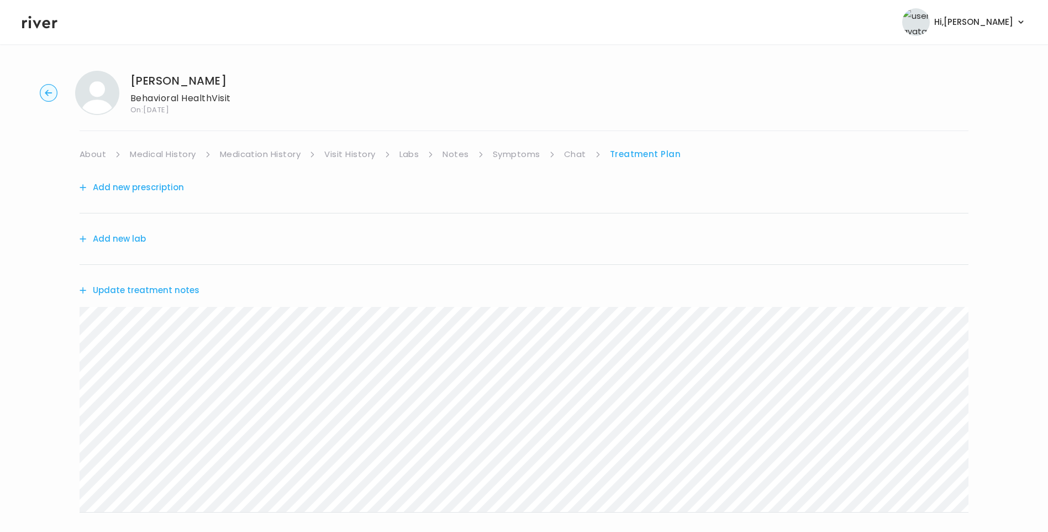
click at [563, 152] on ul "About Medical History Medication History Visit History Labs Notes Symptoms Chat…" at bounding box center [524, 153] width 889 height 15
click at [579, 156] on link "Chat" at bounding box center [575, 153] width 22 height 15
click at [643, 157] on link "Treatment Plan" at bounding box center [645, 153] width 69 height 15
click at [144, 293] on button "Update treatment notes" at bounding box center [140, 289] width 120 height 15
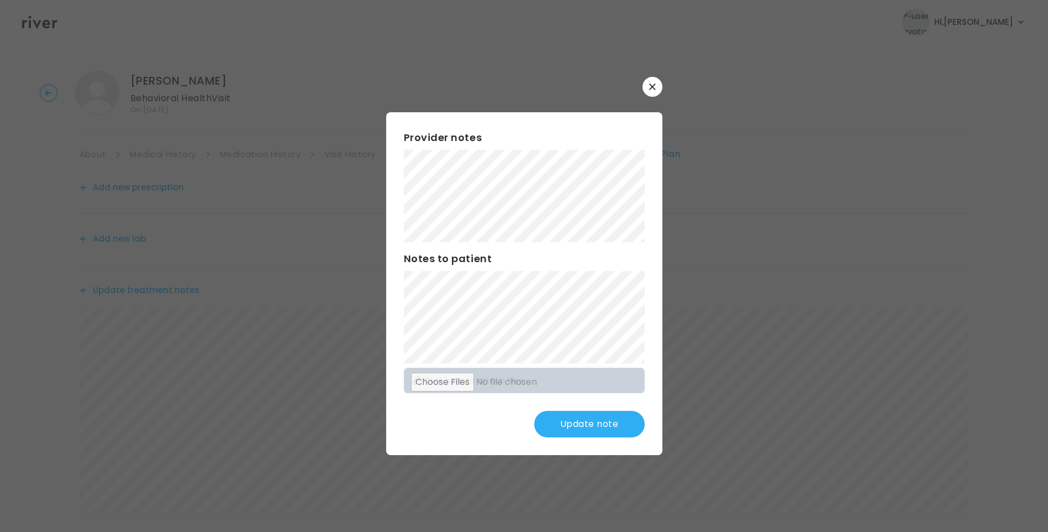
scroll to position [217, 0]
click at [604, 427] on button "Update note" at bounding box center [589, 424] width 111 height 27
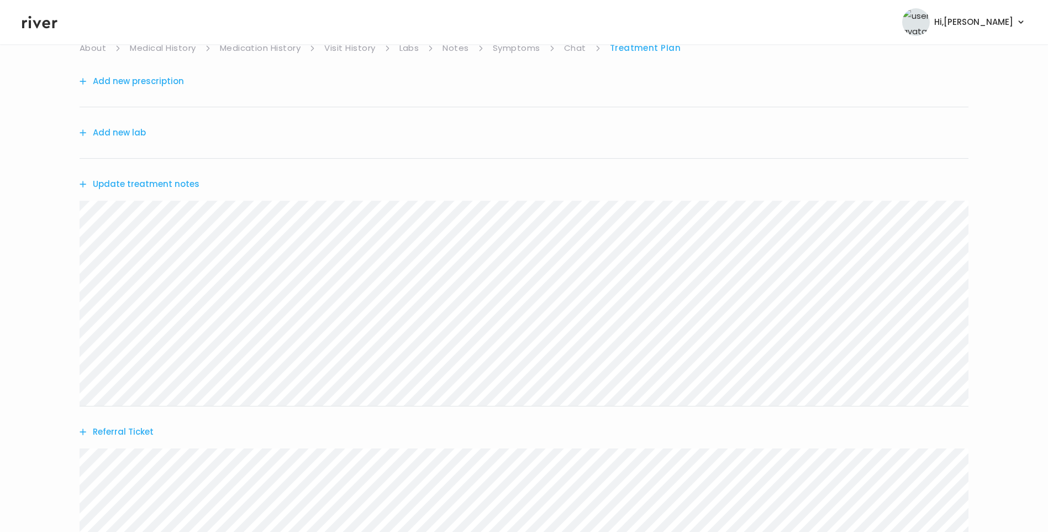
scroll to position [0, 0]
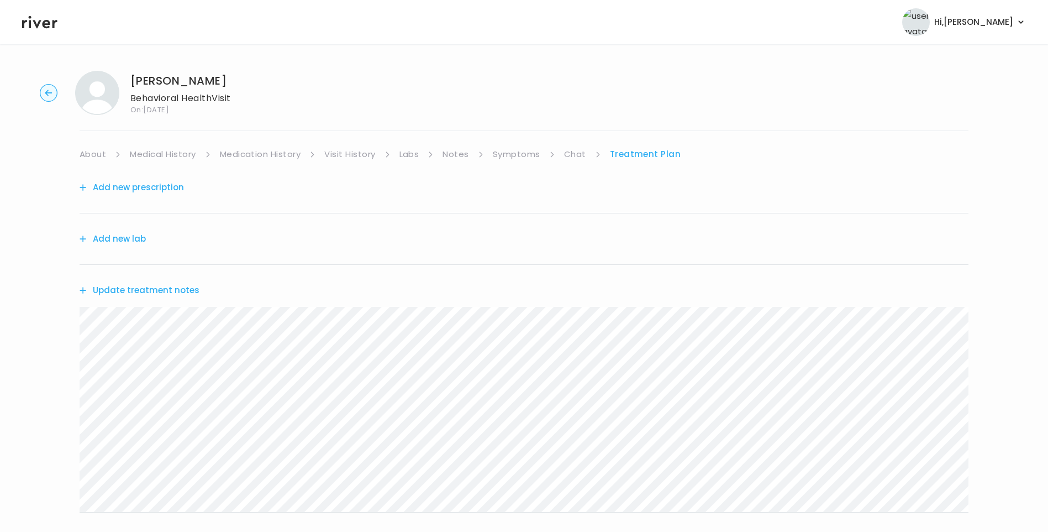
click at [574, 152] on link "Chat" at bounding box center [575, 153] width 22 height 15
click at [655, 150] on link "Treatment Plan" at bounding box center [645, 153] width 69 height 15
click at [177, 295] on button "Update treatment notes" at bounding box center [140, 289] width 120 height 15
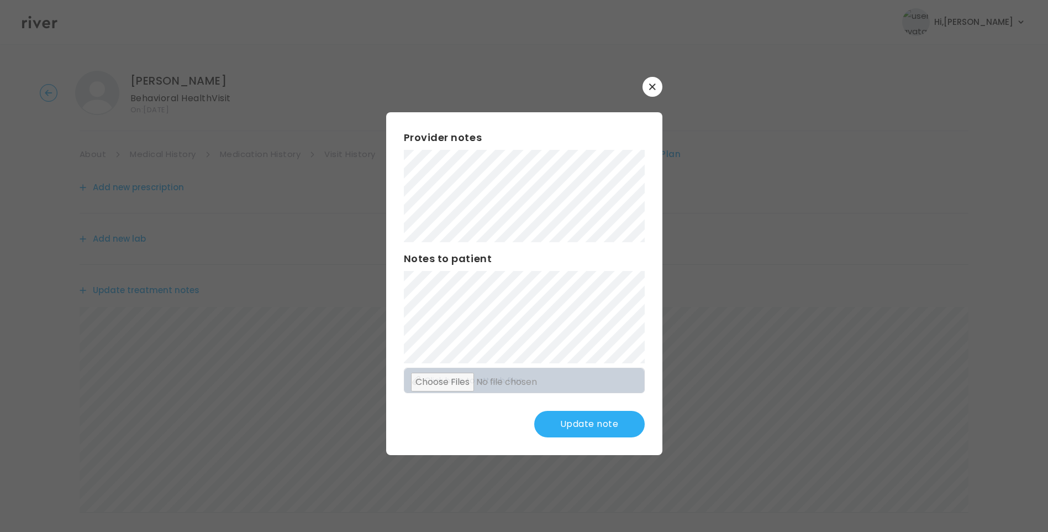
click at [603, 422] on button "Update note" at bounding box center [589, 424] width 111 height 27
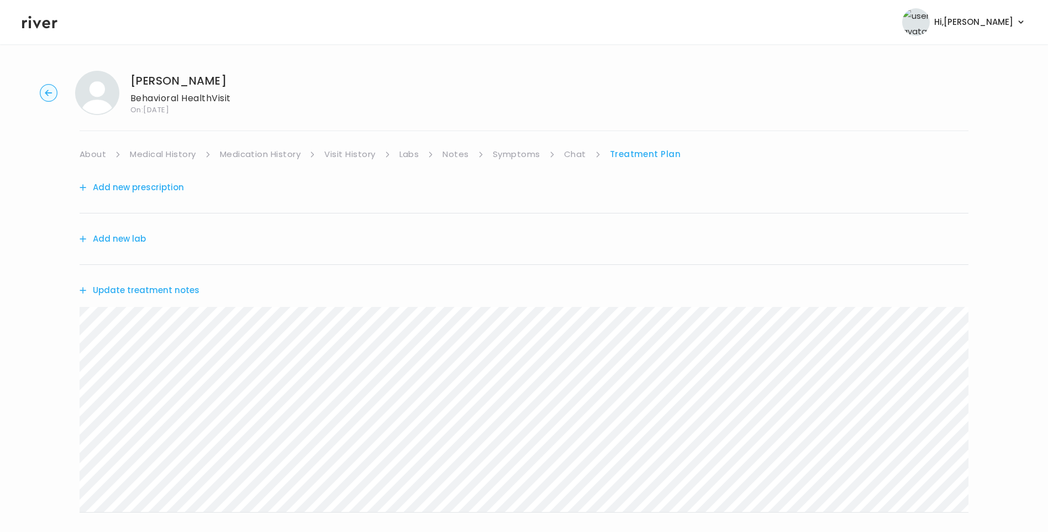
click at [571, 150] on link "Chat" at bounding box center [575, 153] width 22 height 15
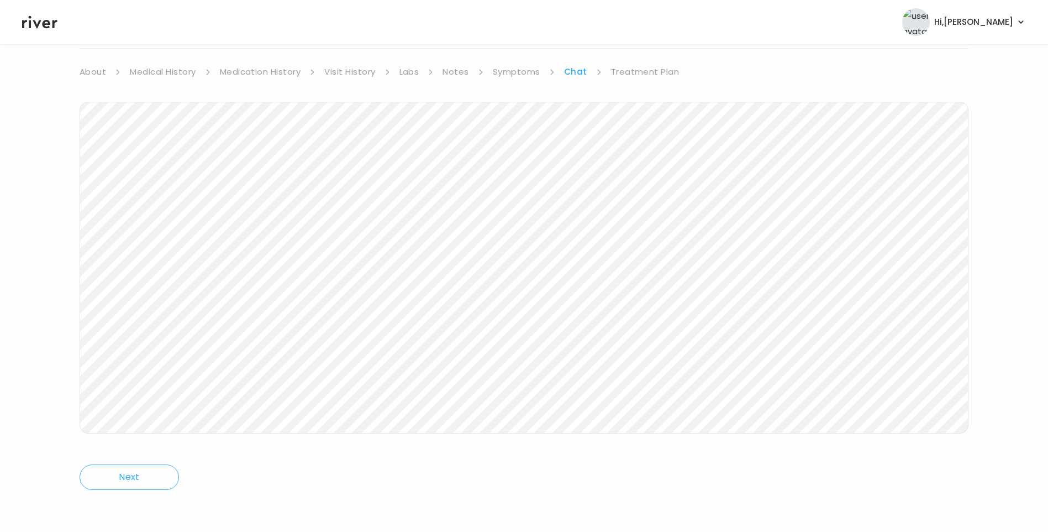
click at [664, 73] on link "Treatment Plan" at bounding box center [645, 71] width 69 height 15
click at [139, 106] on button "Add new prescription" at bounding box center [132, 104] width 104 height 15
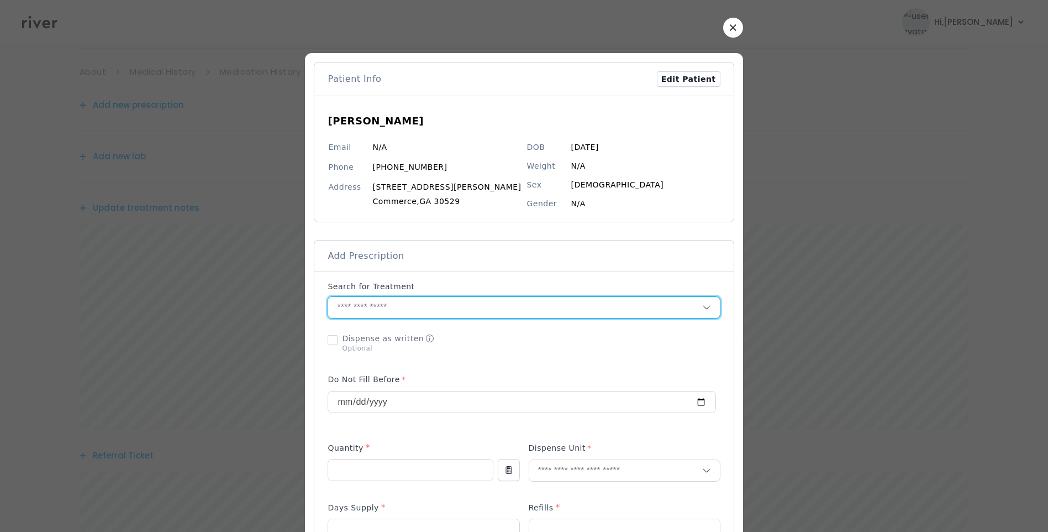
click at [443, 305] on input "text" at bounding box center [515, 307] width 374 height 21
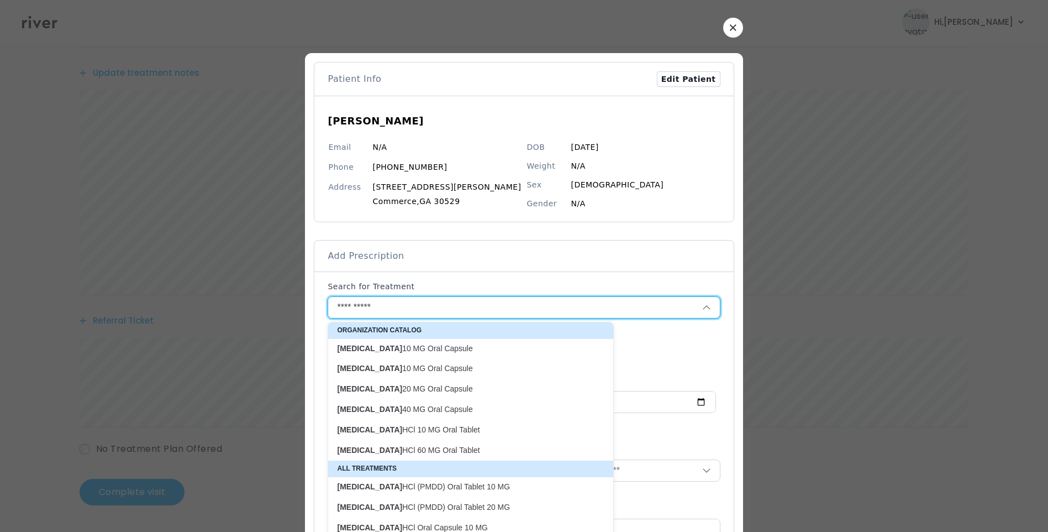
click at [432, 351] on p "[MEDICAL_DATA] 10 MG Oral Capsule" at bounding box center [464, 348] width 254 height 11
type input "**********"
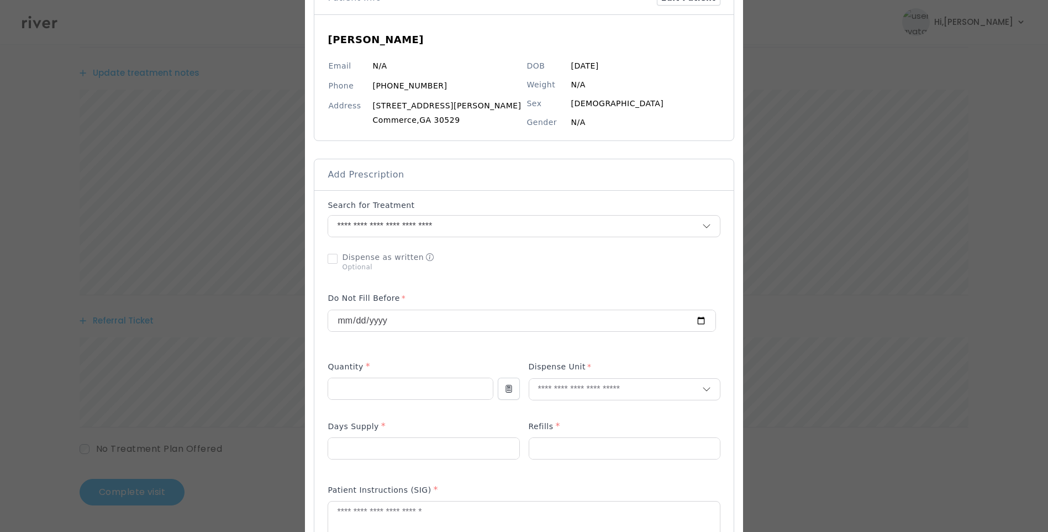
scroll to position [111, 0]
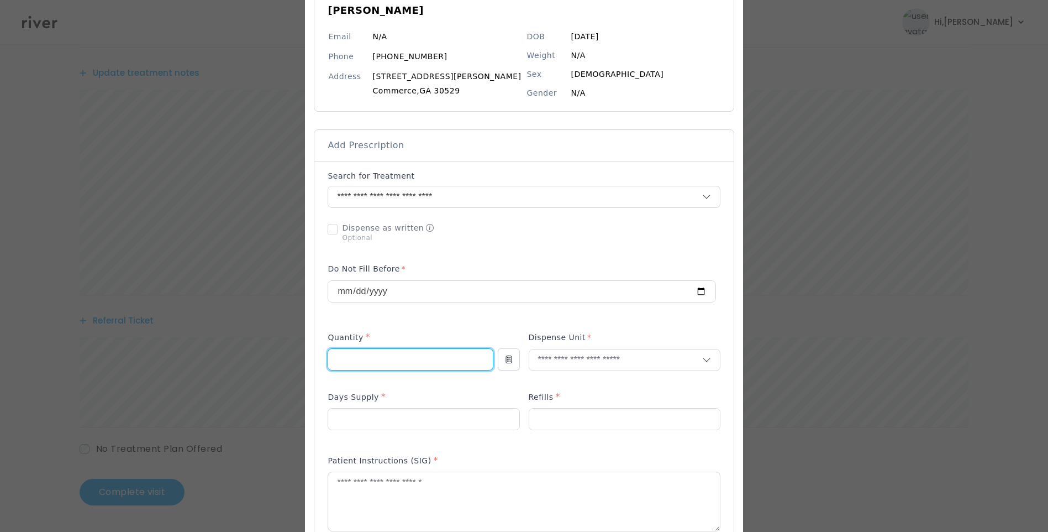
click at [391, 358] on input "number" at bounding box center [410, 359] width 164 height 21
type input "**"
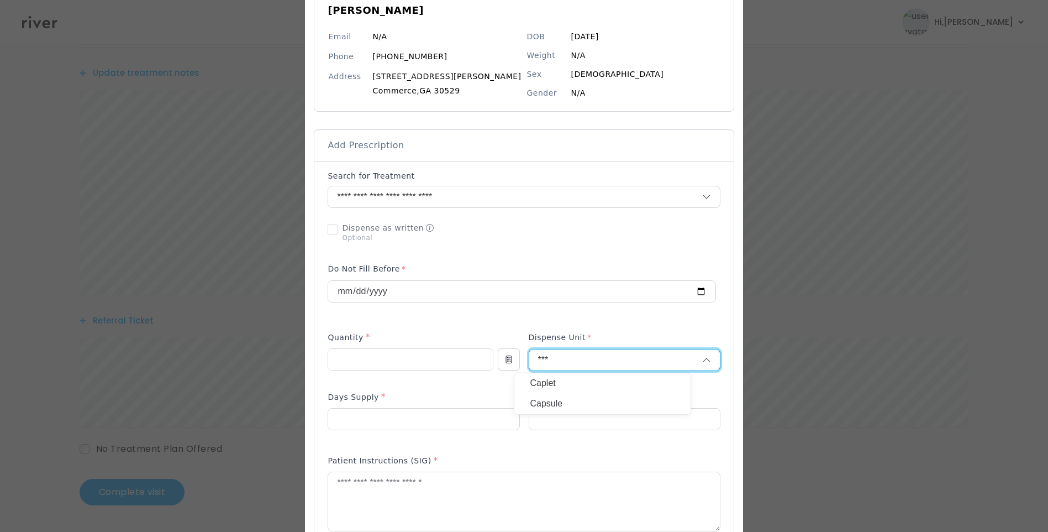
type input "***"
click at [539, 393] on div "Capsule" at bounding box center [603, 383] width 176 height 20
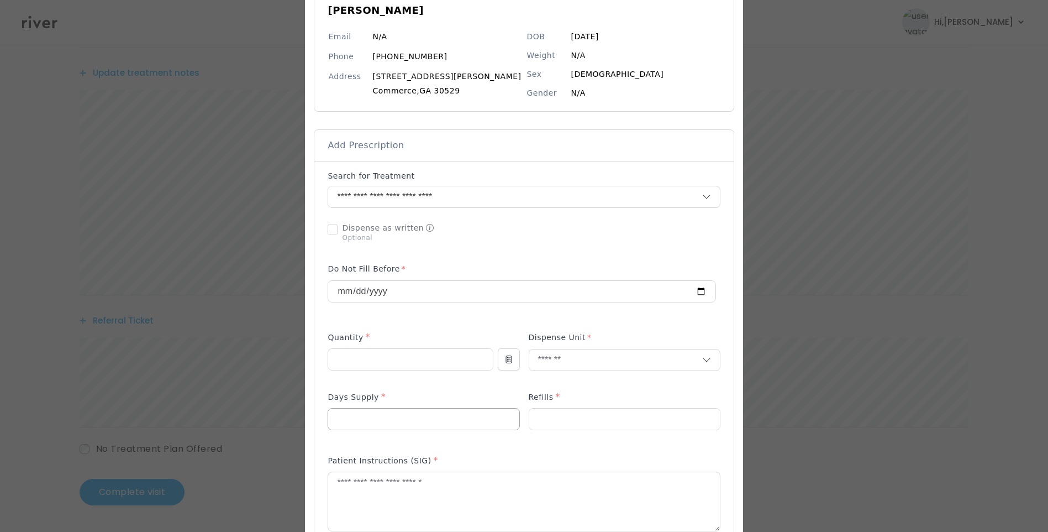
click at [470, 417] on input "number" at bounding box center [423, 418] width 191 height 21
type input "**"
click at [603, 424] on input "number" at bounding box center [624, 418] width 191 height 21
type input "*"
click at [480, 510] on textarea at bounding box center [523, 501] width 391 height 59
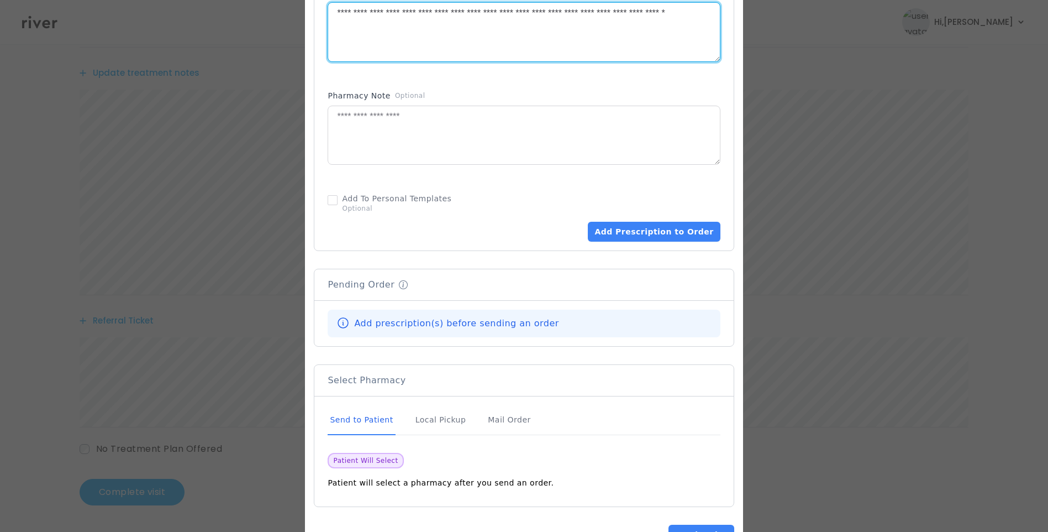
scroll to position [619, 0]
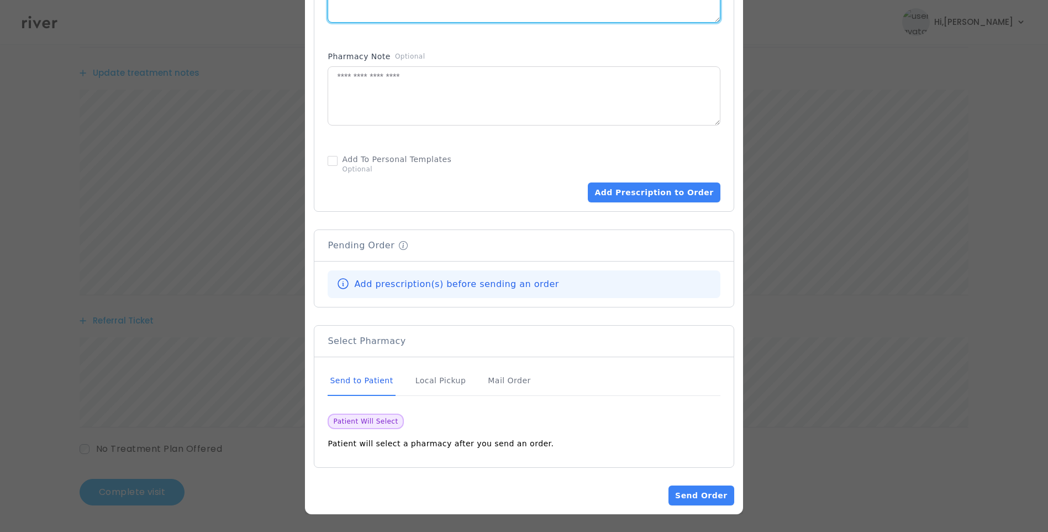
type textarea "**********"
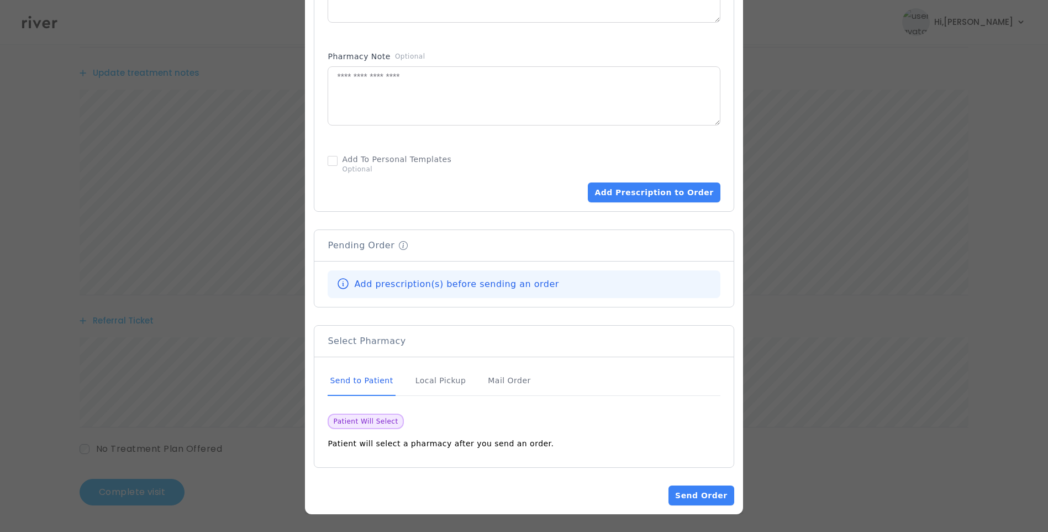
click at [386, 381] on div "Send to Patient" at bounding box center [361, 381] width 67 height 30
click at [659, 187] on button "Add Prescription to Order" at bounding box center [654, 192] width 132 height 20
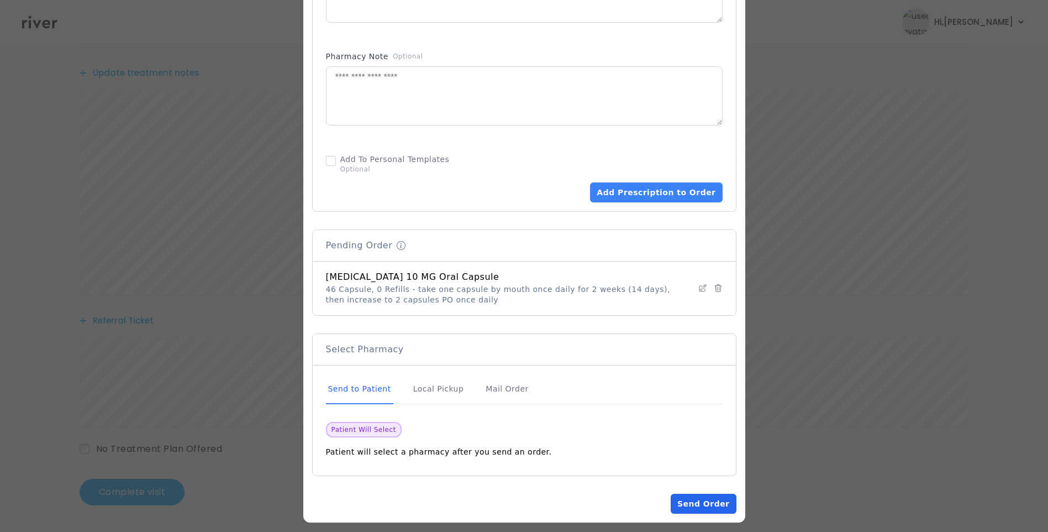
click at [704, 503] on button "Send Order" at bounding box center [703, 504] width 65 height 20
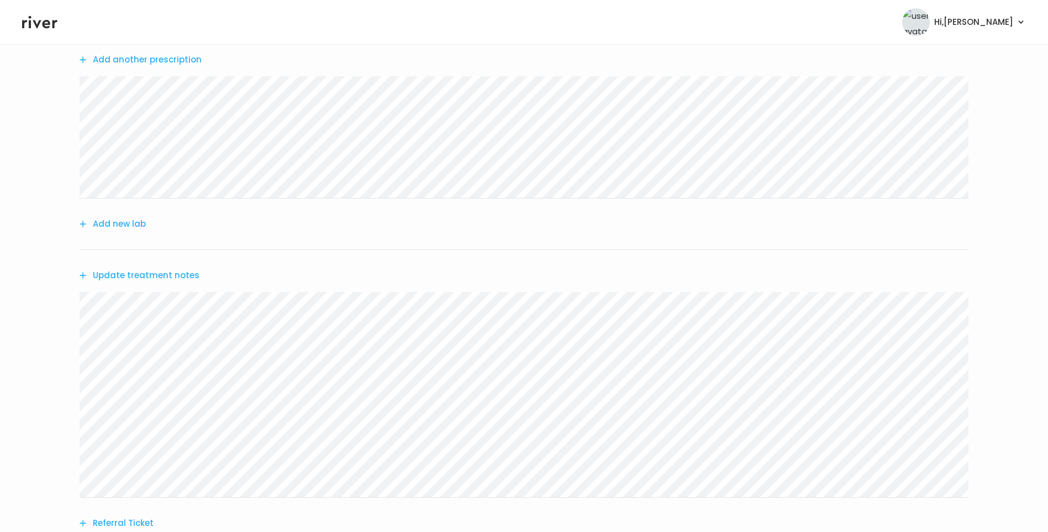
scroll to position [54, 0]
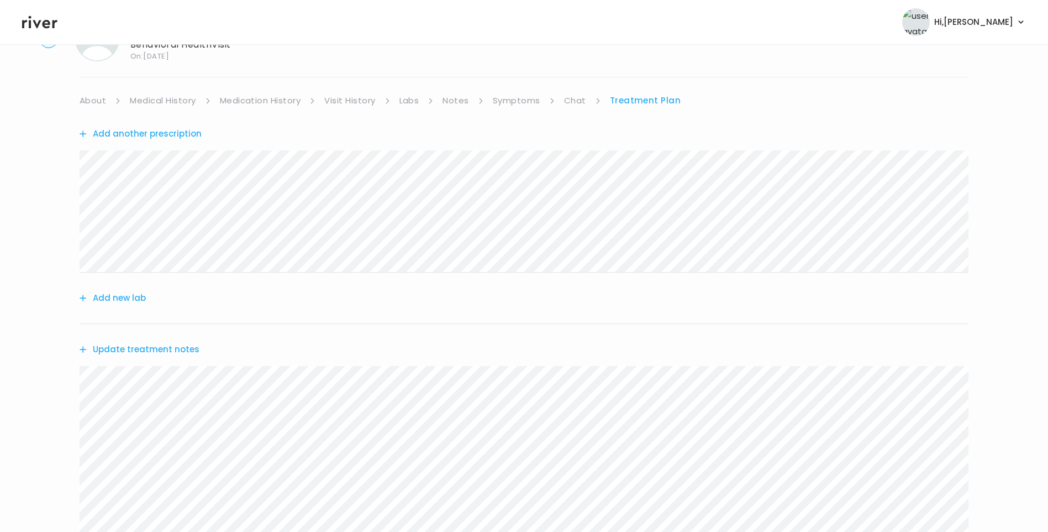
click at [571, 105] on link "Chat" at bounding box center [575, 100] width 22 height 15
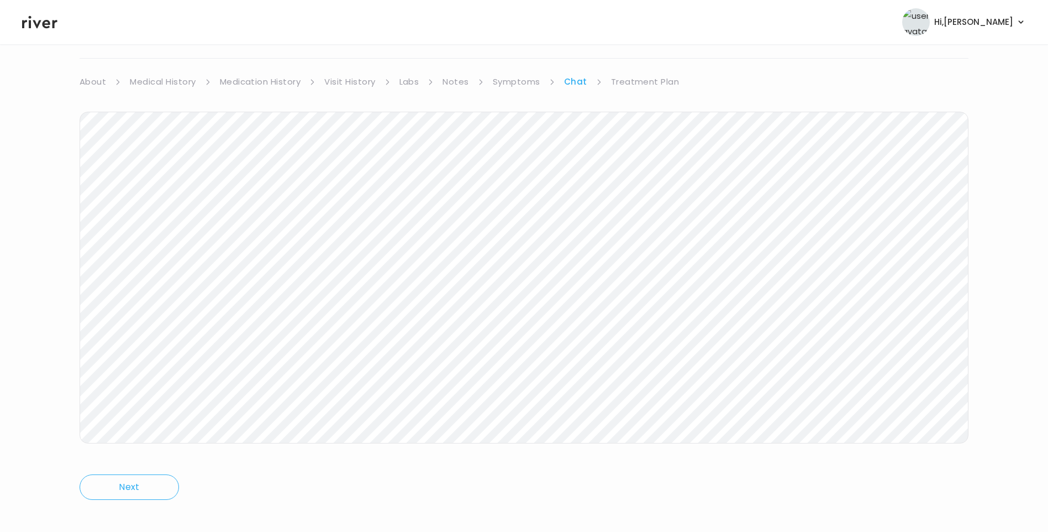
scroll to position [82, 0]
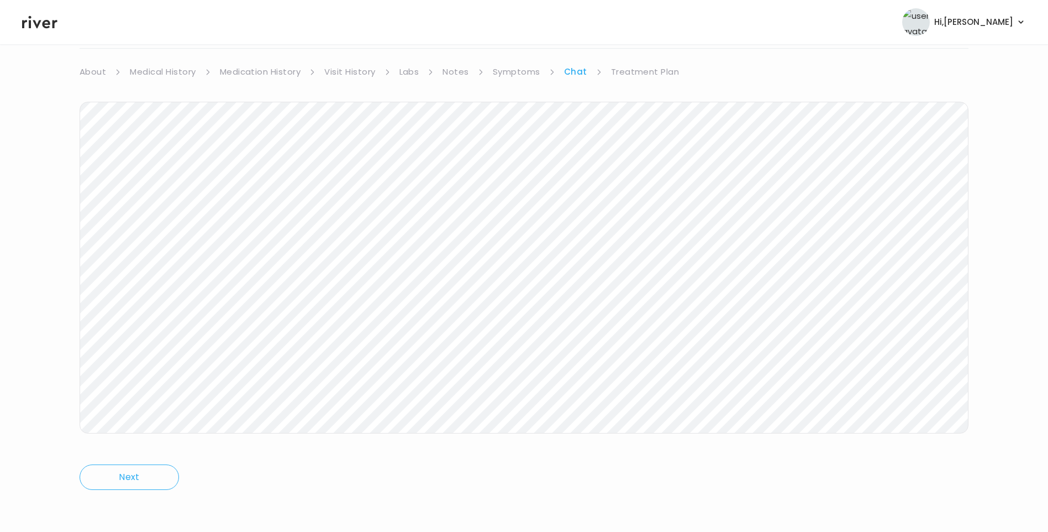
click at [657, 75] on link "Treatment Plan" at bounding box center [645, 71] width 69 height 15
click at [174, 211] on button "Update treatment notes" at bounding box center [140, 209] width 120 height 15
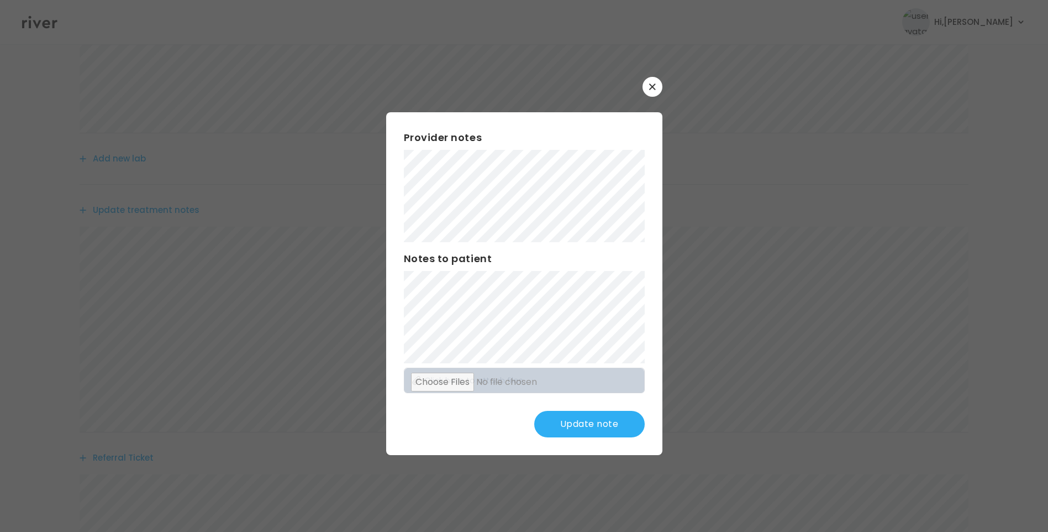
click at [611, 422] on button "Update note" at bounding box center [589, 424] width 111 height 27
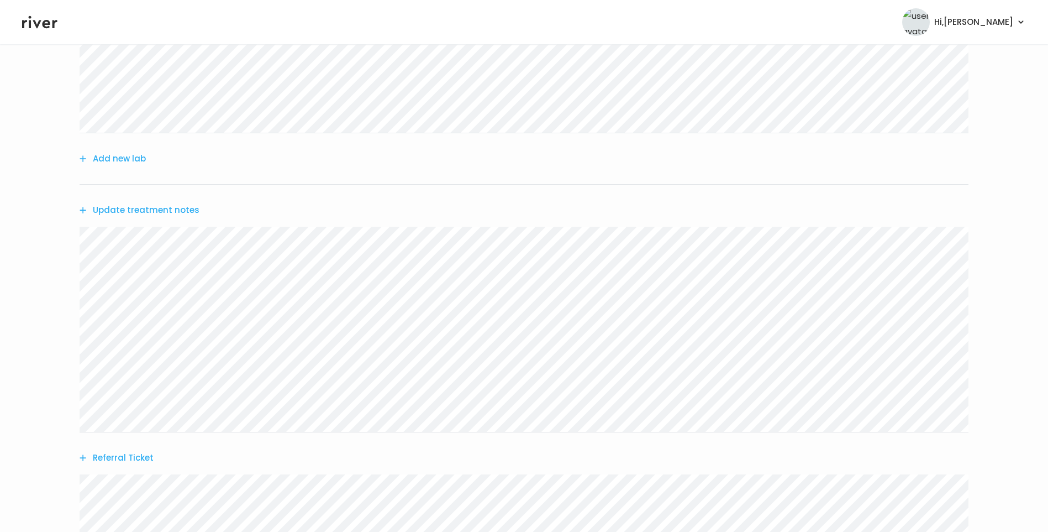
click at [139, 213] on button "Update treatment notes" at bounding box center [140, 209] width 120 height 15
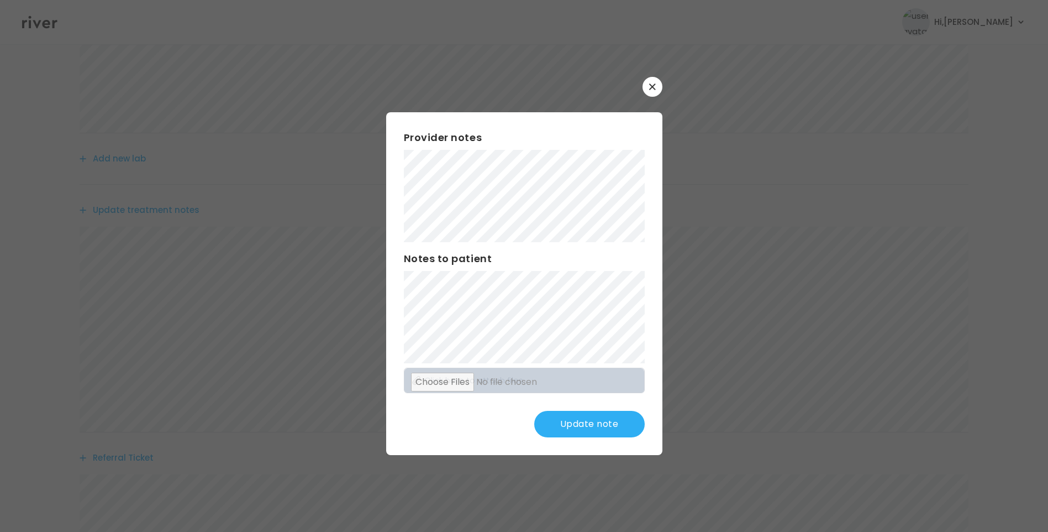
scroll to position [248, 0]
click at [600, 423] on button "Update note" at bounding box center [589, 424] width 111 height 27
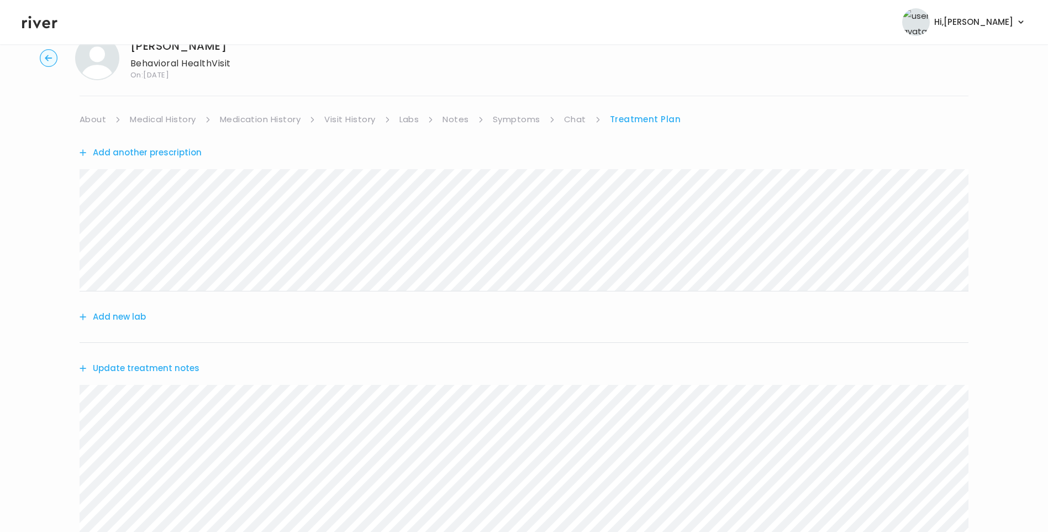
scroll to position [0, 0]
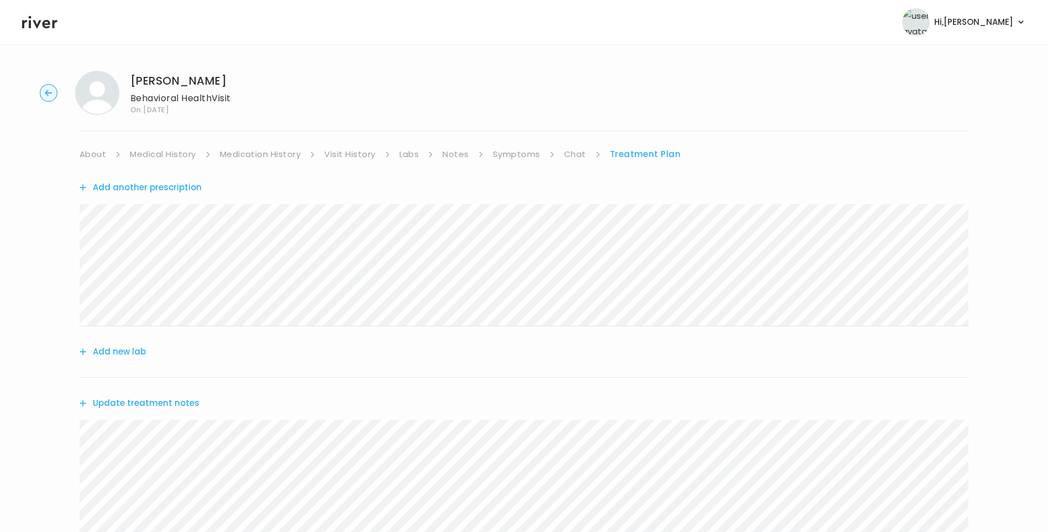
click at [569, 156] on link "Chat" at bounding box center [575, 153] width 22 height 15
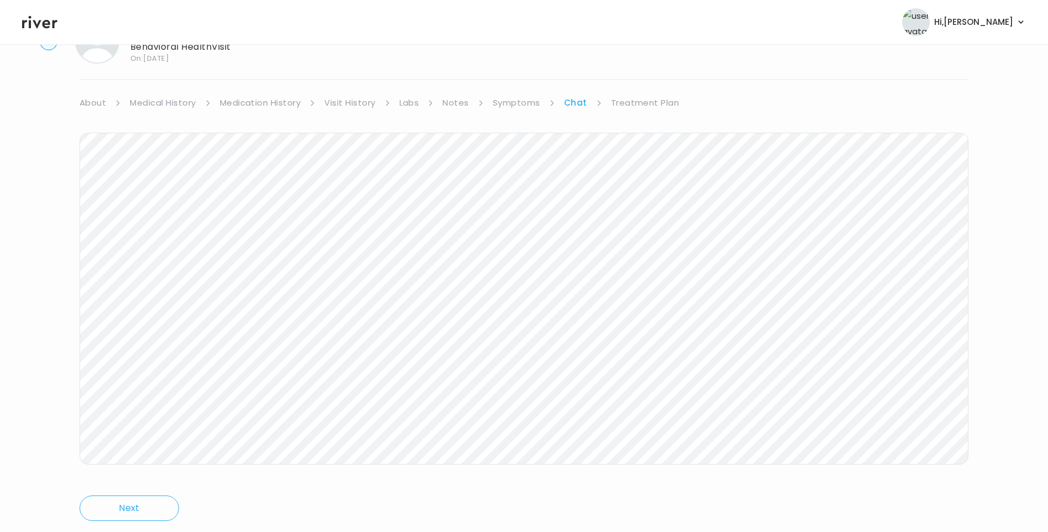
scroll to position [82, 0]
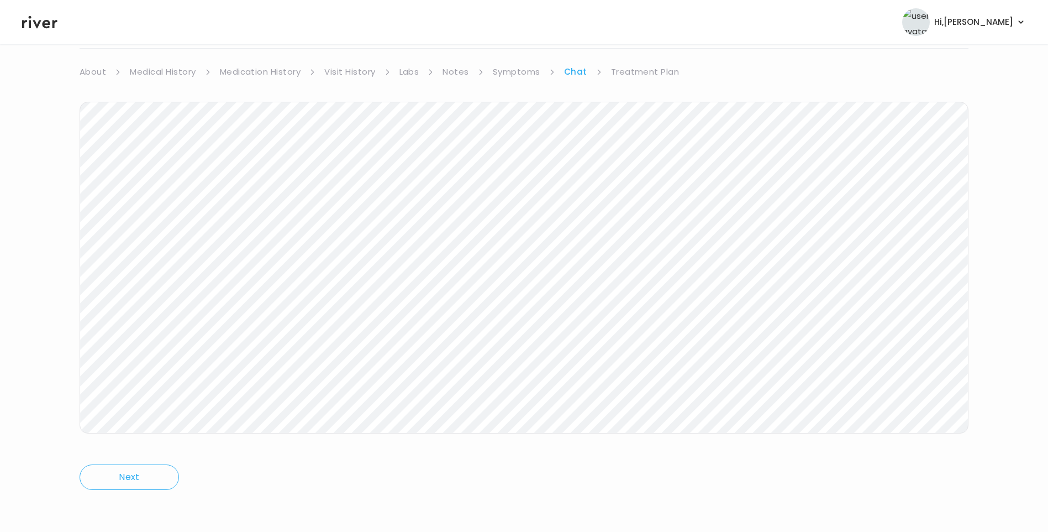
click at [642, 75] on link "Treatment Plan" at bounding box center [645, 71] width 69 height 15
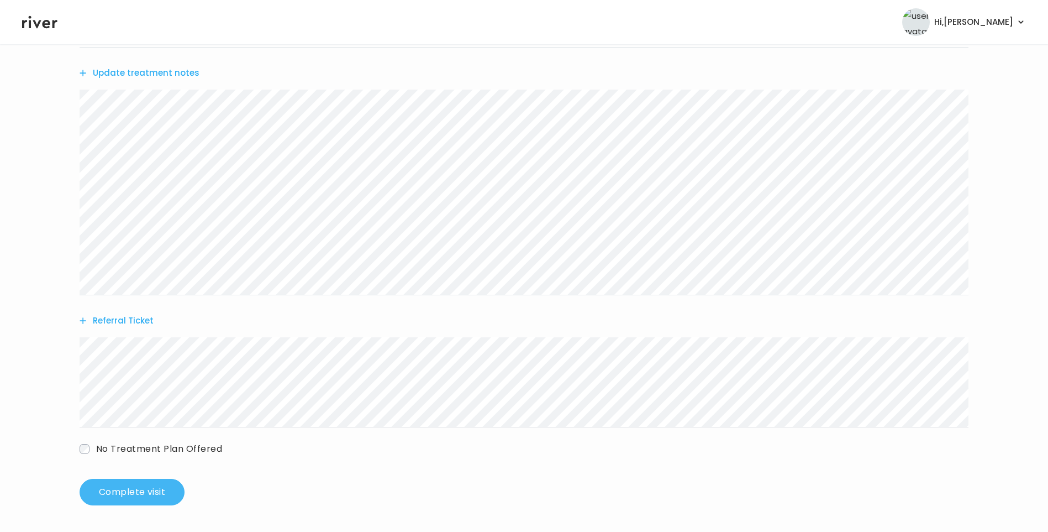
click at [149, 496] on button "Complete visit" at bounding box center [132, 492] width 105 height 27
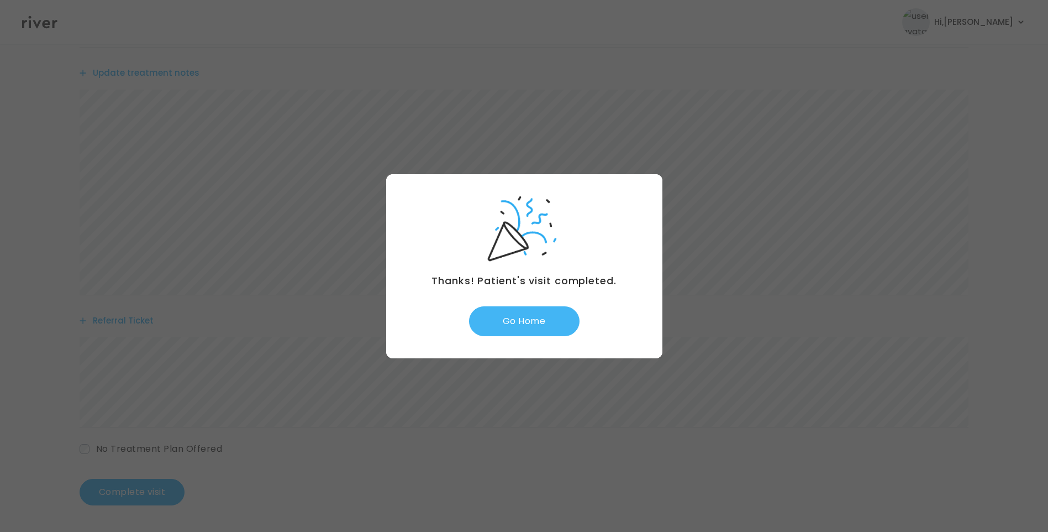
click at [541, 324] on button "Go Home" at bounding box center [524, 321] width 111 height 30
